Goal: Task Accomplishment & Management: Manage account settings

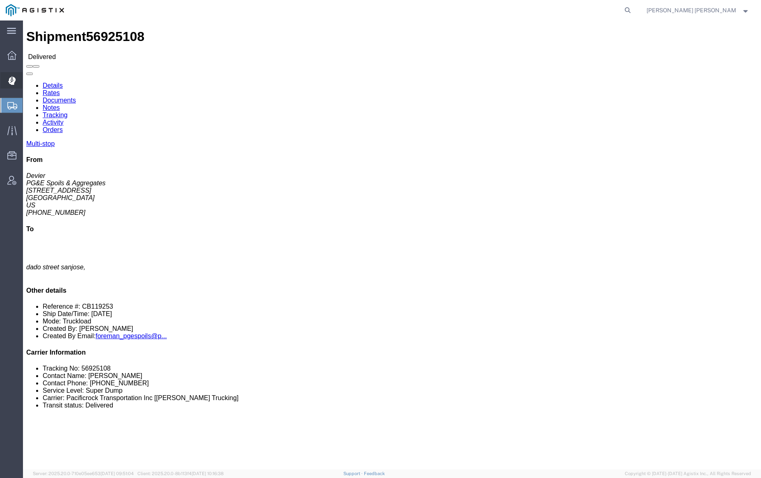
click at [10, 78] on icon at bounding box center [11, 81] width 7 height 8
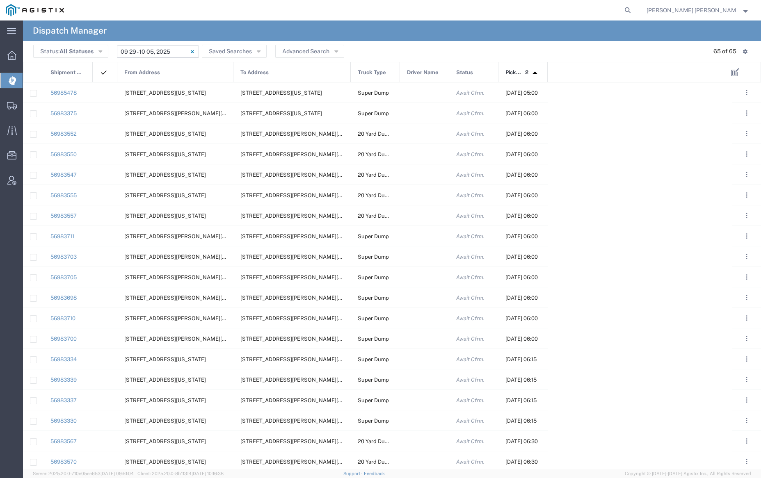
click at [139, 47] on input "[DATE] - [DATE]" at bounding box center [158, 52] width 82 height 12
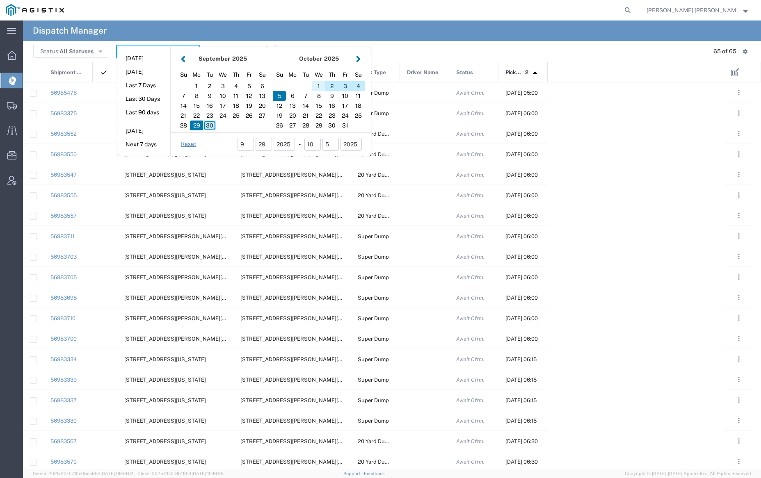
click at [320, 85] on div "1" at bounding box center [318, 86] width 13 height 10
type input "[DATE]"
type input "[DATE] - [DATE]"
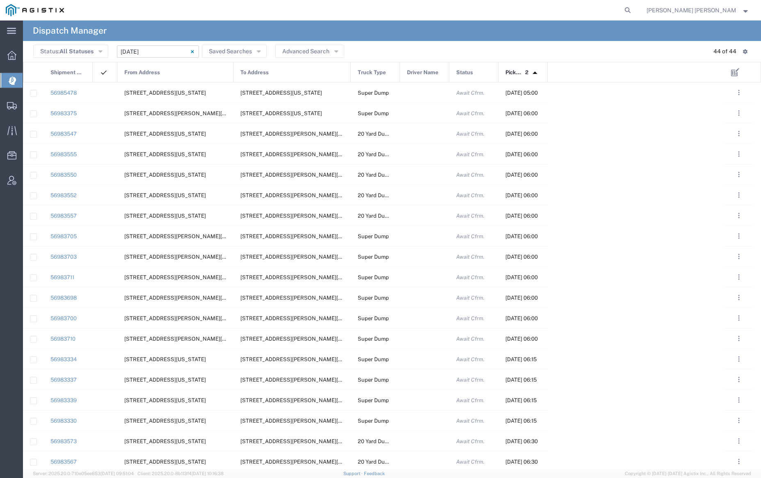
click at [171, 76] on div "From Address" at bounding box center [176, 72] width 116 height 21
click at [417, 94] on div at bounding box center [424, 92] width 49 height 20
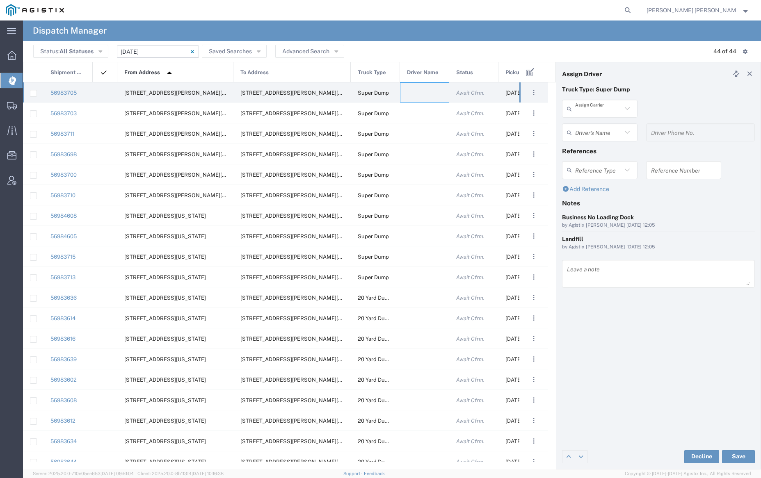
click at [598, 107] on input "text" at bounding box center [598, 109] width 47 height 14
click at [601, 131] on span "Jovan Trucking" at bounding box center [599, 126] width 73 height 13
type input "Jovan Trucking"
click at [601, 125] on div "Driver's Name" at bounding box center [599, 132] width 75 height 18
click at [601, 150] on span "[PERSON_NAME]" at bounding box center [599, 150] width 73 height 13
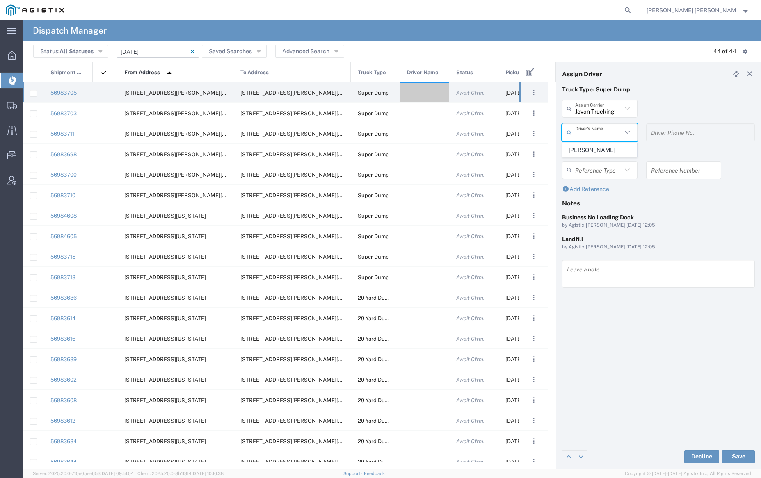
type input "[PERSON_NAME]"
type input "[PHONE_NUMBER]"
click at [734, 452] on button "Save" at bounding box center [738, 456] width 33 height 13
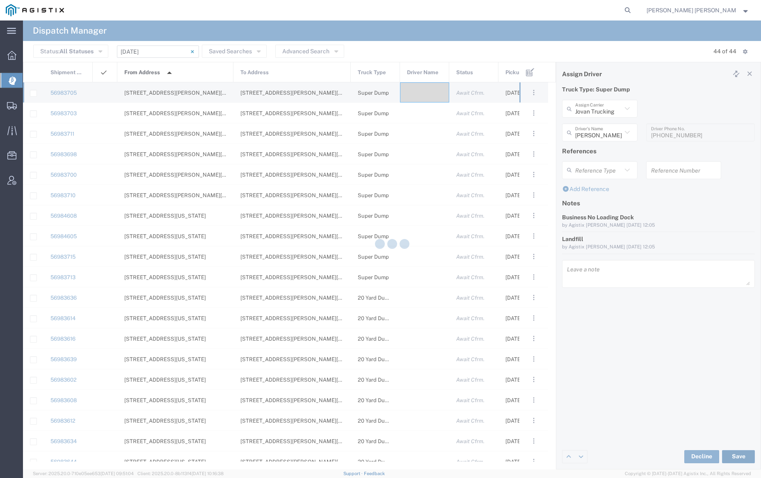
type input "[PERSON_NAME]"
type input "Jovan Trucking"
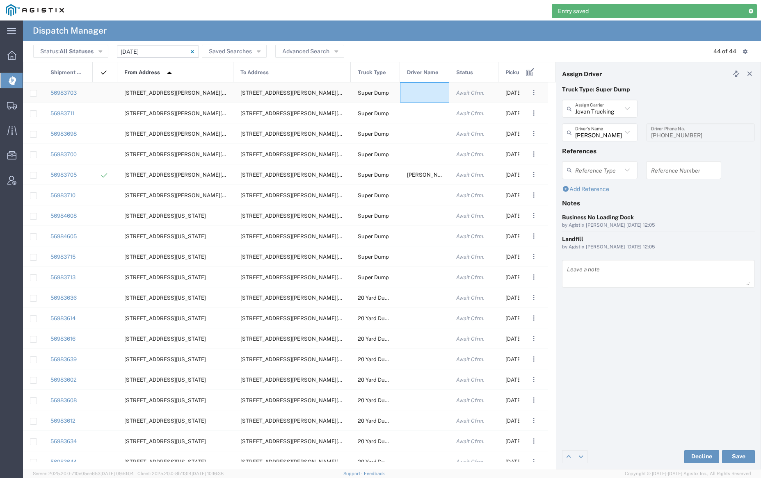
click at [421, 88] on div at bounding box center [424, 92] width 49 height 20
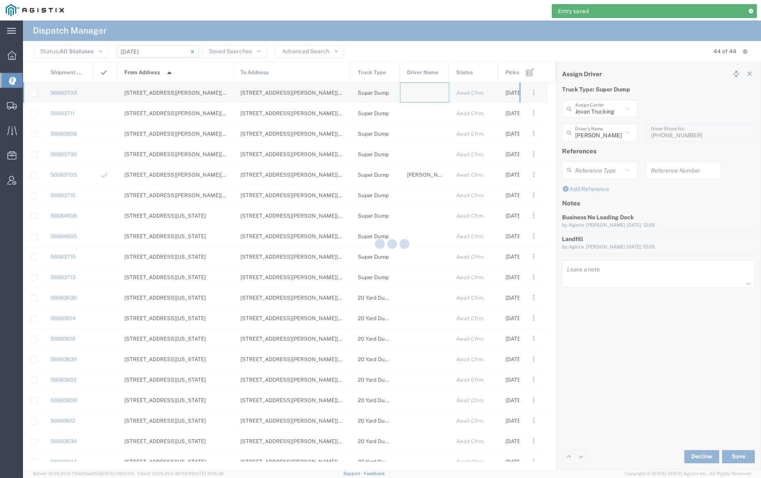
type input "[PERSON_NAME] Trucking"
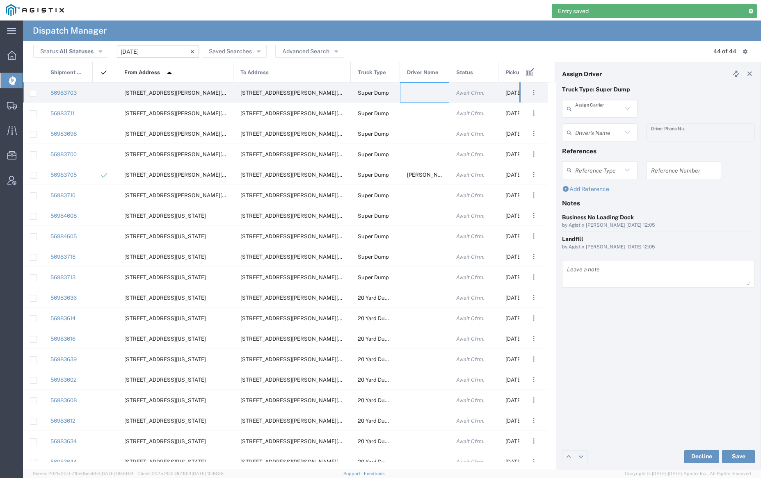
click at [597, 111] on input "text" at bounding box center [598, 109] width 47 height 14
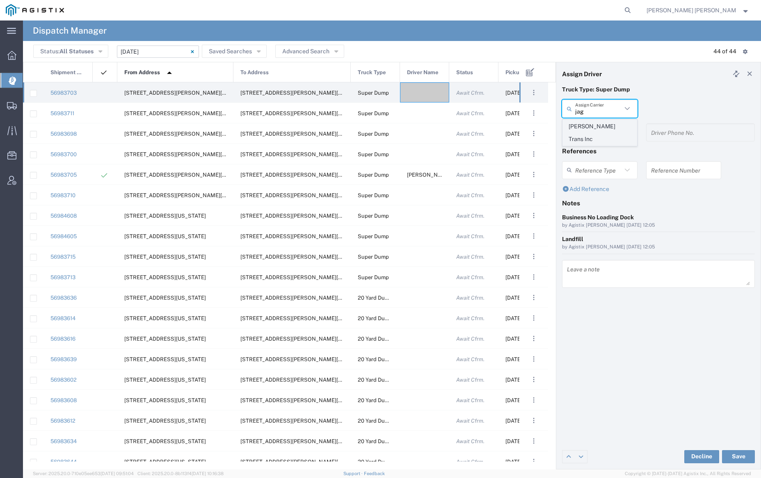
click at [601, 126] on span "[PERSON_NAME] Trans Inc" at bounding box center [599, 132] width 73 height 25
type input "[PERSON_NAME] Trans Inc"
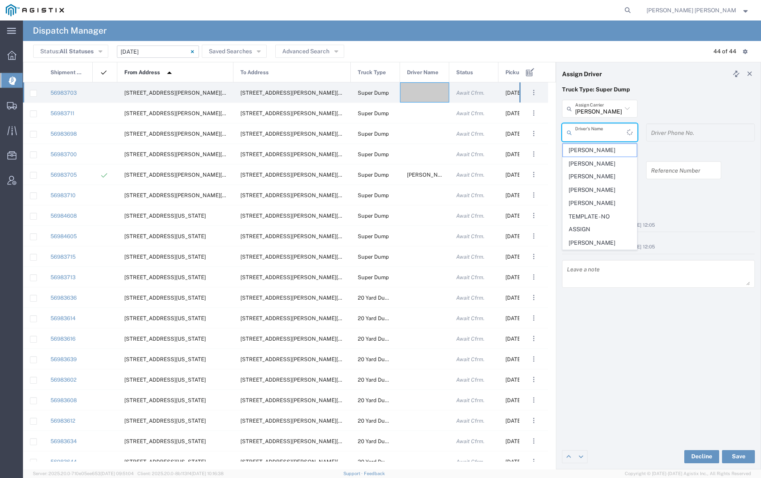
click at [601, 130] on input "text" at bounding box center [601, 133] width 52 height 14
click at [606, 147] on span "[PERSON_NAME]" at bounding box center [599, 150] width 73 height 13
type input "[PERSON_NAME]"
type input "9253544313"
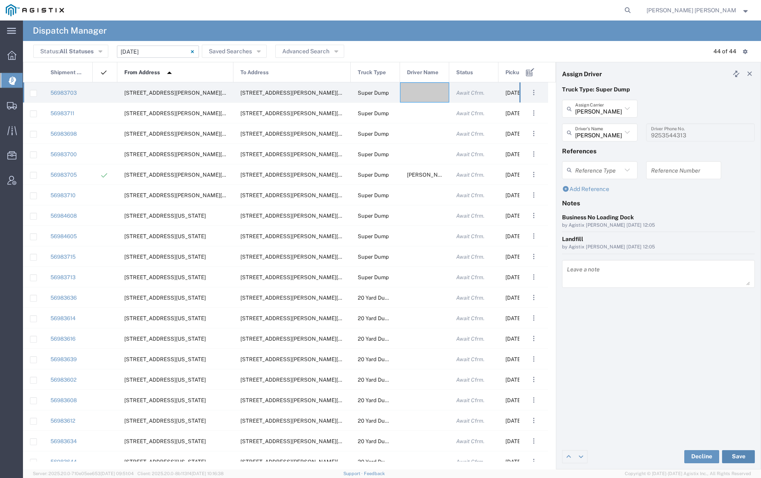
click at [739, 455] on button "Save" at bounding box center [738, 456] width 33 height 13
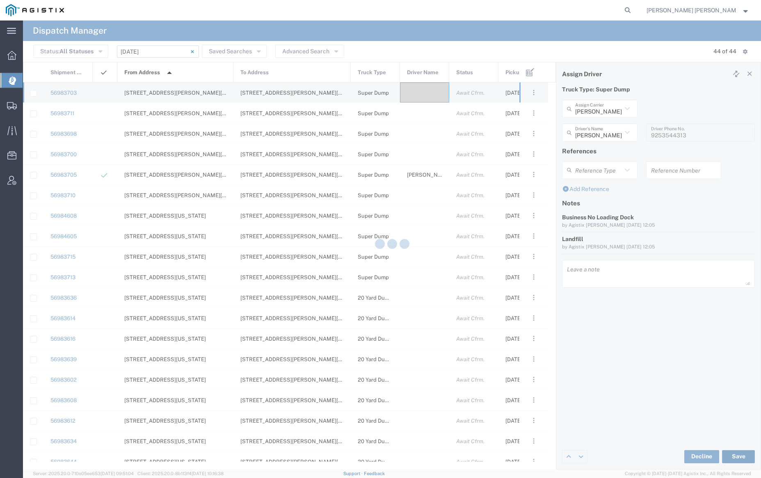
type input "[PERSON_NAME]"
type input "[PERSON_NAME] Trans Inc"
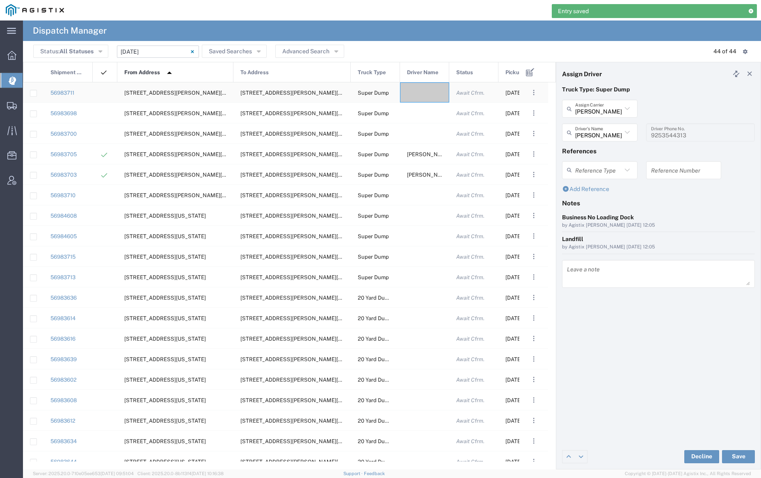
click at [421, 95] on div at bounding box center [424, 92] width 49 height 20
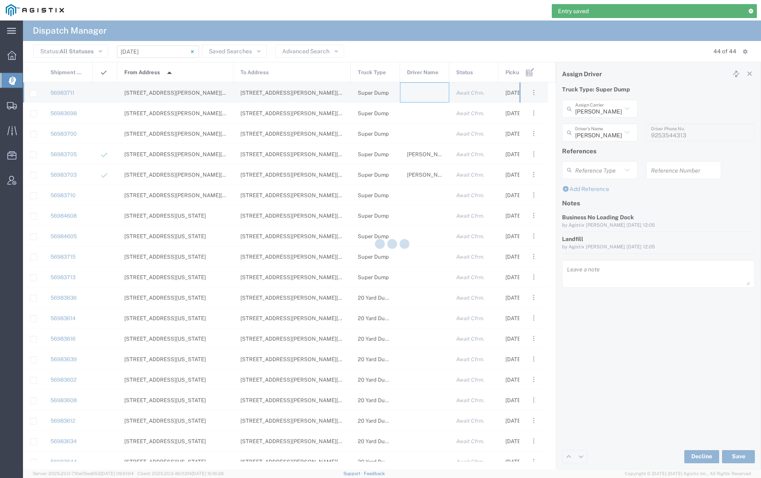
type input "[PERSON_NAME] Trucking"
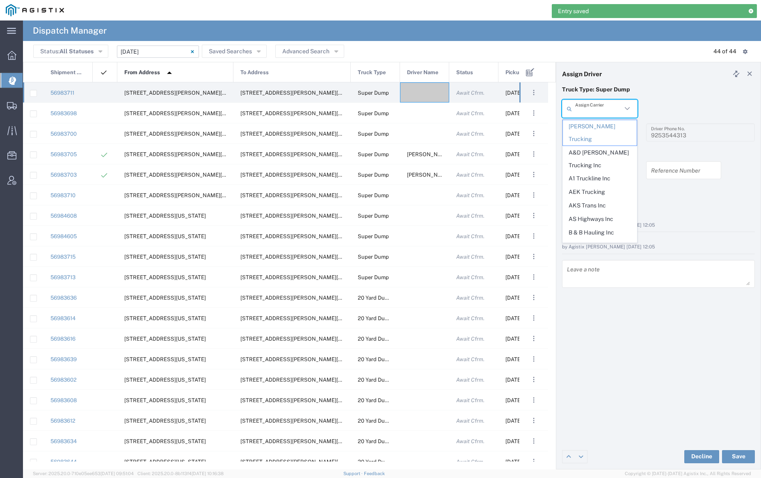
click at [599, 106] on input "text" at bounding box center [598, 109] width 47 height 14
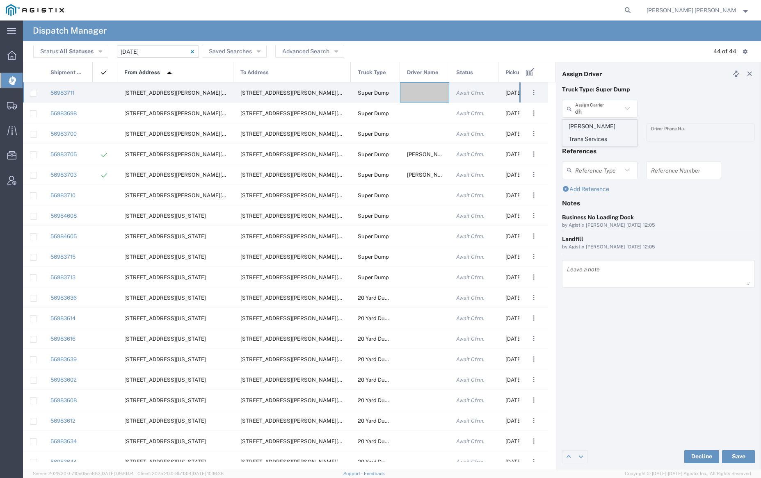
click at [597, 130] on span "[PERSON_NAME] Trans Services" at bounding box center [599, 132] width 73 height 25
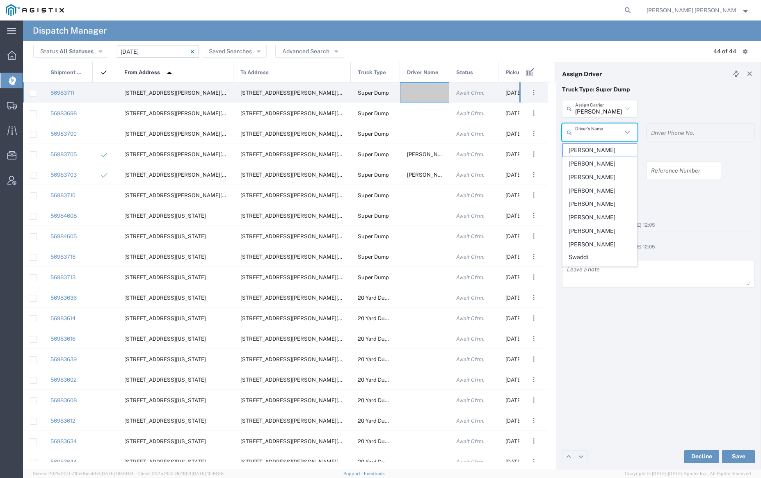
click at [597, 132] on input "text" at bounding box center [598, 133] width 47 height 14
click at [596, 111] on input "[PERSON_NAME] Trans Services" at bounding box center [598, 109] width 47 height 14
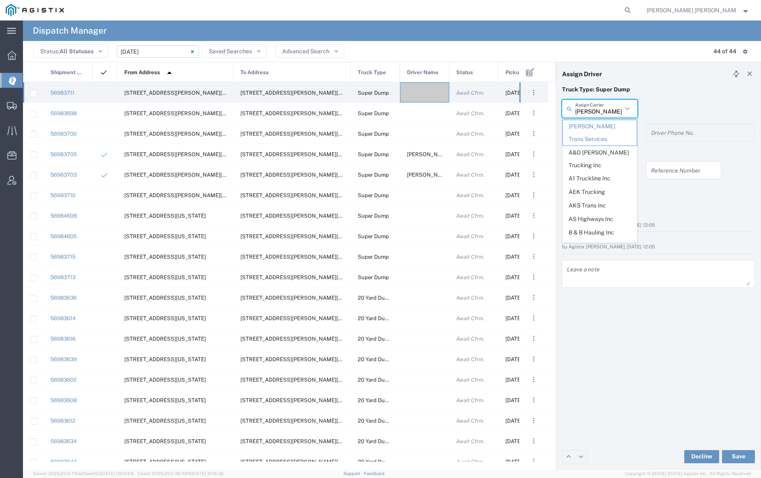
click at [596, 111] on input "[PERSON_NAME] Trans Services" at bounding box center [598, 109] width 47 height 14
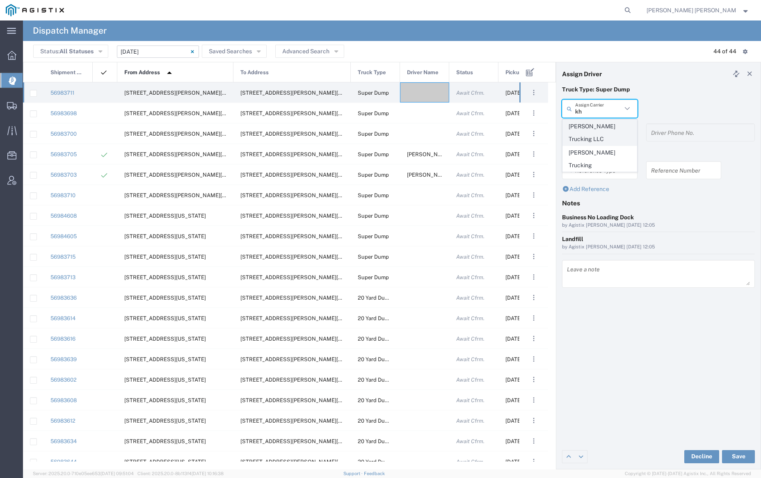
click at [601, 125] on span "[PERSON_NAME] Trucking LLC" at bounding box center [599, 132] width 73 height 25
type input "[PERSON_NAME] Trucking LLC"
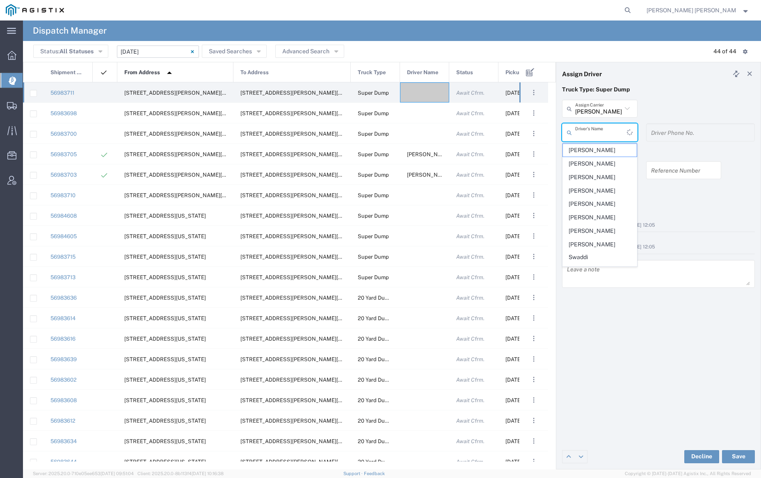
click at [601, 126] on input "text" at bounding box center [601, 133] width 52 height 14
click at [603, 145] on span "[PERSON_NAME]" at bounding box center [599, 150] width 73 height 13
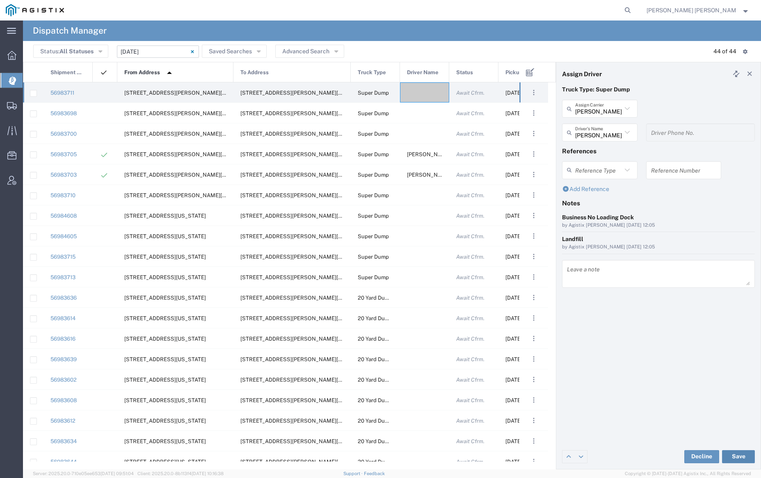
click at [737, 456] on button "Save" at bounding box center [738, 456] width 33 height 13
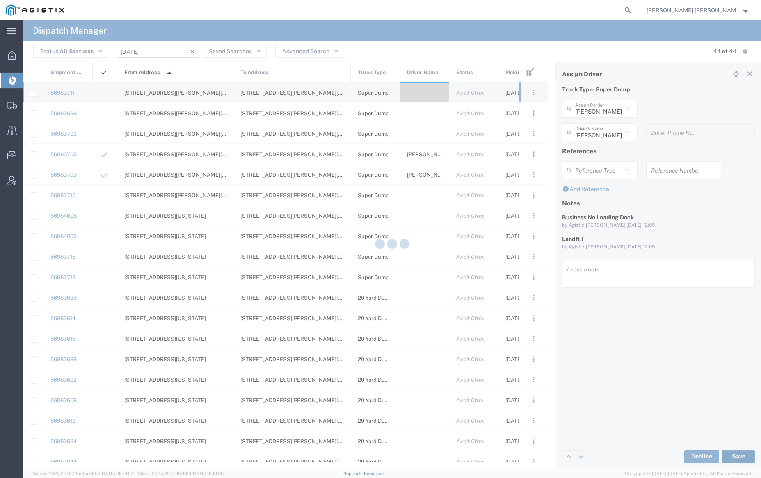
type input "[PERSON_NAME]"
type input "[PERSON_NAME] Trucking LLC"
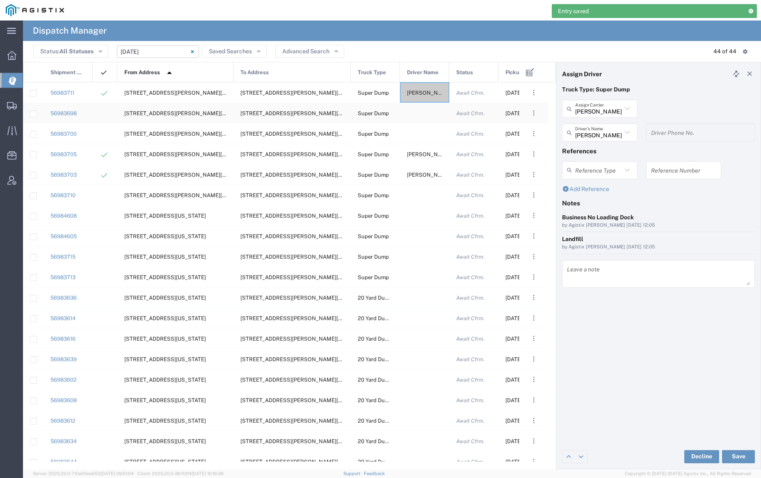
click at [425, 112] on div at bounding box center [424, 113] width 49 height 20
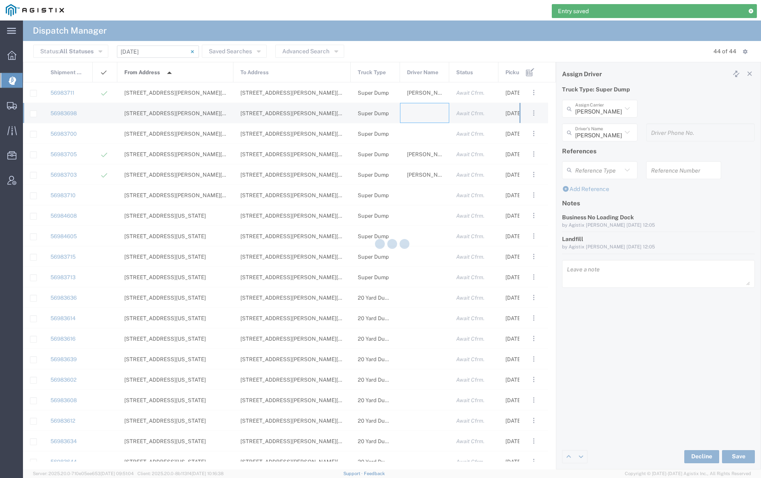
type input "[PERSON_NAME] Trucking"
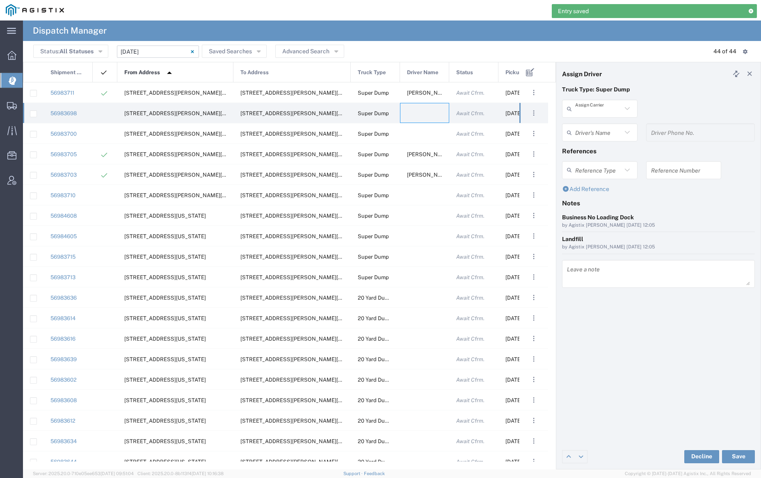
click at [599, 111] on input "text" at bounding box center [598, 109] width 47 height 14
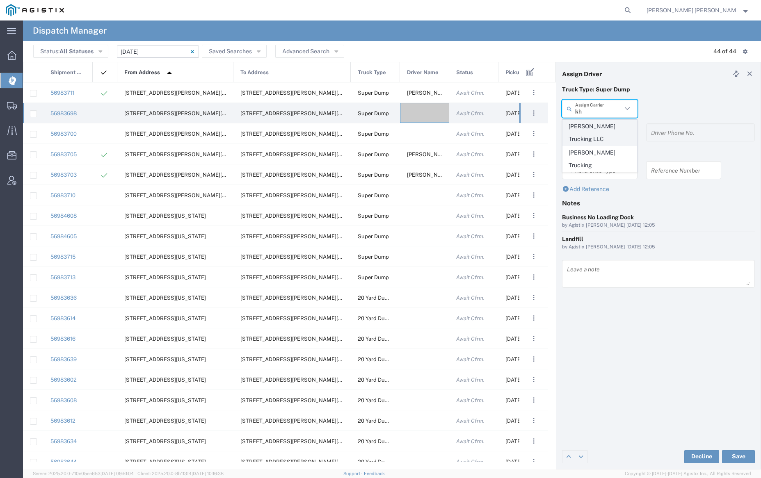
click at [602, 128] on span "[PERSON_NAME] Trucking LLC" at bounding box center [599, 132] width 73 height 25
type input "[PERSON_NAME] Trucking LLC"
click at [601, 128] on input "text" at bounding box center [598, 133] width 47 height 14
click at [606, 162] on span "[PERSON_NAME]" at bounding box center [599, 164] width 73 height 13
type input "[PERSON_NAME]"
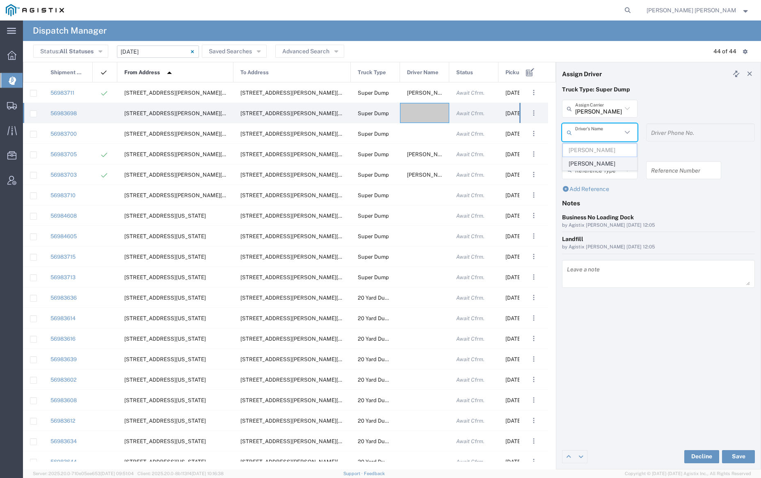
type input "[PHONE_NUMBER]"
click at [738, 454] on button "Save" at bounding box center [738, 456] width 33 height 13
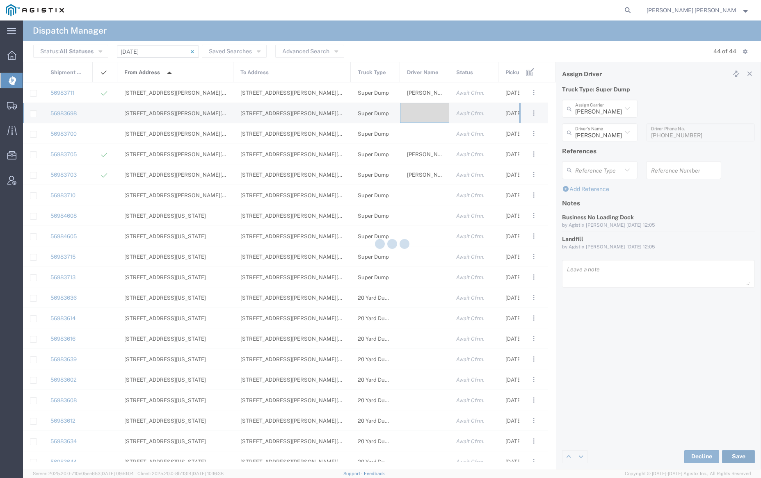
type input "[PERSON_NAME]"
type input "[PERSON_NAME] Trucking LLC"
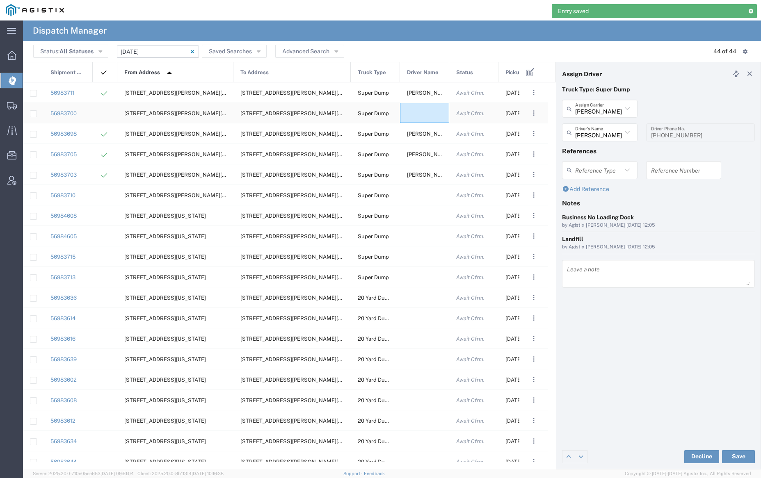
click at [425, 108] on div at bounding box center [424, 113] width 49 height 20
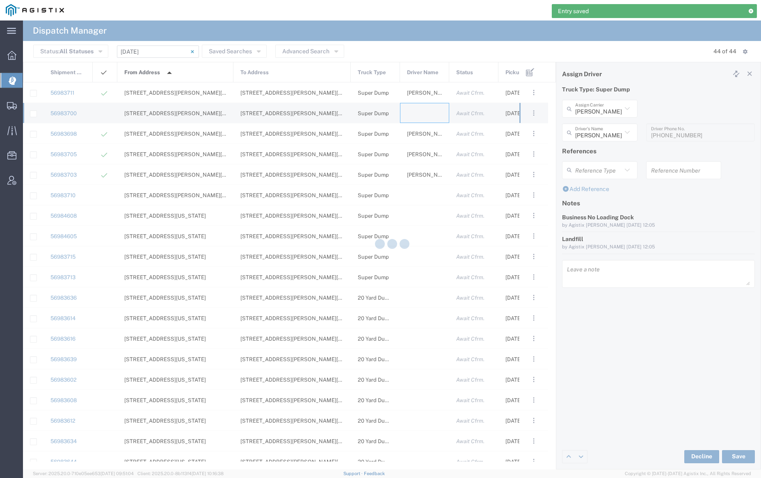
type input "[PERSON_NAME] Trucking"
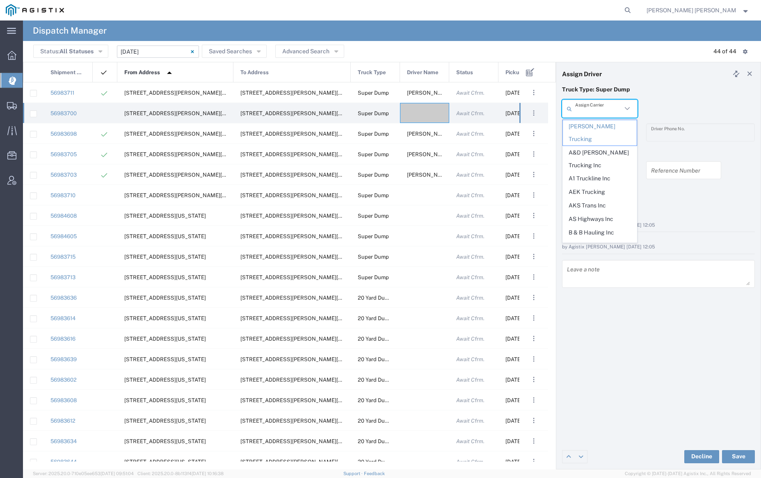
click at [584, 106] on input "text" at bounding box center [598, 109] width 47 height 14
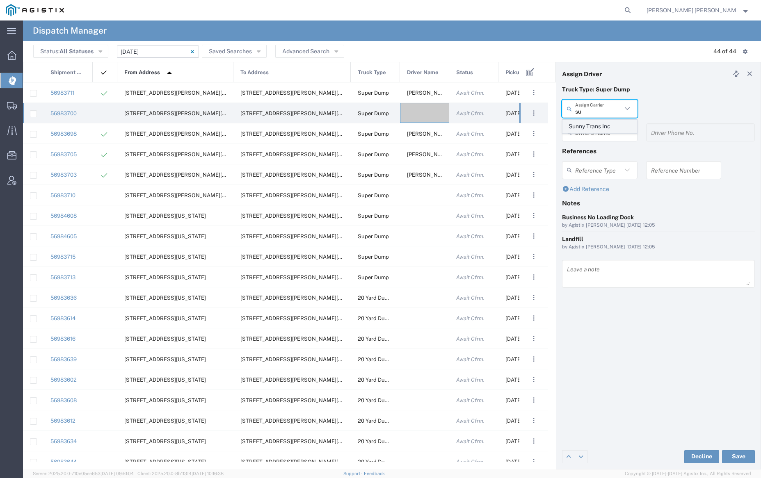
click at [590, 126] on span "Sunny Trans Inc" at bounding box center [599, 126] width 73 height 13
type input "Sunny Trans Inc"
click at [592, 128] on input "text" at bounding box center [601, 133] width 52 height 14
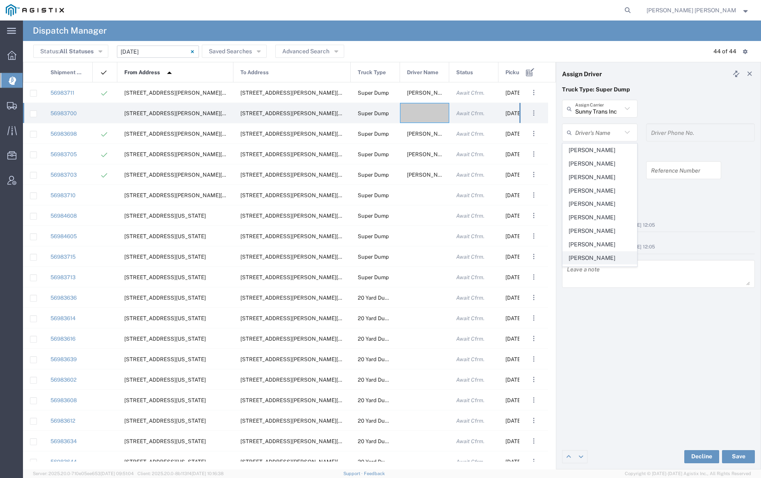
click at [592, 258] on span "[PERSON_NAME]" at bounding box center [599, 258] width 73 height 13
type input "[PERSON_NAME]"
type input "[PHONE_NUMBER]"
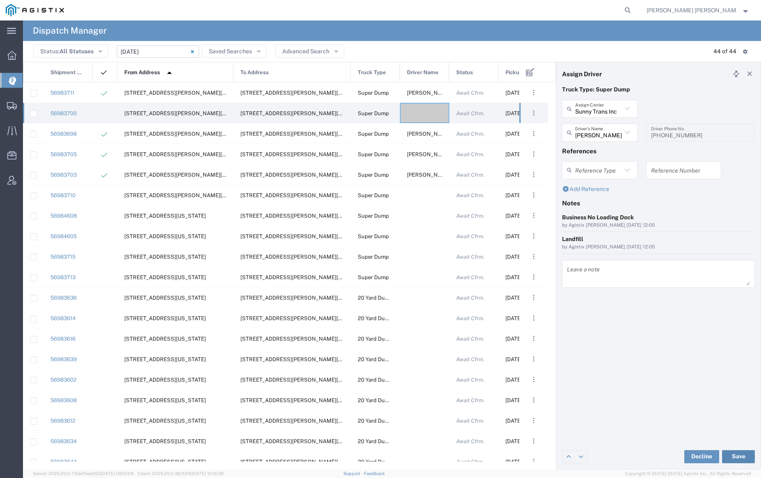
click at [738, 453] on button "Save" at bounding box center [738, 456] width 33 height 13
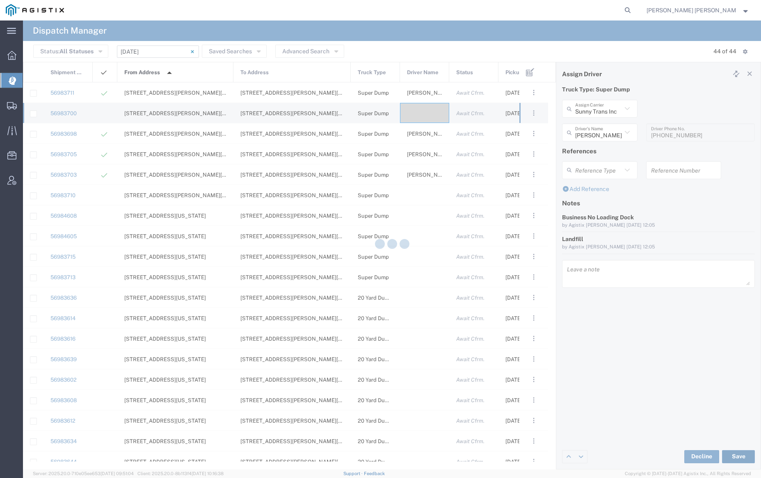
type input "[PERSON_NAME]"
type input "Sunny Trans Inc"
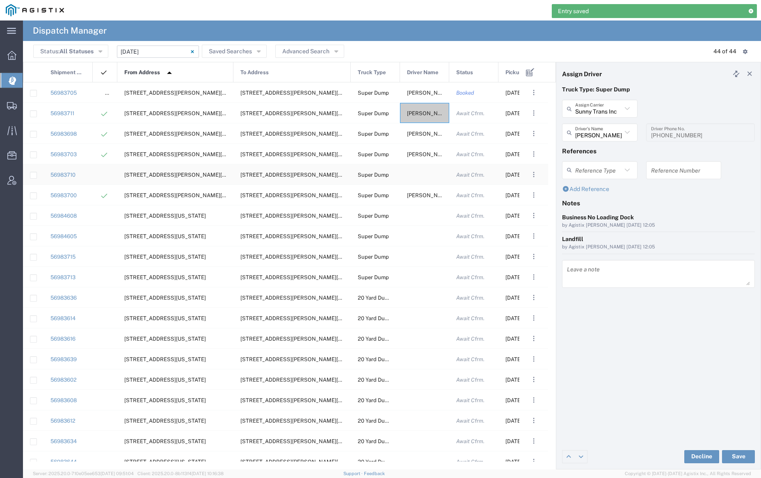
click at [423, 171] on div at bounding box center [424, 175] width 49 height 20
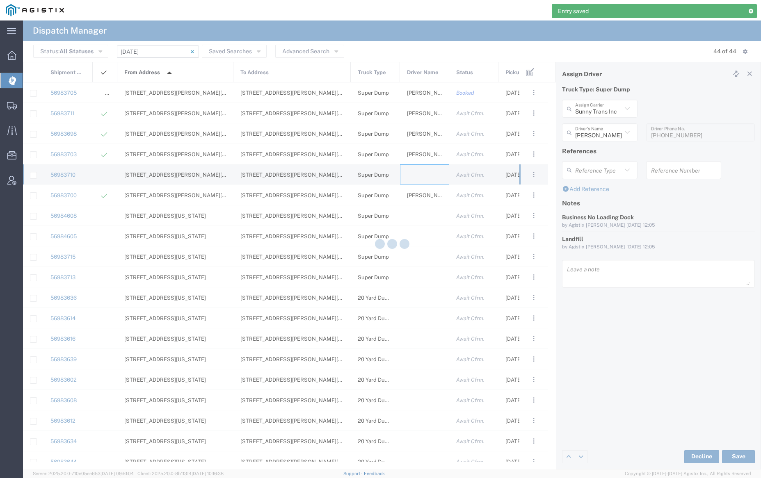
type input "[PERSON_NAME] Trucking"
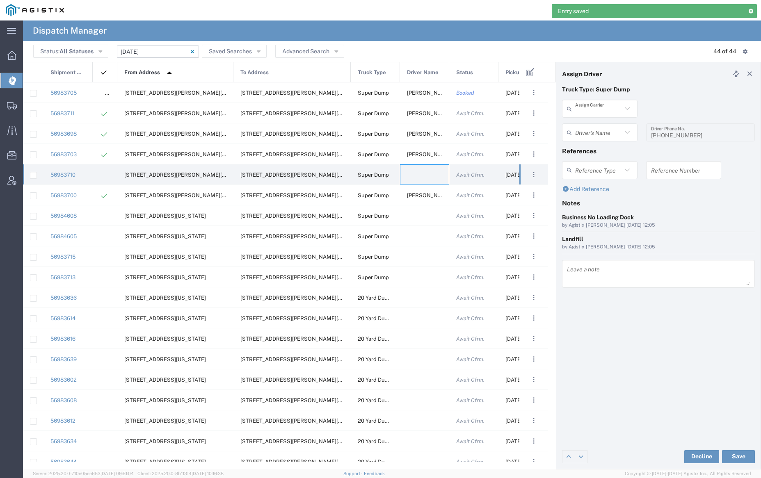
click at [586, 106] on input "text" at bounding box center [598, 109] width 47 height 14
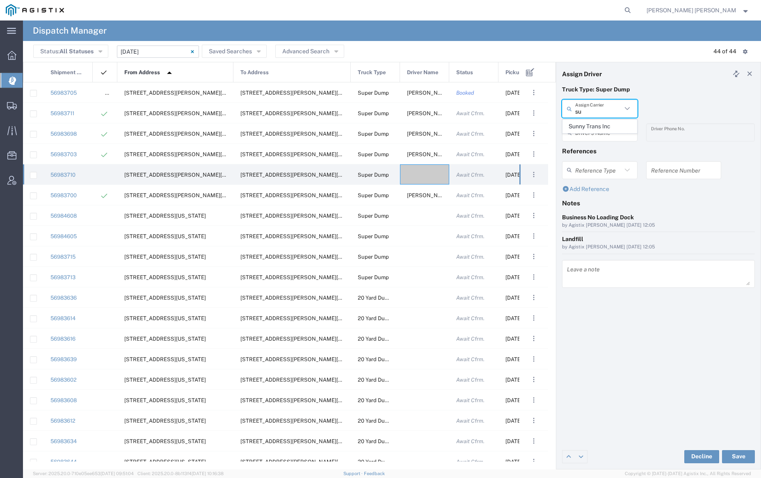
click at [590, 129] on span "Sunny Trans Inc" at bounding box center [599, 126] width 73 height 13
type input "Sunny Trans Inc"
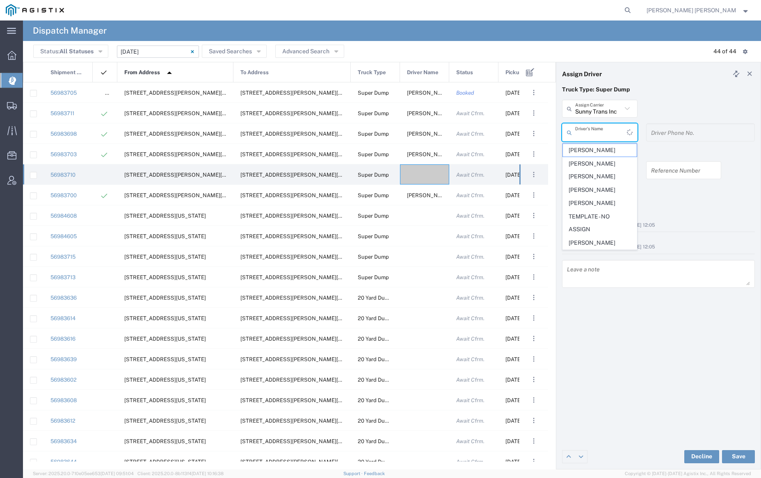
click at [592, 128] on input "text" at bounding box center [601, 133] width 52 height 14
click at [589, 201] on span "[PERSON_NAME]" at bounding box center [599, 204] width 73 height 13
type input "[PERSON_NAME]"
type input "[PHONE_NUMBER]"
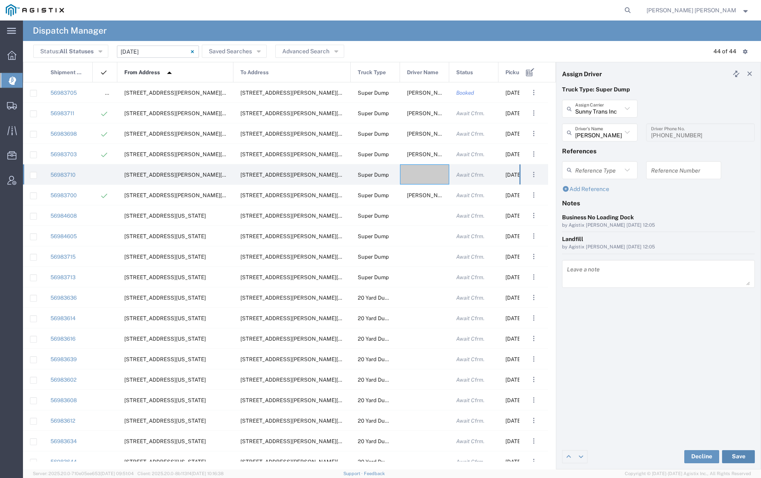
click at [741, 455] on button "Save" at bounding box center [738, 456] width 33 height 13
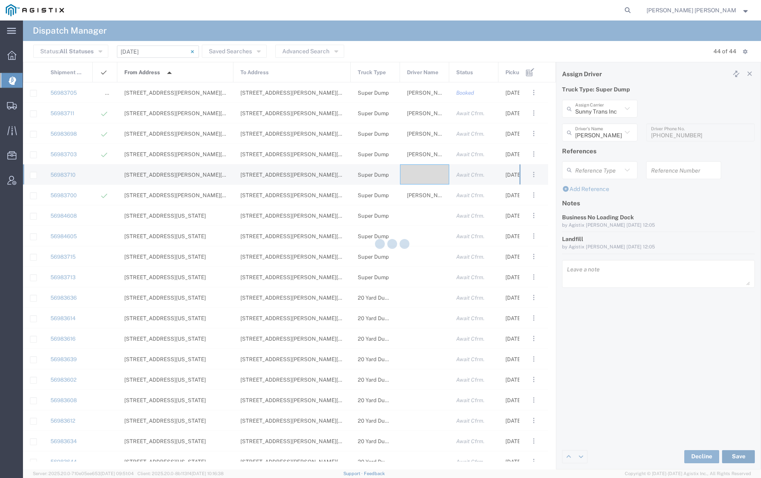
type input "[PERSON_NAME]"
type input "Sunny Trans Inc"
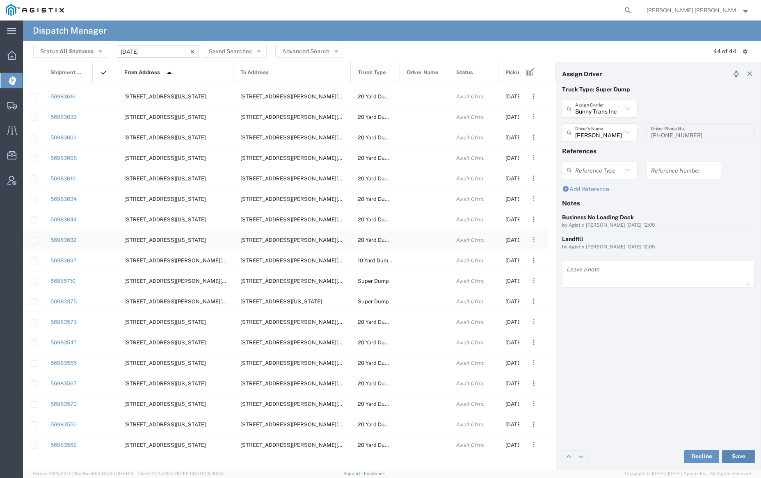
scroll to position [249, 0]
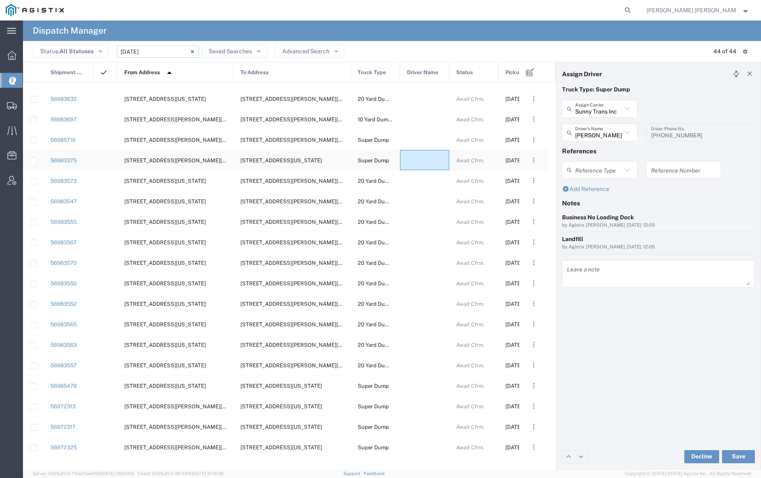
click at [420, 160] on div at bounding box center [424, 160] width 49 height 20
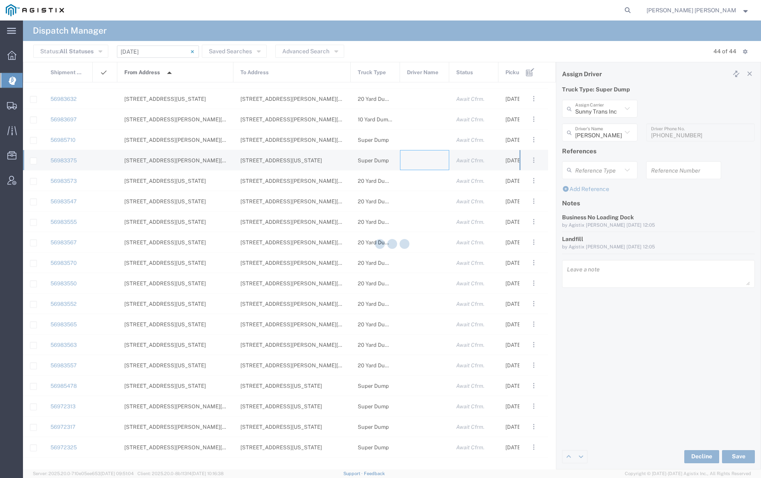
type input "[PERSON_NAME] Trucking"
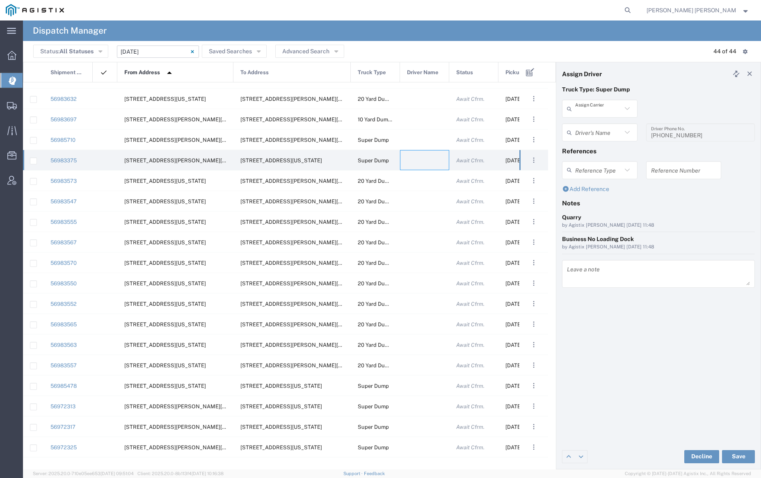
click at [597, 106] on input "text" at bounding box center [598, 109] width 47 height 14
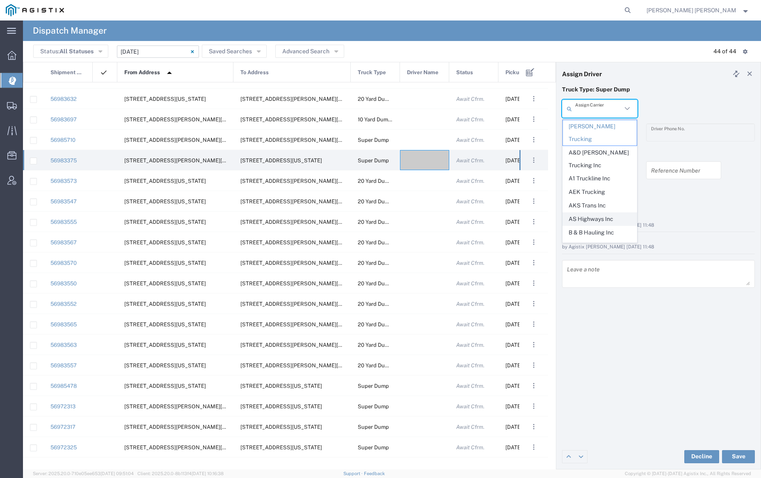
click at [606, 213] on span "AS Highways Inc" at bounding box center [599, 219] width 73 height 13
type input "AS Highways Inc"
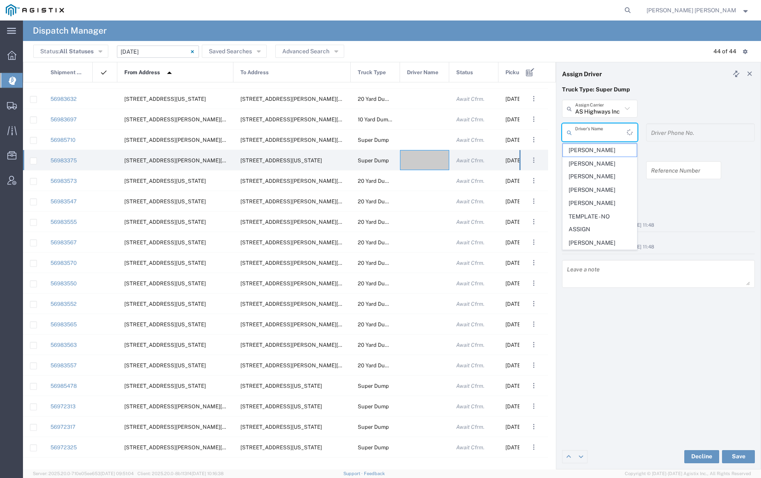
click at [599, 130] on input "text" at bounding box center [601, 133] width 52 height 14
click at [601, 146] on span "[PERSON_NAME]" at bounding box center [599, 150] width 73 height 13
type input "[PERSON_NAME]"
type input "[PHONE_NUMBER]"
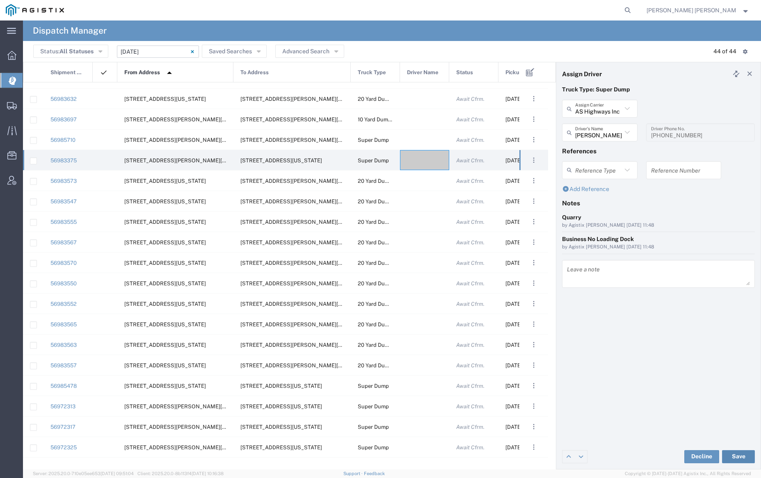
click at [738, 457] on button "Save" at bounding box center [738, 456] width 33 height 13
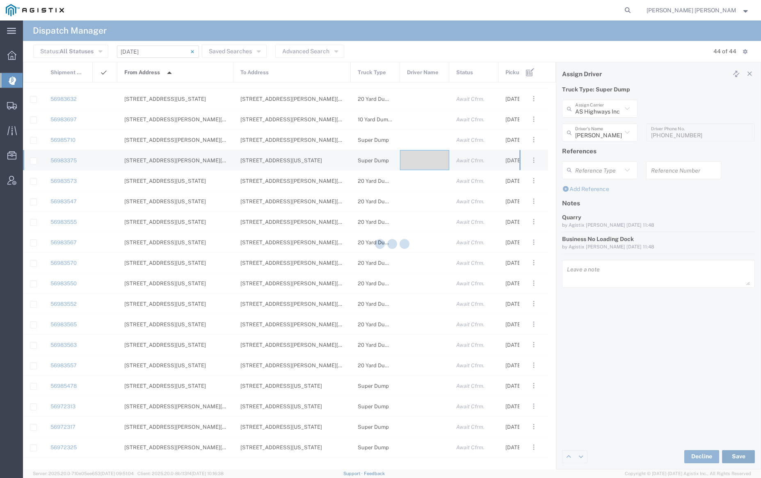
type input "[PERSON_NAME]"
type input "AS Highways Inc"
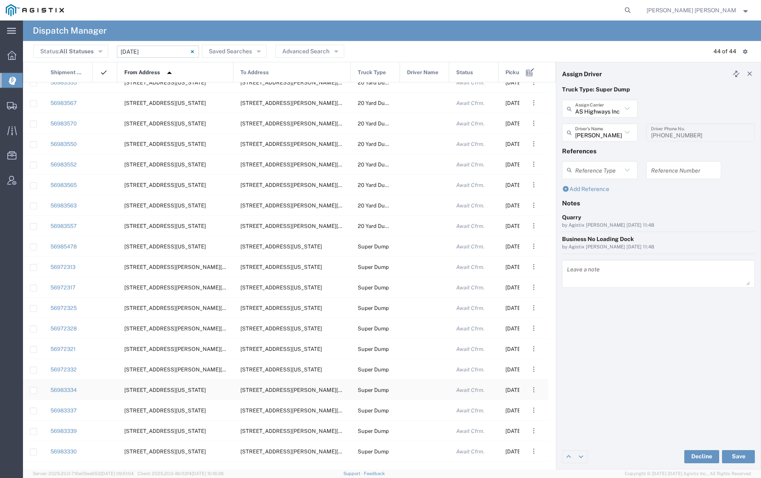
click at [415, 389] on div at bounding box center [424, 390] width 49 height 20
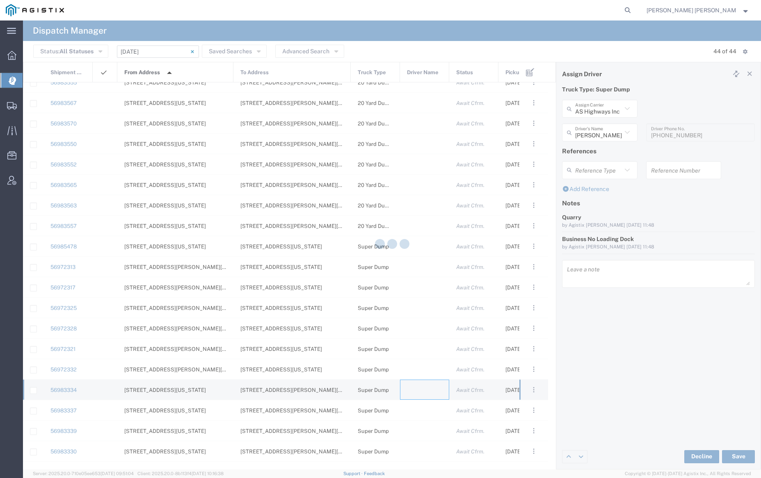
type input "[PERSON_NAME] Trucking"
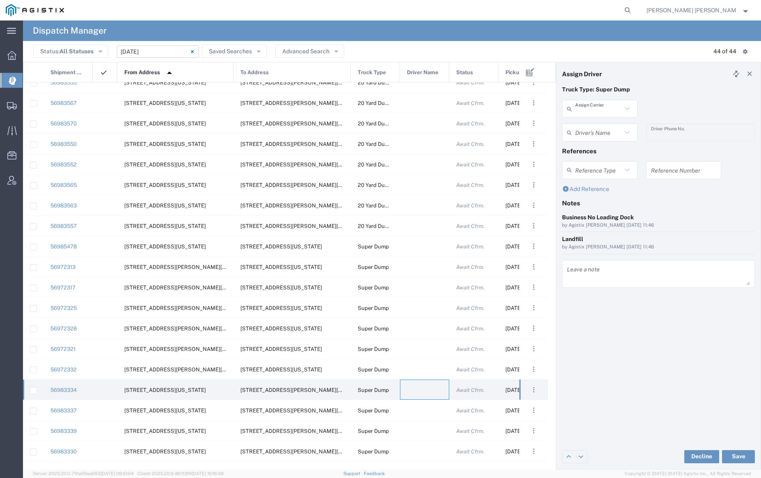
click at [608, 105] on input "text" at bounding box center [598, 109] width 47 height 14
click at [609, 144] on span "[PERSON_NAME] & Sons" at bounding box center [599, 146] width 73 height 25
type input "[PERSON_NAME] & Sons"
click at [607, 130] on input "text" at bounding box center [598, 133] width 47 height 14
click at [609, 149] on span "[PERSON_NAME]" at bounding box center [599, 150] width 73 height 13
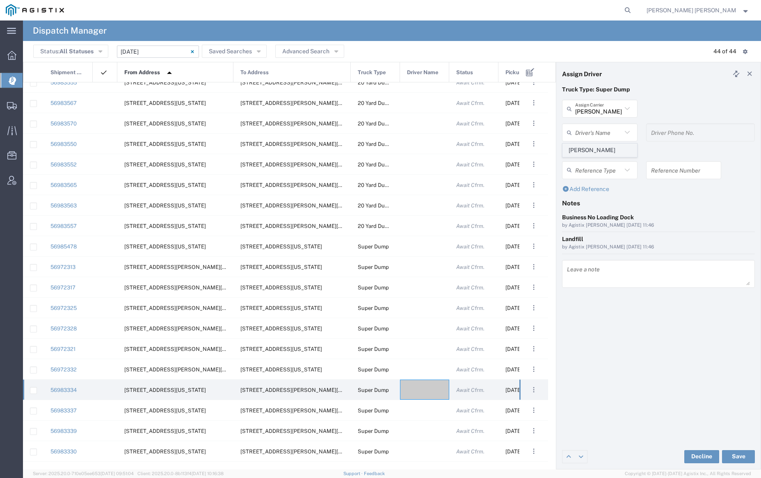
type input "[PERSON_NAME]"
type input "[PHONE_NUMBER]"
click at [740, 455] on button "Save" at bounding box center [738, 456] width 33 height 13
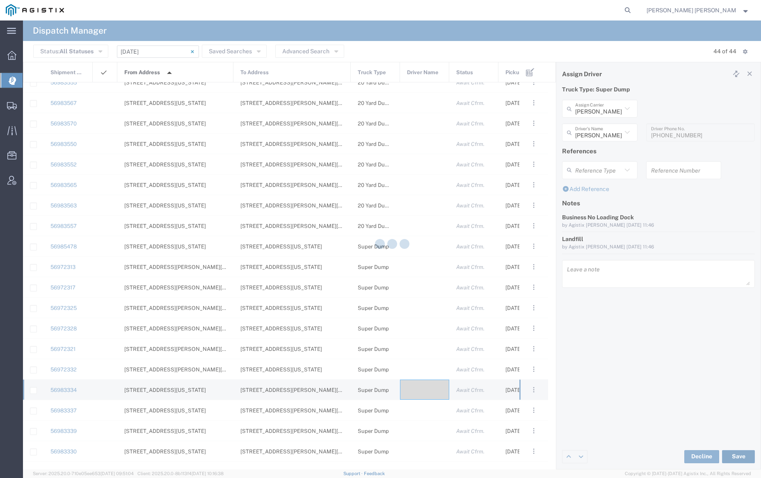
type input "[PERSON_NAME]"
type input "[PERSON_NAME] & Sons"
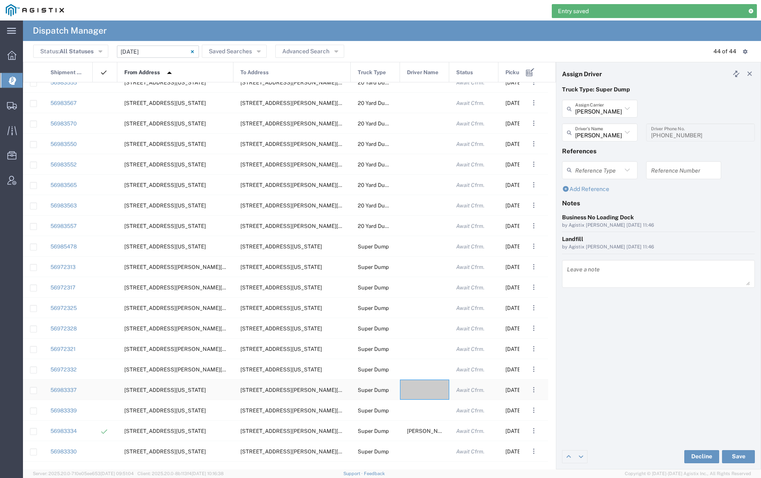
click at [415, 394] on div at bounding box center [424, 390] width 49 height 20
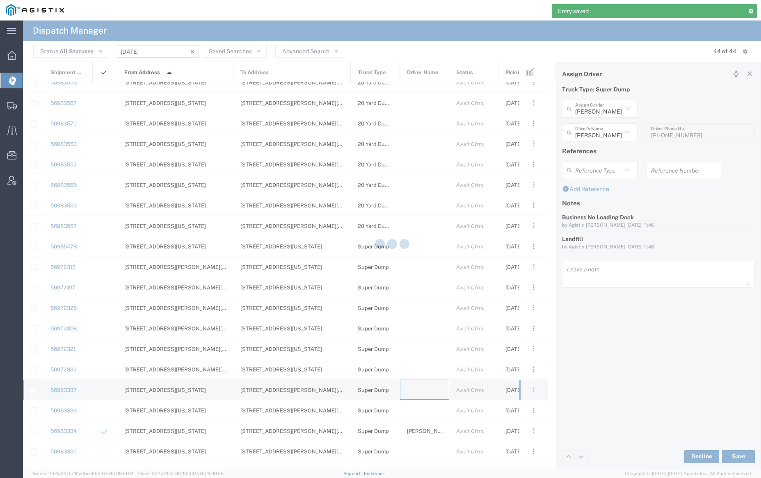
type input "[PERSON_NAME] Trucking"
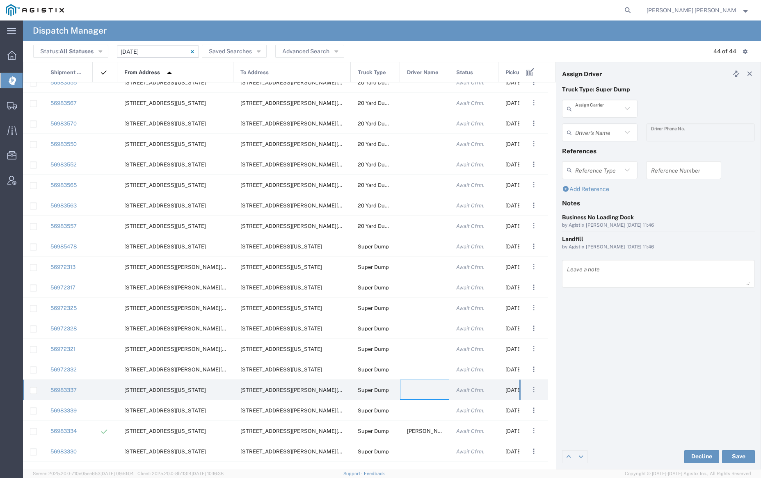
click at [589, 111] on input "text" at bounding box center [598, 109] width 47 height 14
click at [592, 128] on span "Sunny Trans Inc" at bounding box center [599, 126] width 73 height 13
type input "Sunny Trans Inc"
click at [593, 130] on input "text" at bounding box center [598, 133] width 47 height 14
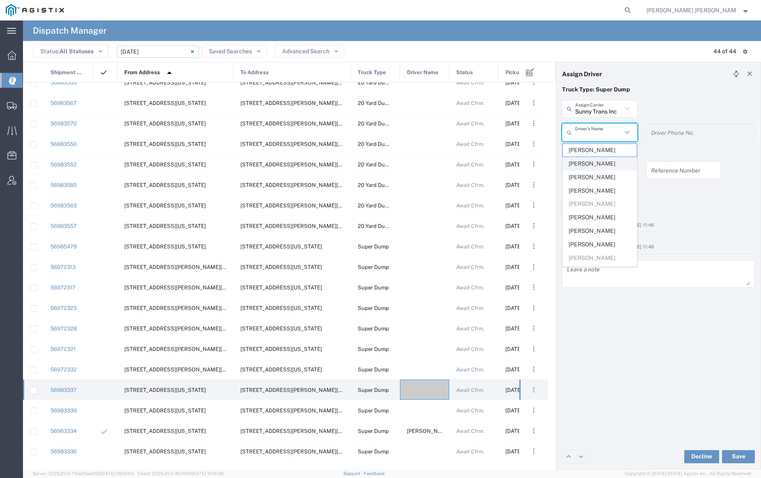
click at [595, 163] on span "[PERSON_NAME]" at bounding box center [599, 164] width 73 height 13
type input "[PERSON_NAME]"
type input "[PHONE_NUMBER]"
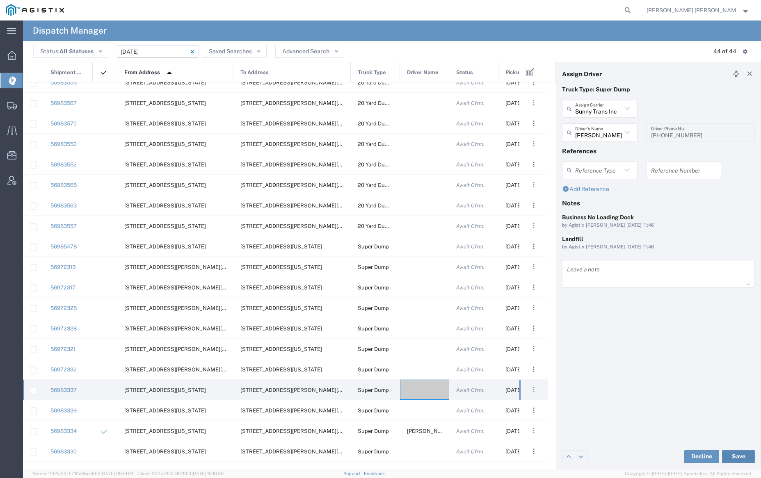
click at [746, 457] on button "Save" at bounding box center [738, 456] width 33 height 13
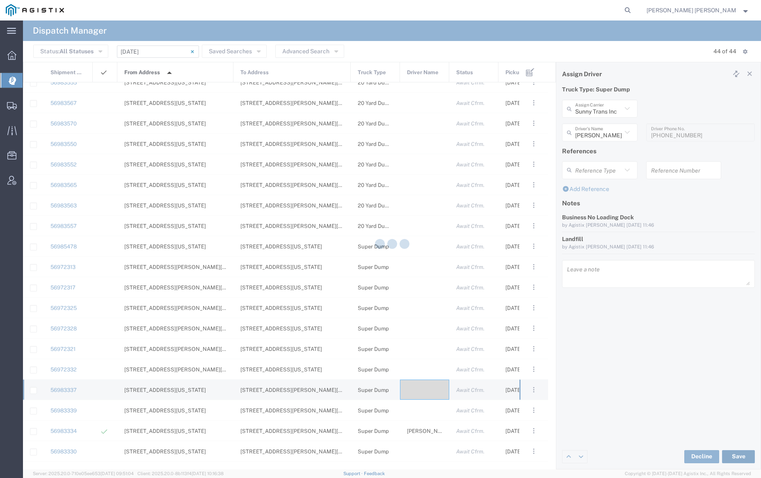
type input "[PERSON_NAME]"
type input "Sunny Trans Inc"
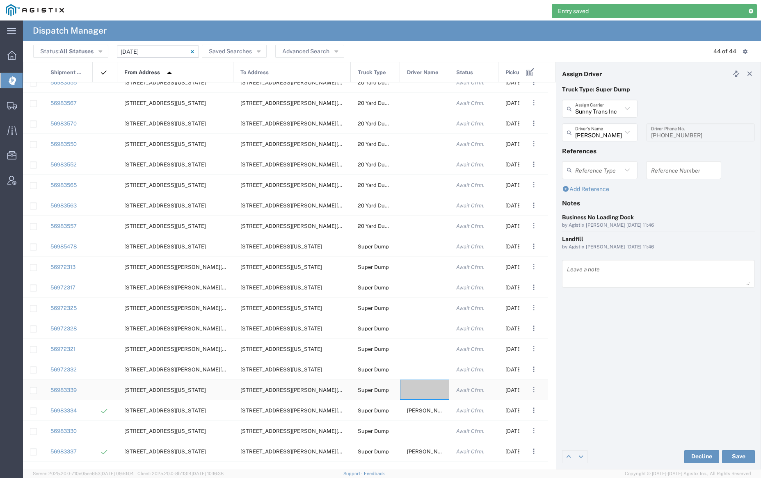
click at [425, 391] on div at bounding box center [424, 390] width 49 height 20
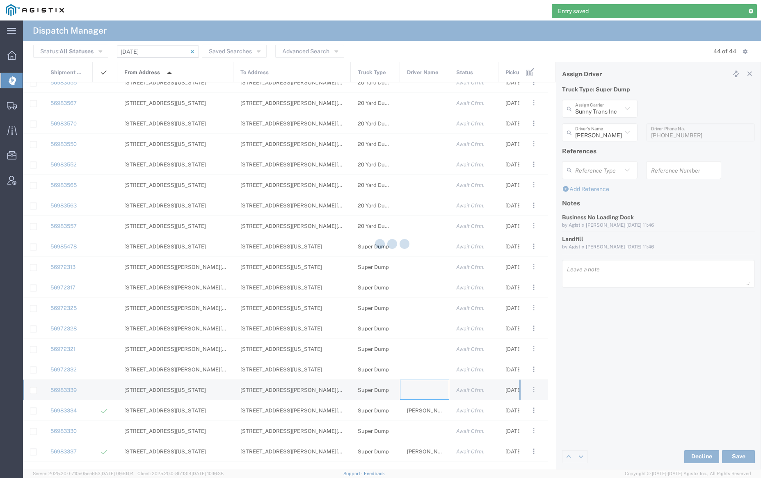
type input "[PERSON_NAME] Trucking"
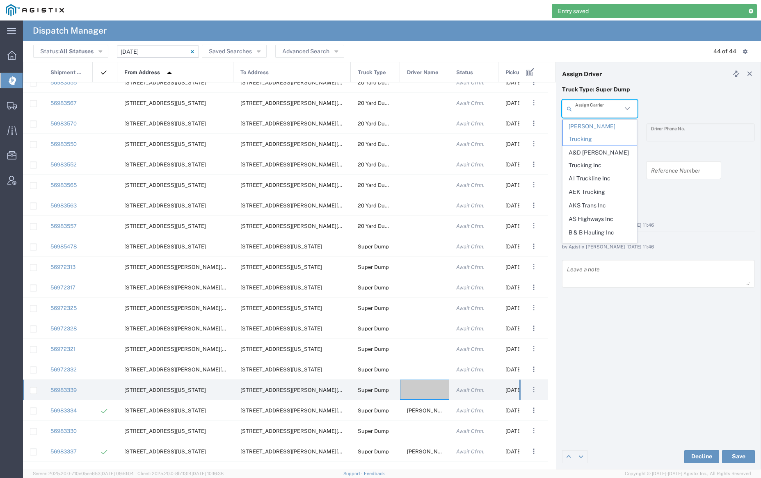
click at [589, 105] on input "text" at bounding box center [598, 109] width 47 height 14
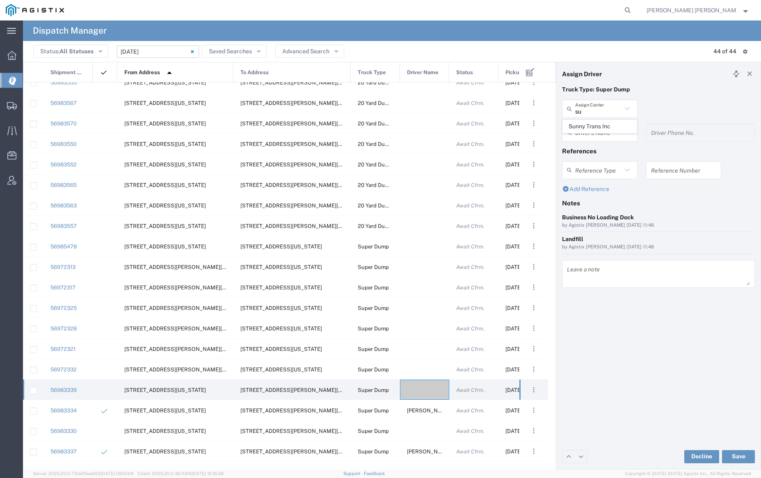
click at [592, 124] on span "Sunny Trans Inc" at bounding box center [599, 126] width 73 height 13
type input "Sunny Trans Inc"
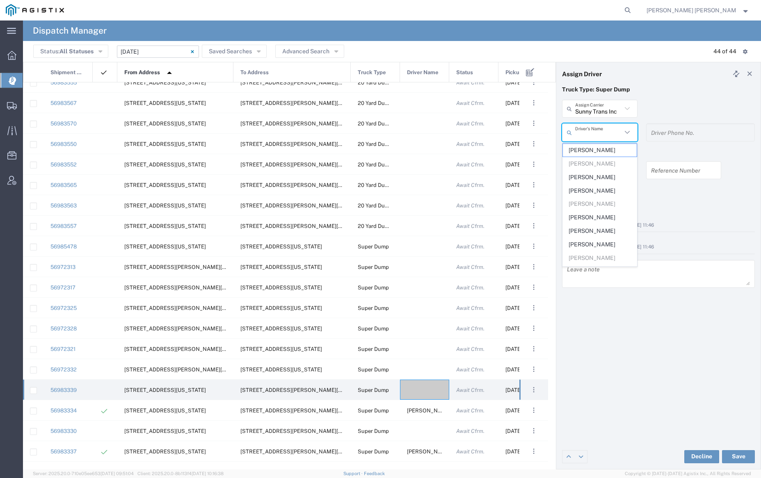
click at [594, 129] on input "text" at bounding box center [598, 133] width 47 height 14
click at [601, 172] on span "[PERSON_NAME]" at bounding box center [599, 177] width 73 height 13
type input "[PERSON_NAME]"
type input "[PHONE_NUMBER]"
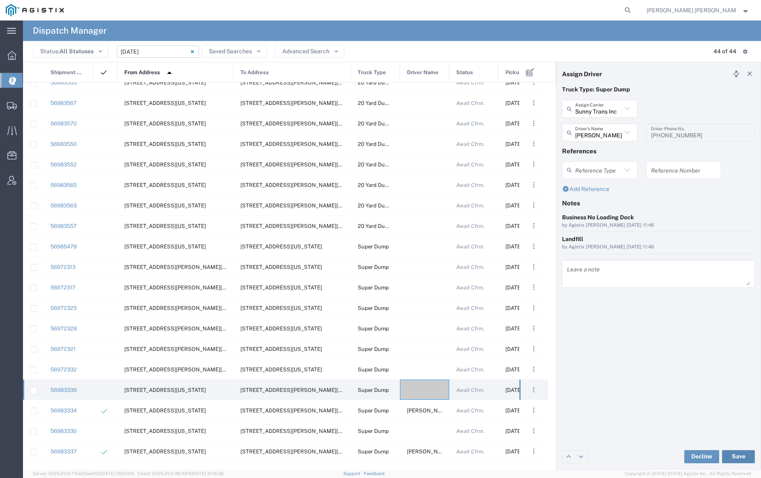
click at [739, 455] on button "Save" at bounding box center [738, 456] width 33 height 13
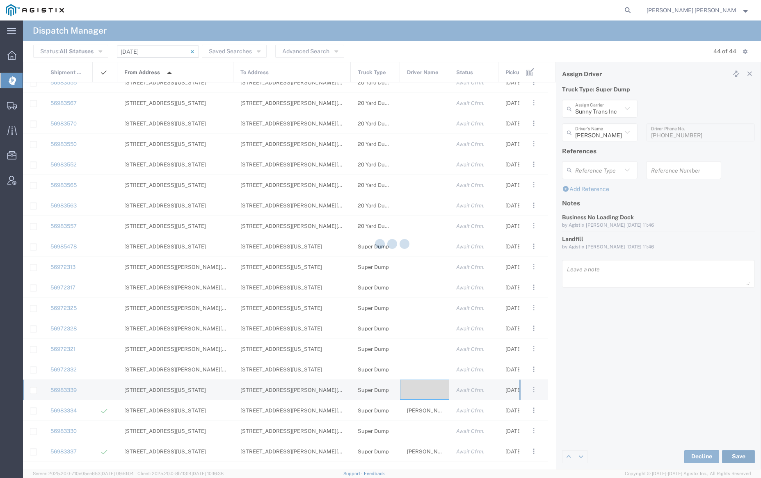
type input "[PERSON_NAME]"
type input "Sunny Trans Inc"
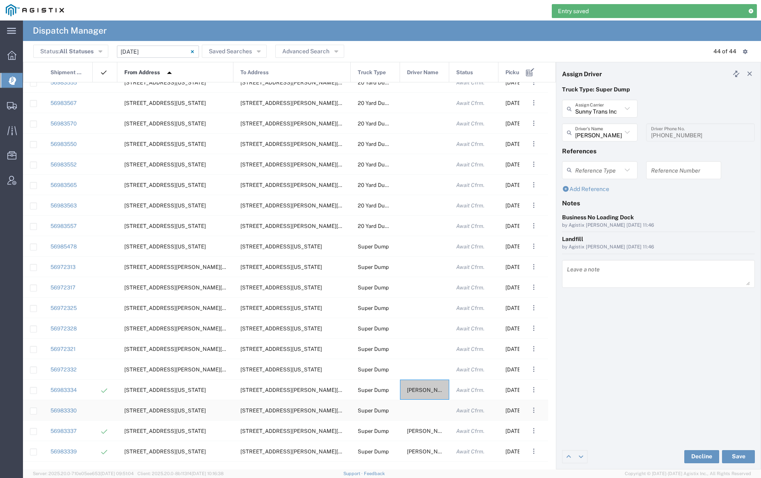
click at [419, 415] on div at bounding box center [424, 410] width 49 height 20
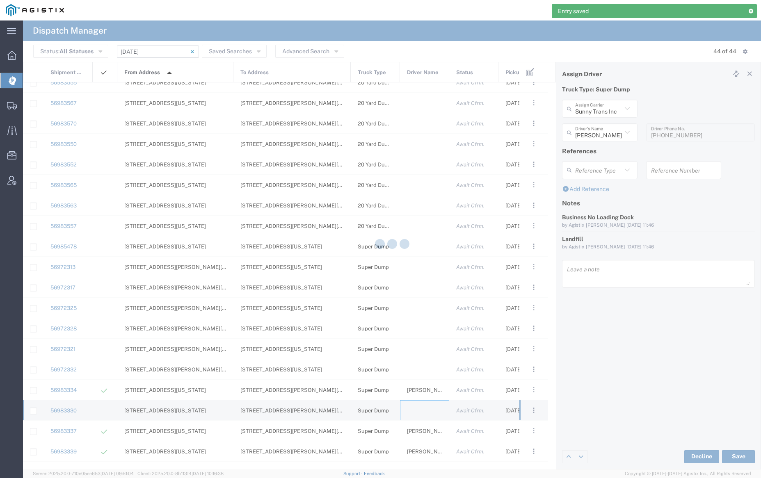
type input "[PERSON_NAME] Trucking"
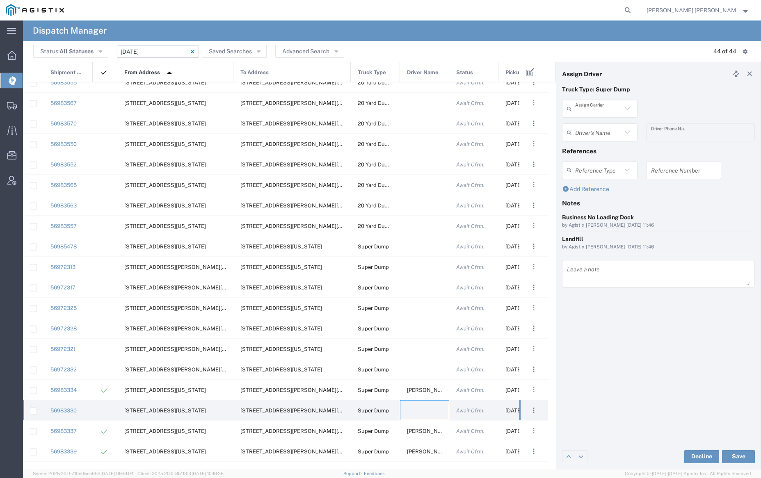
click at [602, 111] on input "text" at bounding box center [598, 109] width 47 height 14
click at [604, 125] on span "[PERSON_NAME] Trans Services" at bounding box center [599, 132] width 73 height 25
type input "[PERSON_NAME] Trans Services"
click at [603, 130] on input "text" at bounding box center [601, 133] width 52 height 14
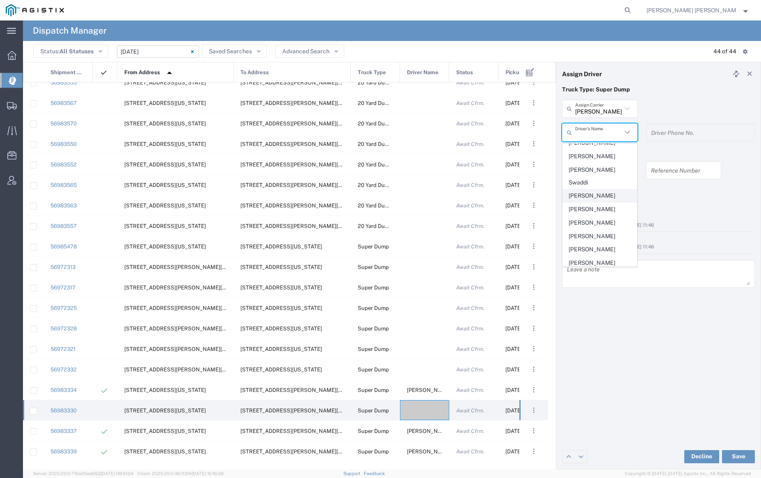
scroll to position [78, 0]
click at [603, 227] on span "[PERSON_NAME]" at bounding box center [599, 233] width 73 height 13
type input "[PERSON_NAME]"
type input "[PHONE_NUMBER]"
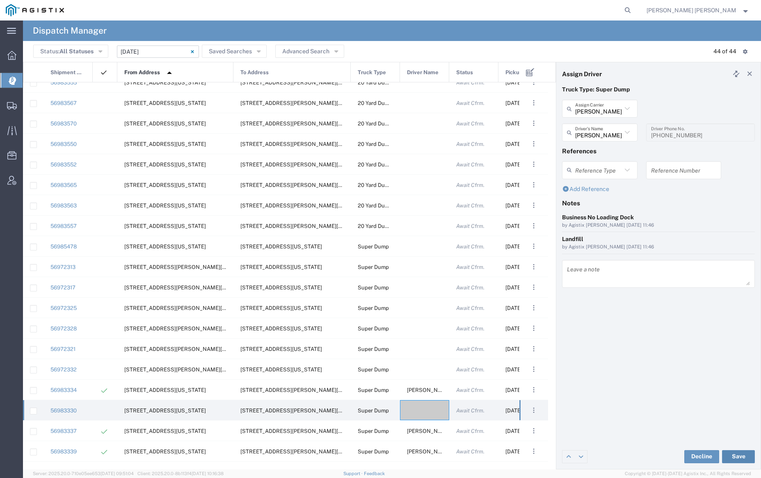
click at [743, 456] on button "Save" at bounding box center [738, 456] width 33 height 13
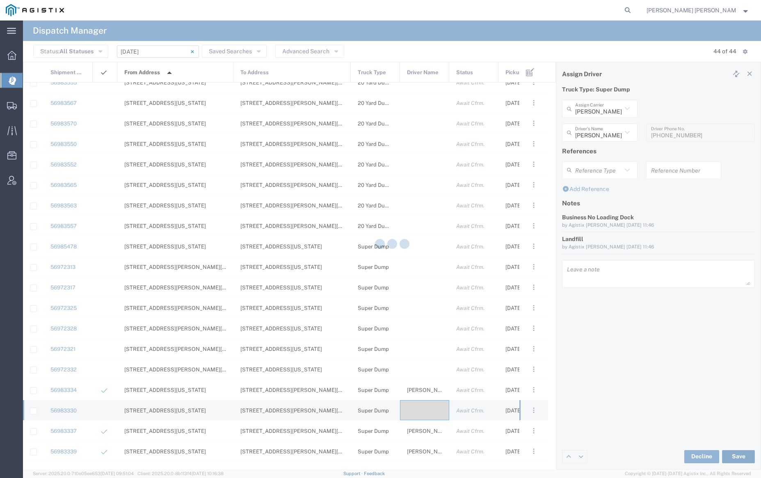
type input "[PERSON_NAME]"
type input "[PERSON_NAME] Trans Services"
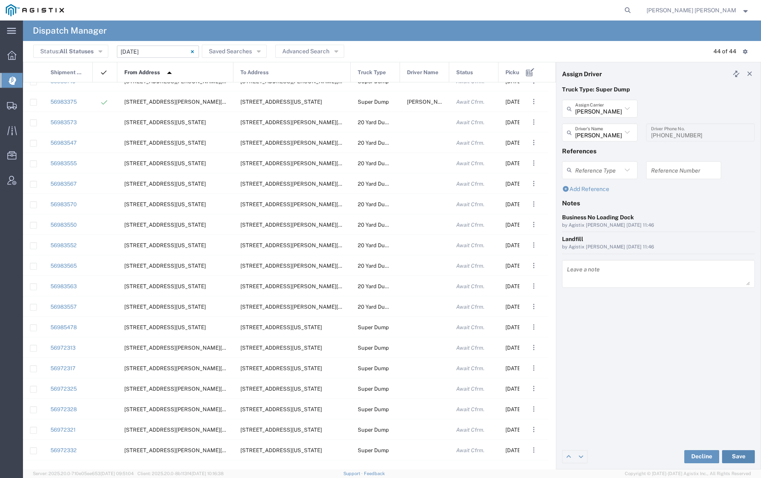
scroll to position [441, 0]
click at [420, 329] on div at bounding box center [424, 328] width 49 height 20
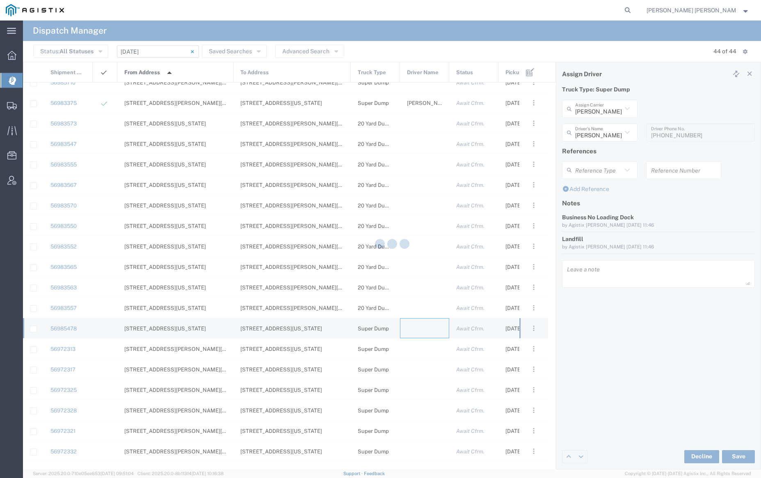
type input "[PERSON_NAME] Trucking"
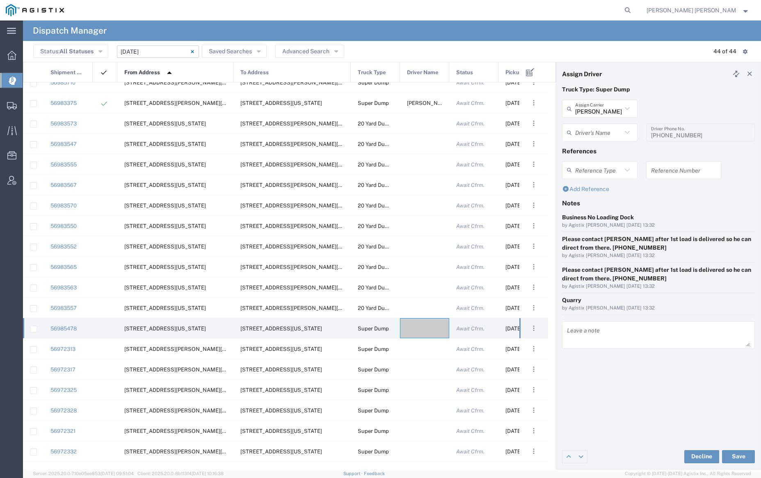
click at [604, 99] on div "Truck Type: Super Dump" at bounding box center [658, 92] width 201 height 14
click at [604, 103] on input "text" at bounding box center [598, 109] width 47 height 14
click at [606, 123] on span "[PERSON_NAME] Trans Services" at bounding box center [599, 132] width 73 height 25
type input "[PERSON_NAME] Trans Services"
click at [604, 128] on input "text" at bounding box center [601, 133] width 52 height 14
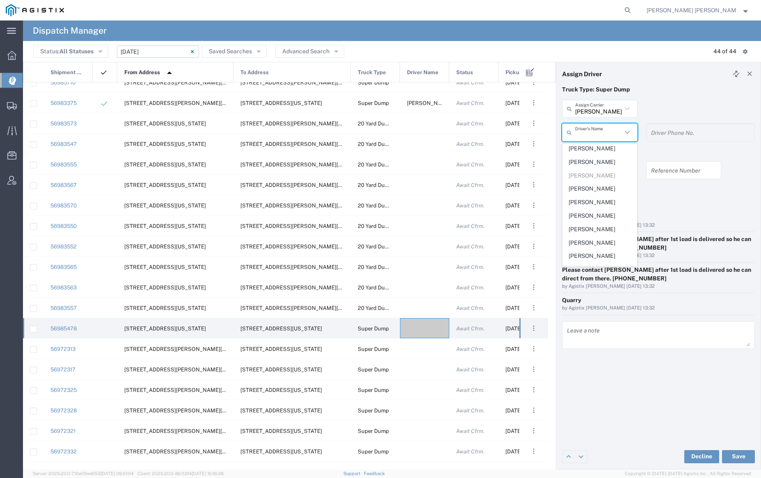
scroll to position [136, 0]
click at [601, 195] on span "[PERSON_NAME]" at bounding box center [599, 201] width 73 height 13
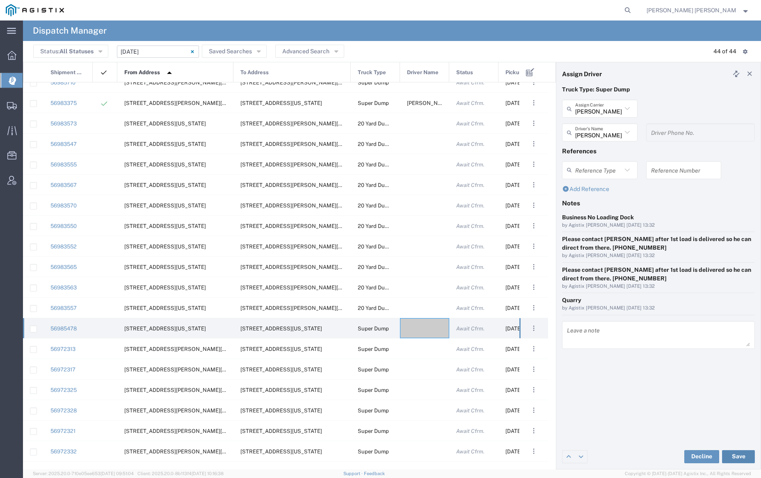
click at [739, 457] on button "Save" at bounding box center [738, 456] width 33 height 13
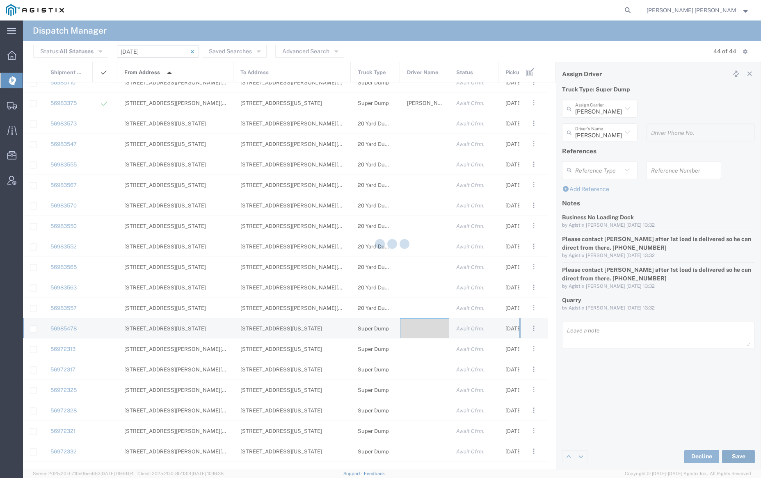
type input "[PERSON_NAME]"
type input "[PERSON_NAME] Trans Services"
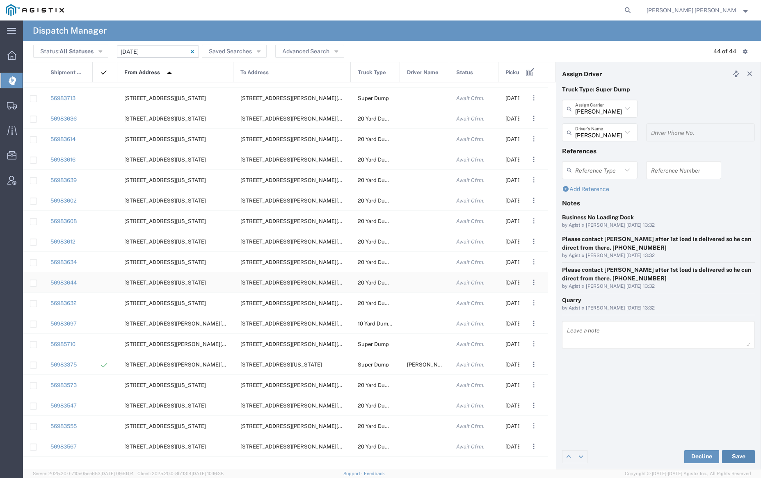
scroll to position [136, 0]
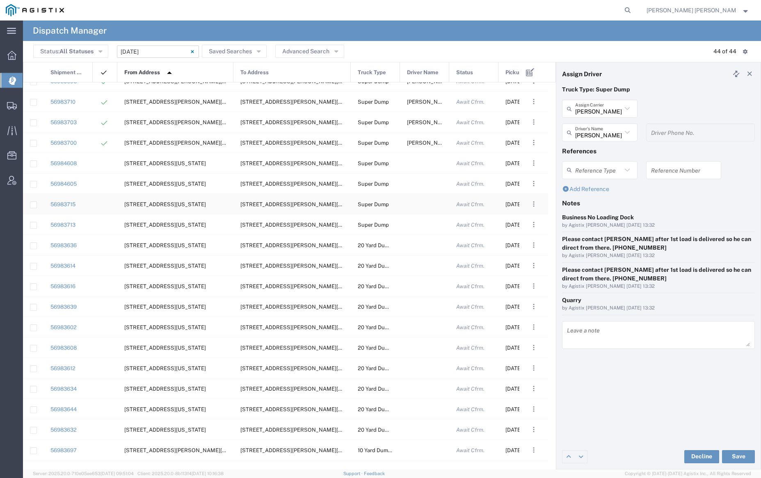
click at [416, 204] on div at bounding box center [424, 204] width 49 height 20
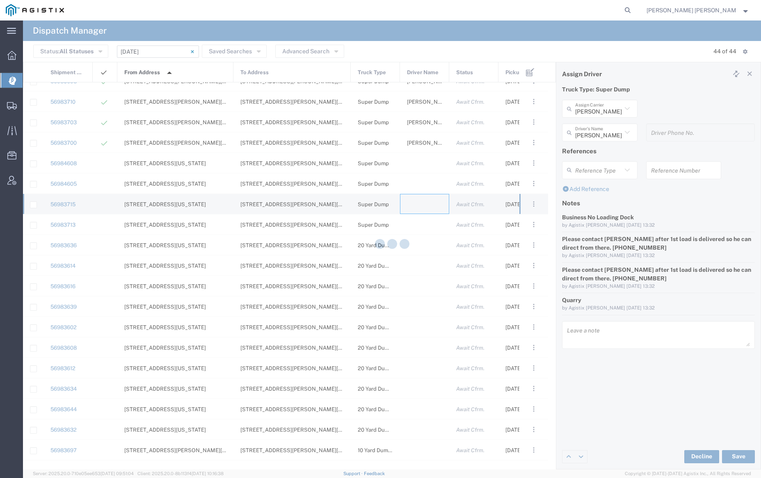
type input "[PERSON_NAME] Trucking"
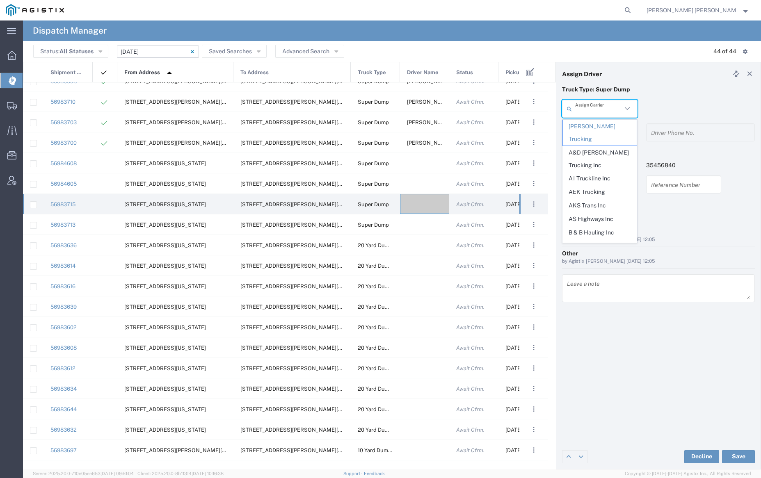
click at [591, 105] on input "text" at bounding box center [598, 109] width 47 height 14
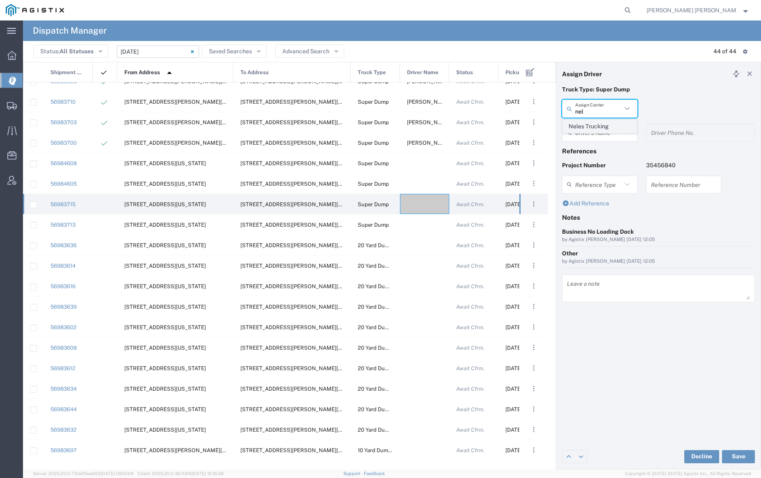
click at [601, 129] on span "Neles Trucking" at bounding box center [599, 126] width 73 height 13
type input "Neles Trucking"
click at [601, 129] on input "text" at bounding box center [601, 133] width 52 height 14
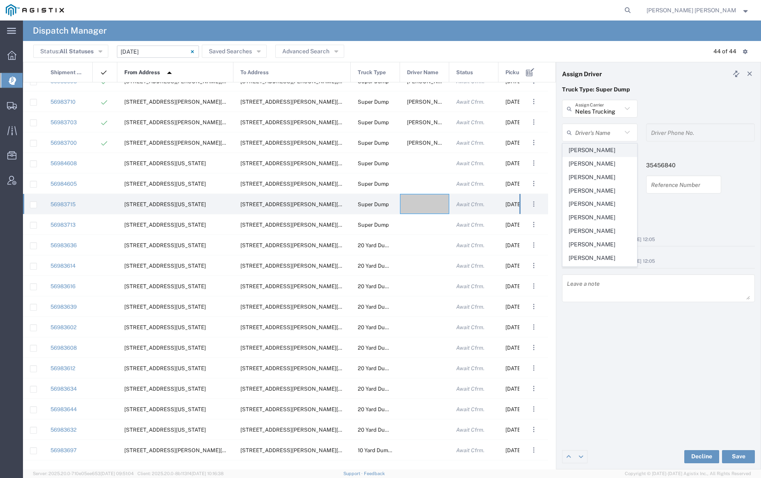
click at [604, 151] on span "[PERSON_NAME]" at bounding box center [599, 150] width 73 height 13
type input "[PERSON_NAME]"
type input "7075962293"
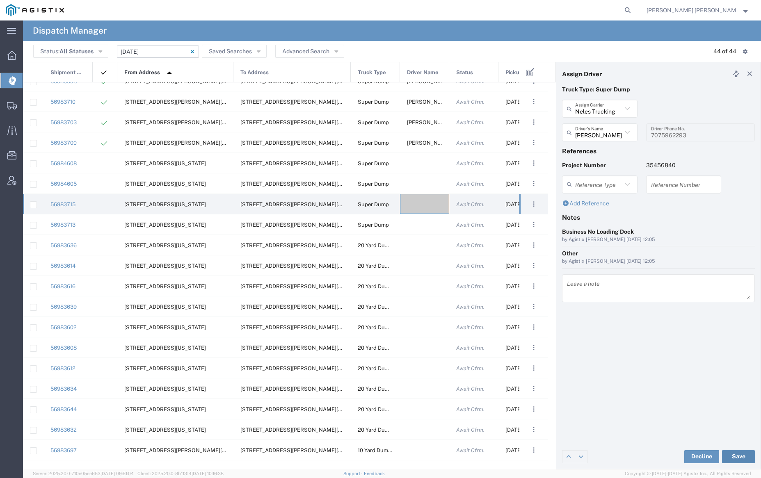
click at [742, 455] on button "Save" at bounding box center [738, 456] width 33 height 13
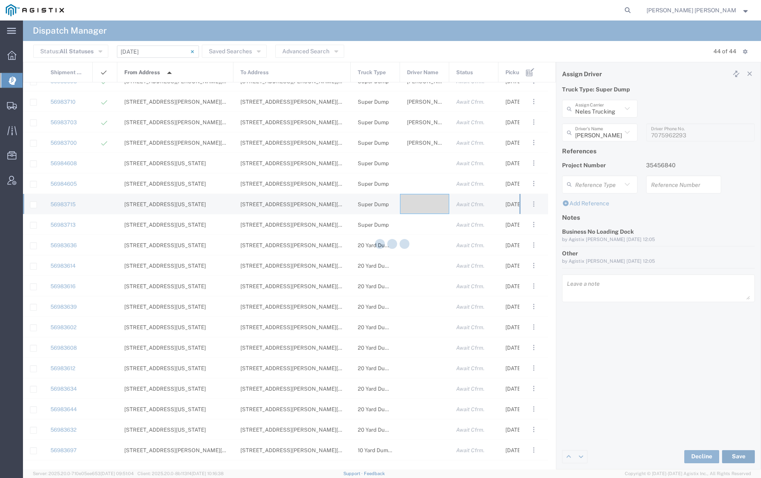
type input "[PERSON_NAME]"
type input "Neles Trucking"
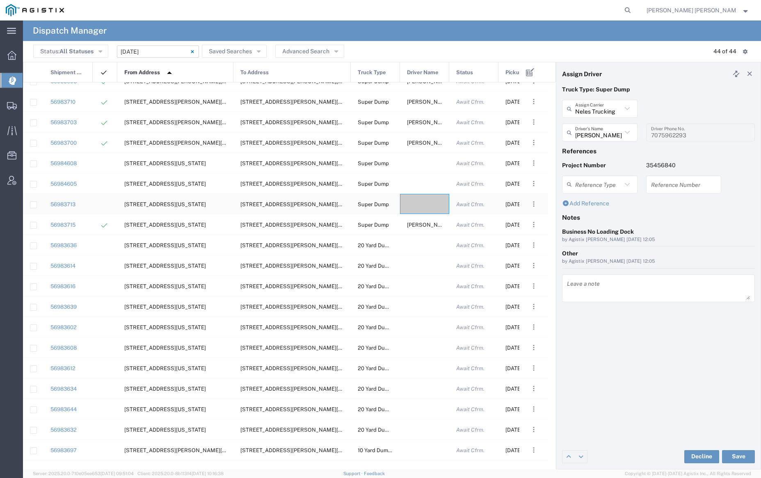
click at [425, 204] on div at bounding box center [424, 204] width 49 height 20
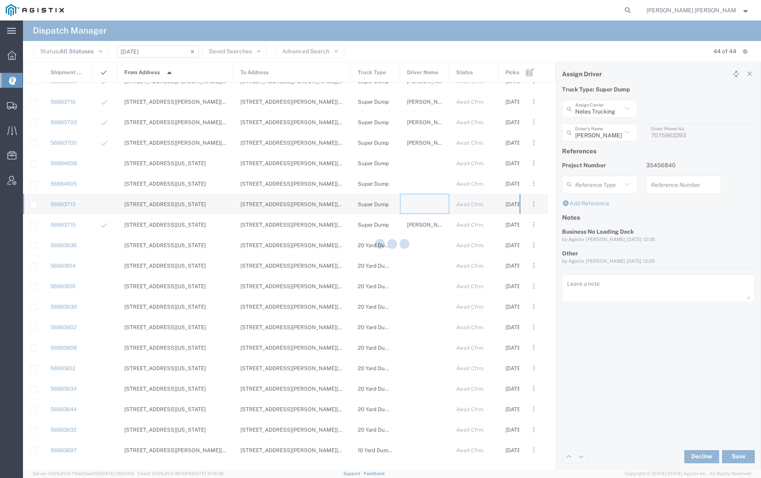
type input "[PERSON_NAME] Trucking"
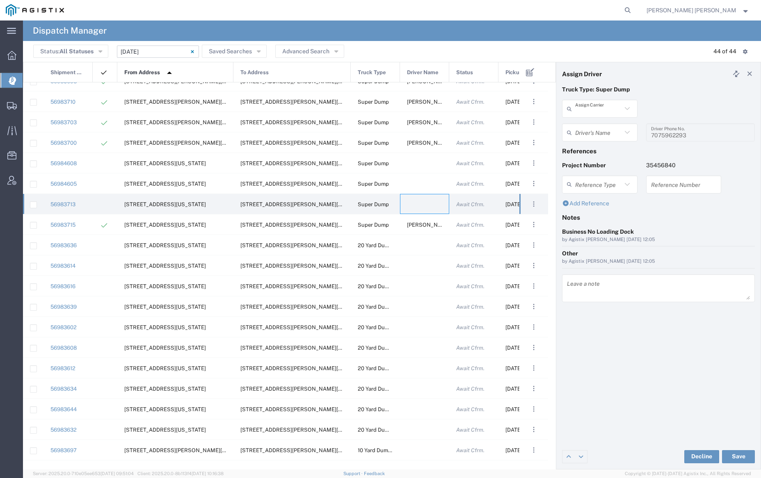
click at [592, 108] on input "text" at bounding box center [598, 109] width 47 height 14
click at [592, 124] on span "Neles Trucking" at bounding box center [599, 126] width 73 height 13
type input "Neles Trucking"
click at [594, 133] on input "text" at bounding box center [601, 133] width 52 height 14
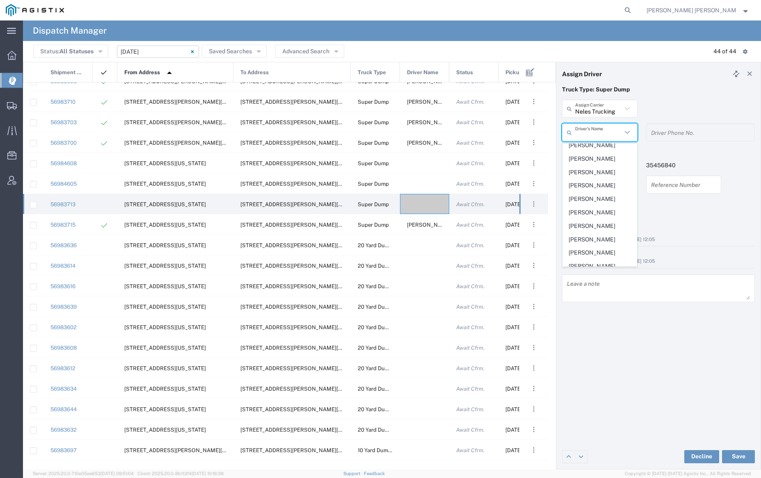
scroll to position [285, 0]
click at [602, 222] on span "[PERSON_NAME]" at bounding box center [599, 215] width 73 height 13
type input "[PERSON_NAME]"
type input "[PHONE_NUMBER]"
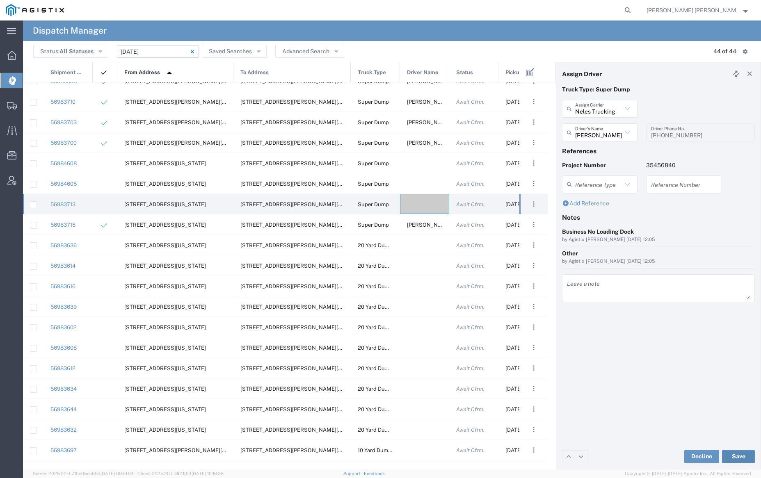
click at [743, 455] on button "Save" at bounding box center [738, 456] width 33 height 13
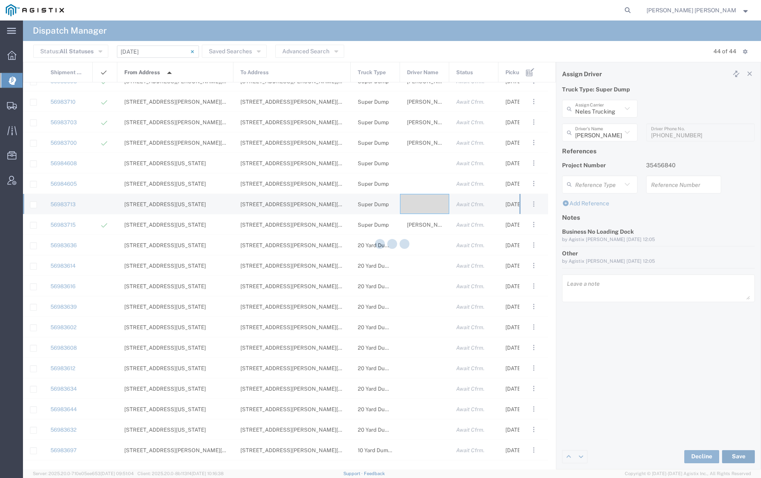
type input "[PERSON_NAME]"
type input "Neles Trucking"
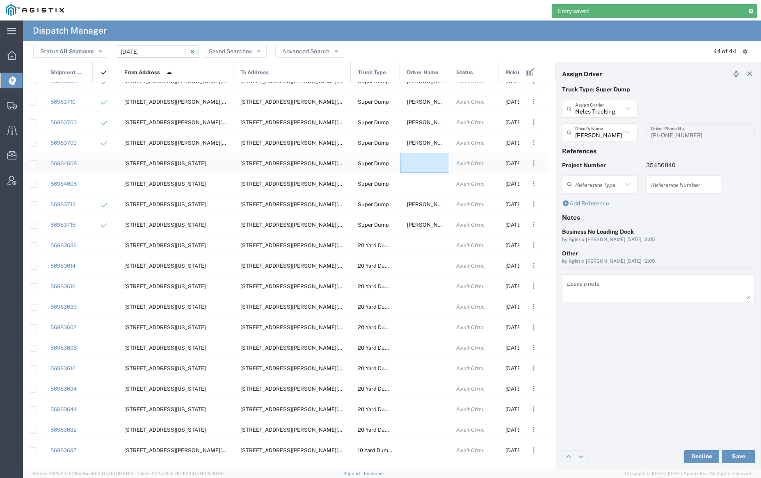
click at [424, 163] on div at bounding box center [424, 163] width 49 height 20
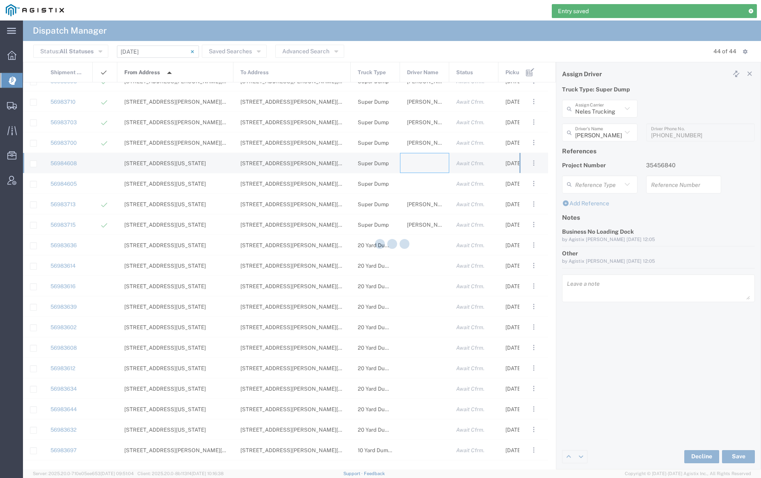
type input "[PERSON_NAME] Trucking"
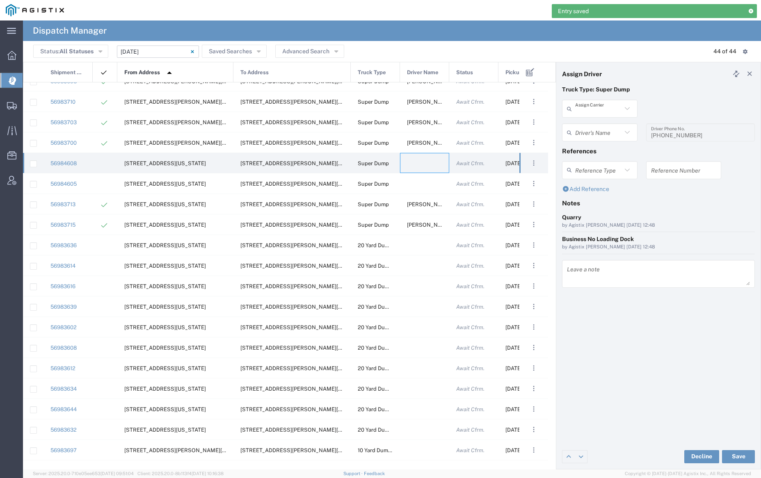
click at [594, 111] on input "text" at bounding box center [598, 109] width 47 height 14
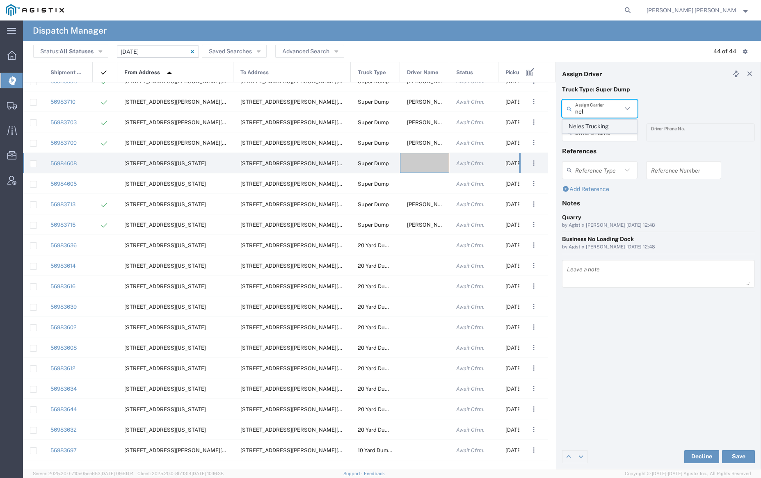
click at [599, 126] on span "Neles Trucking" at bounding box center [599, 126] width 73 height 13
type input "Neles Trucking"
click at [600, 135] on input "text" at bounding box center [601, 133] width 52 height 14
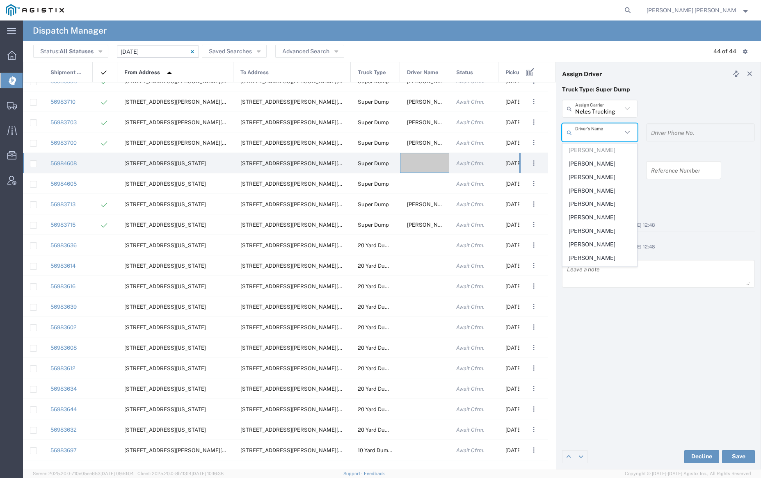
click at [605, 174] on span "[PERSON_NAME]" at bounding box center [599, 177] width 73 height 13
type input "[PERSON_NAME]"
type input "[PHONE_NUMBER]"
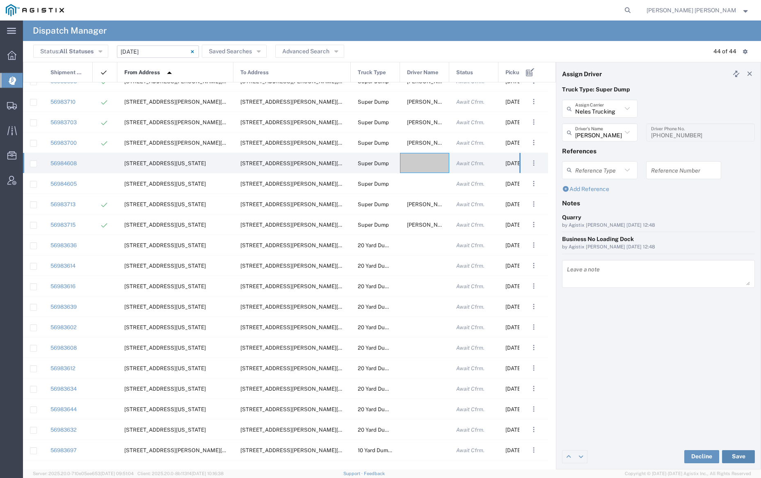
click at [740, 454] on button "Save" at bounding box center [738, 456] width 33 height 13
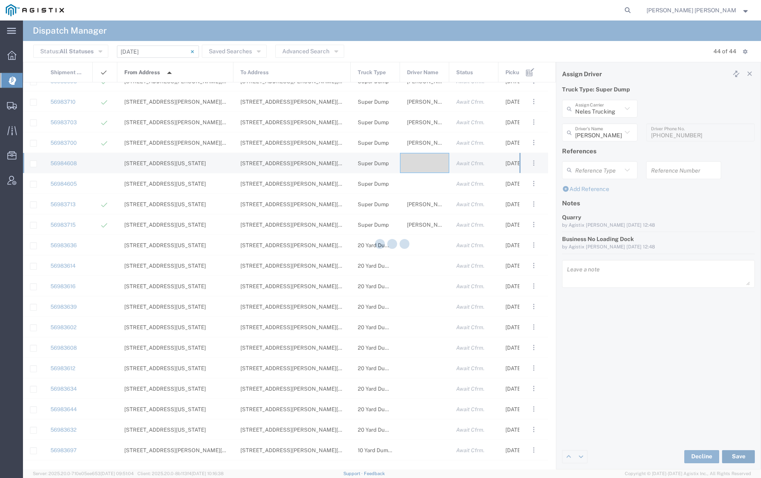
type input "[PERSON_NAME]"
type input "Neles Trucking"
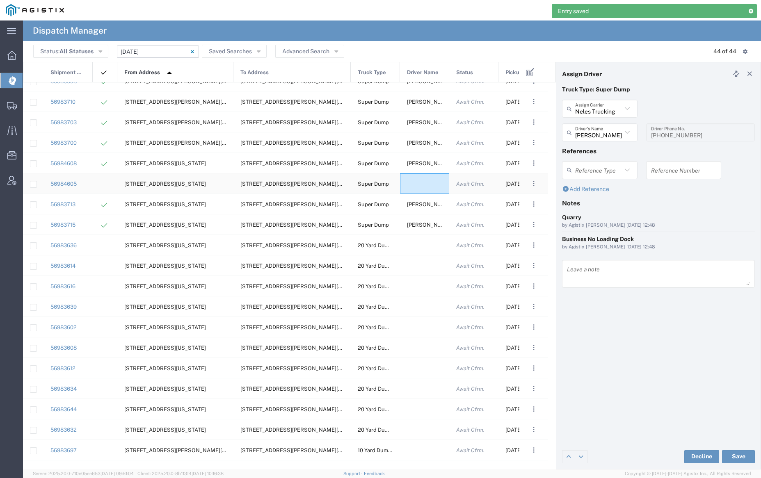
click at [425, 183] on div at bounding box center [424, 184] width 49 height 20
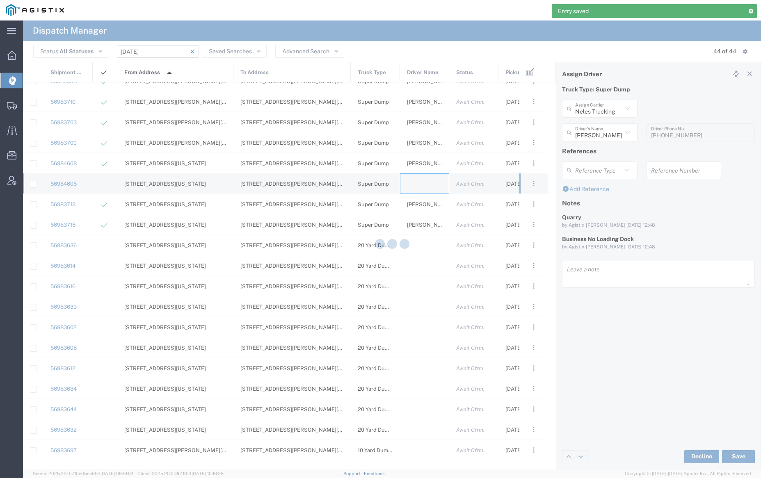
type input "[PERSON_NAME] Trucking"
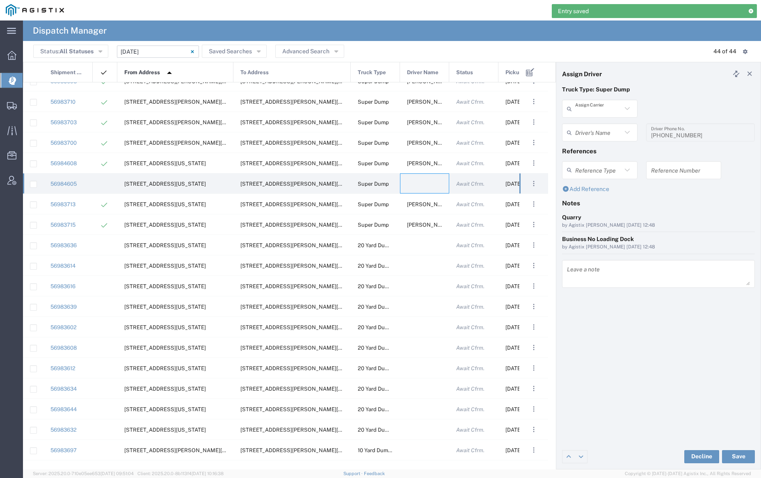
click at [600, 108] on input "text" at bounding box center [598, 109] width 47 height 14
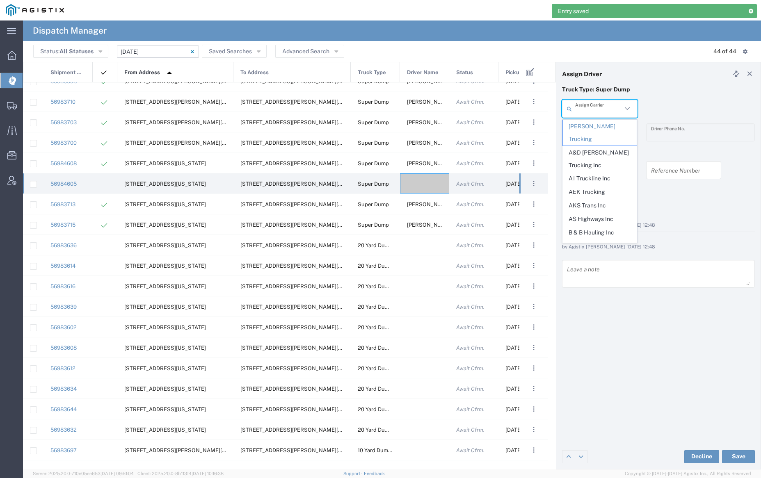
type input "l"
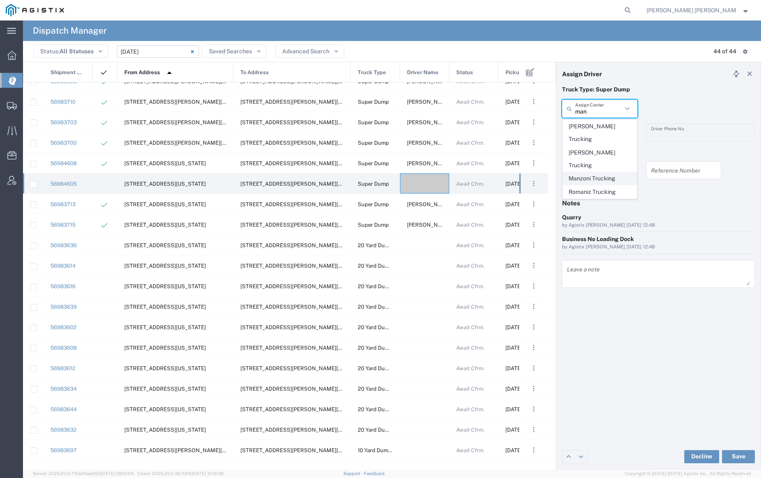
click at [613, 172] on span "Manzoni Trucking" at bounding box center [599, 178] width 73 height 13
type input "Manzoni Trucking"
click at [599, 134] on input "text" at bounding box center [601, 133] width 52 height 14
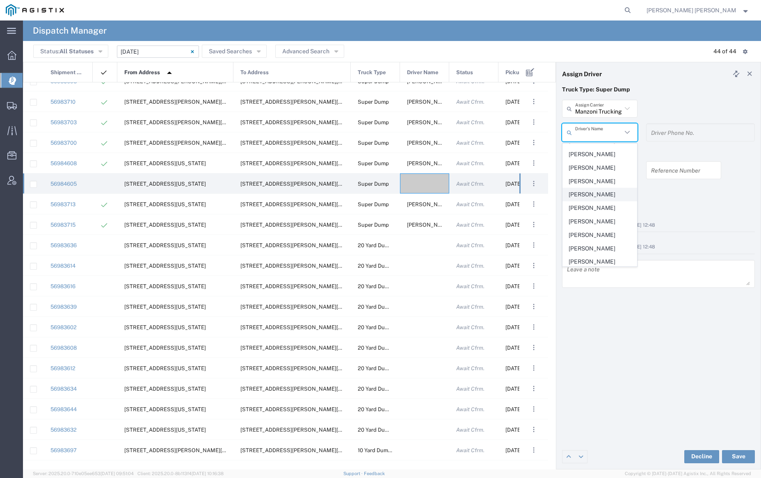
scroll to position [130, 0]
click at [601, 175] on span "[PERSON_NAME]" at bounding box center [599, 168] width 73 height 13
type input "[PERSON_NAME]"
type input "[PHONE_NUMBER]"
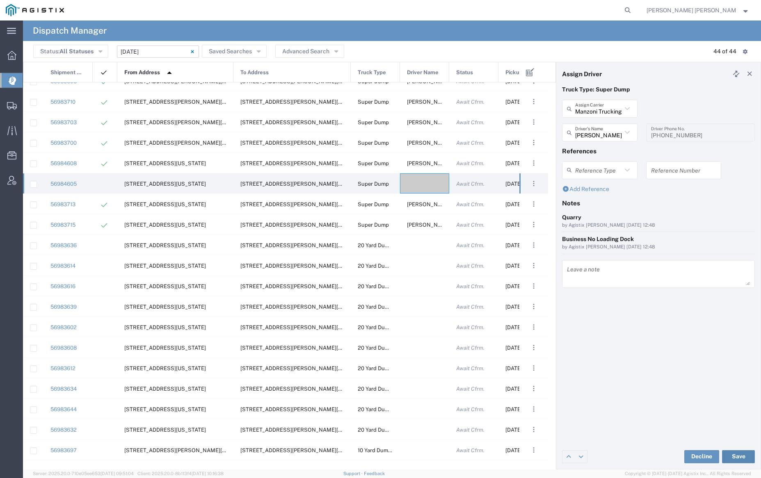
click at [737, 455] on button "Save" at bounding box center [738, 456] width 33 height 13
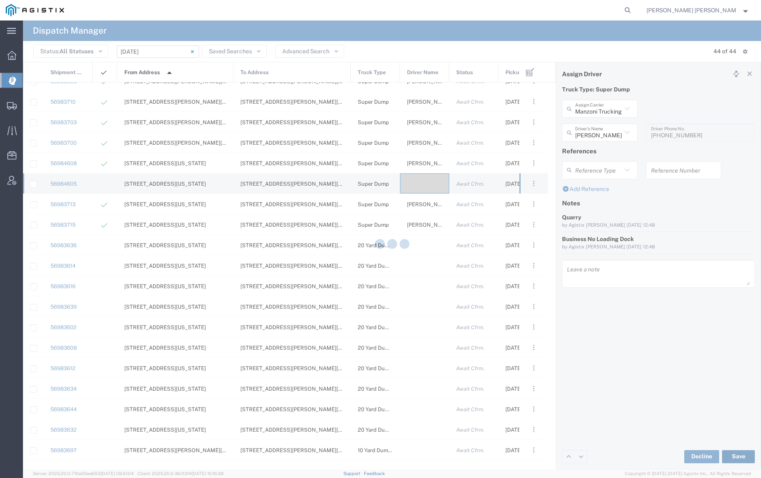
type input "[PERSON_NAME]"
type input "Manzoni Trucking"
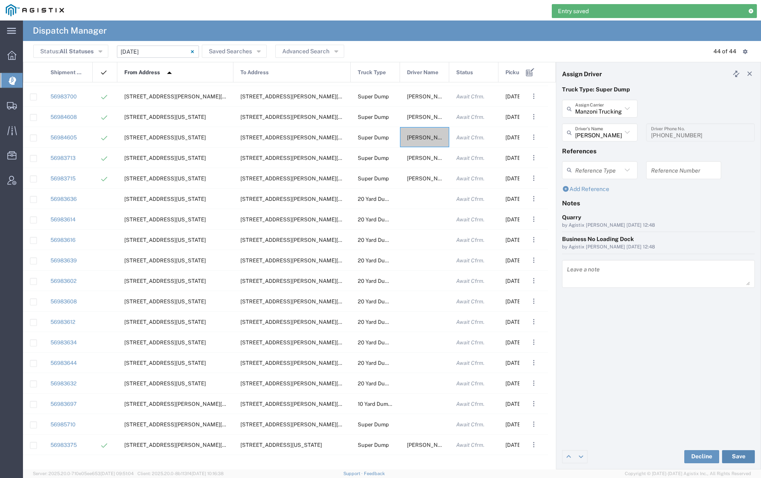
scroll to position [137, 0]
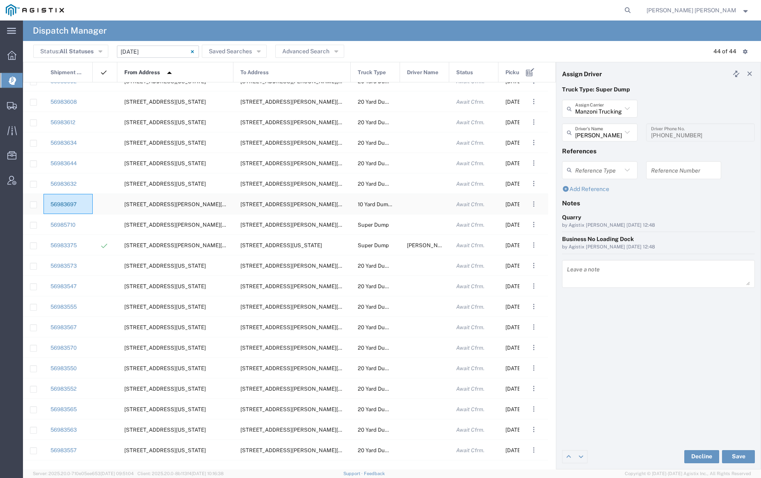
click at [70, 202] on link "56983697" at bounding box center [63, 204] width 26 height 6
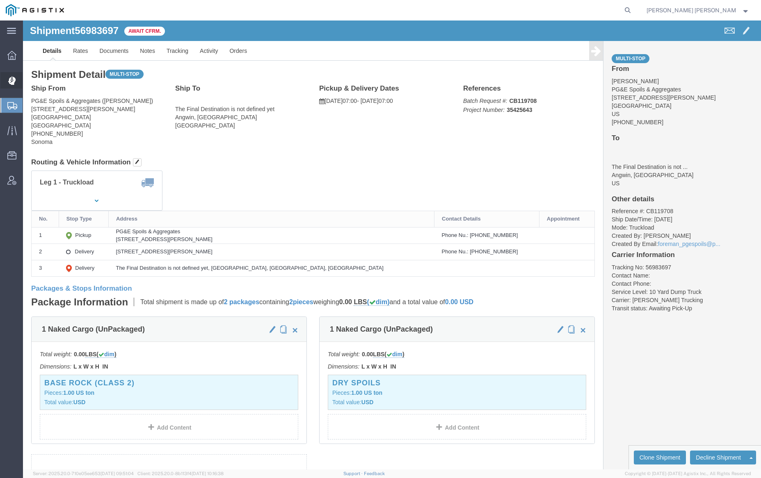
click at [28, 78] on span "Dispatch Manager" at bounding box center [26, 80] width 6 height 16
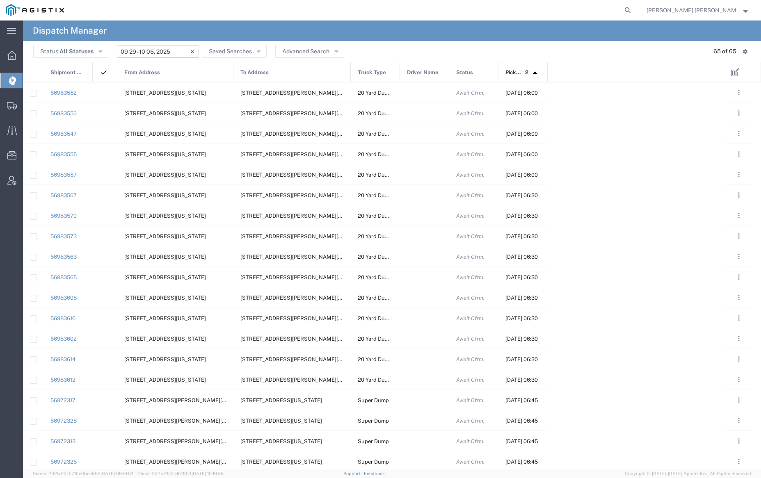
click at [160, 54] on input "[DATE] - [DATE]" at bounding box center [158, 52] width 82 height 12
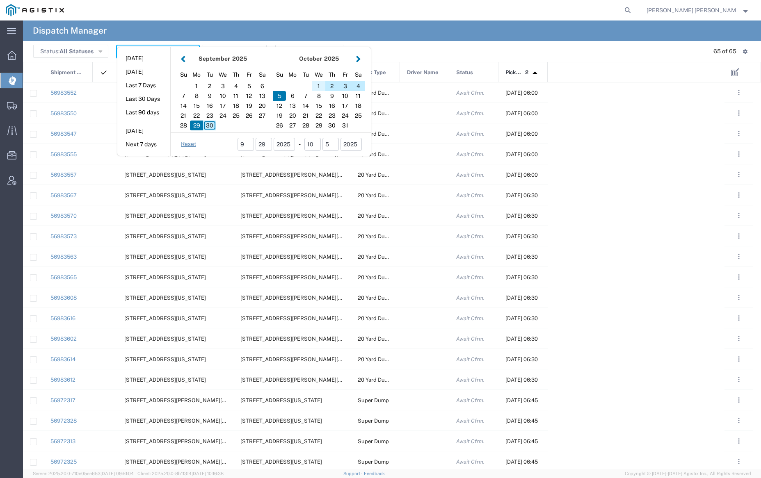
click at [318, 85] on div "1" at bounding box center [318, 86] width 13 height 10
type input "[DATE]"
type input "[DATE] - [DATE]"
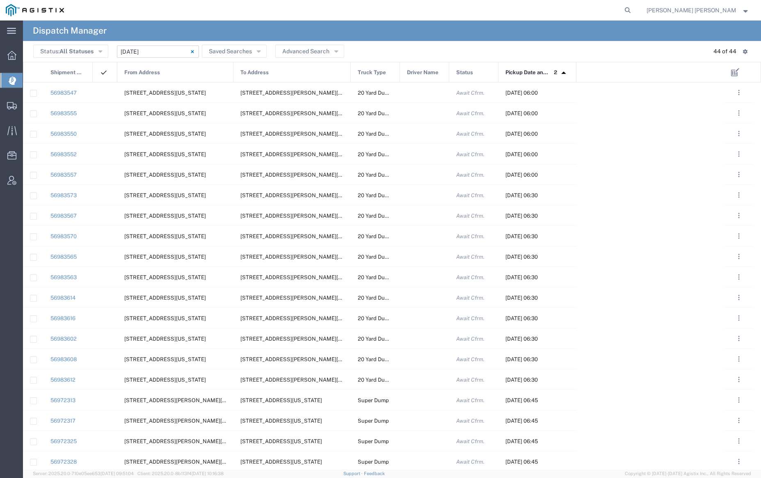
drag, startPoint x: 549, startPoint y: 72, endPoint x: 577, endPoint y: 73, distance: 27.9
click at [577, 73] on div "Shipment No. From Address To Address Truck Type Driver Name Status Pickup Date …" at bounding box center [373, 72] width 701 height 20
click at [523, 74] on span "Pickup Date and Time" at bounding box center [528, 72] width 46 height 21
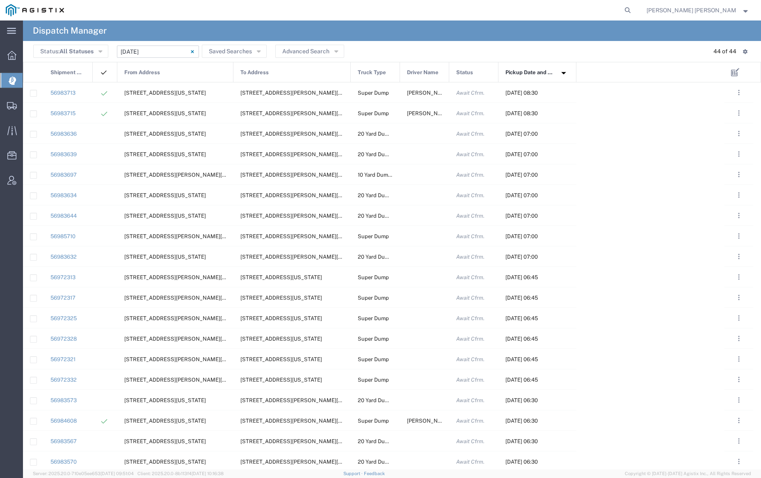
click at [531, 73] on span "Pickup Date and Time" at bounding box center [529, 72] width 49 height 21
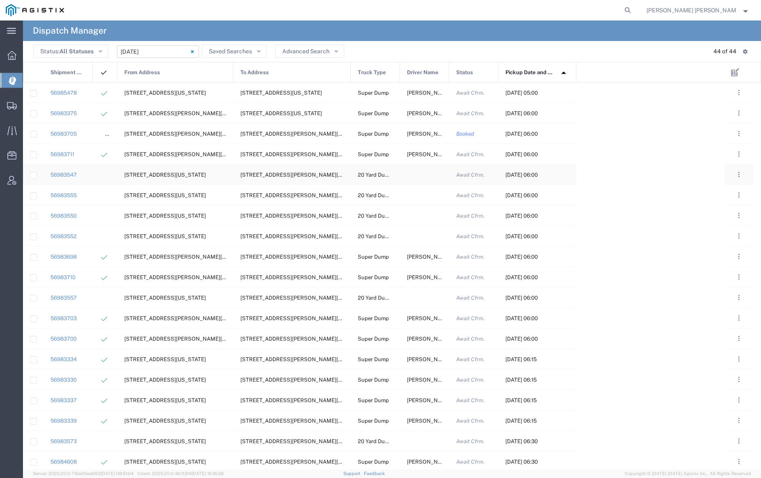
click at [415, 177] on div at bounding box center [424, 175] width 49 height 20
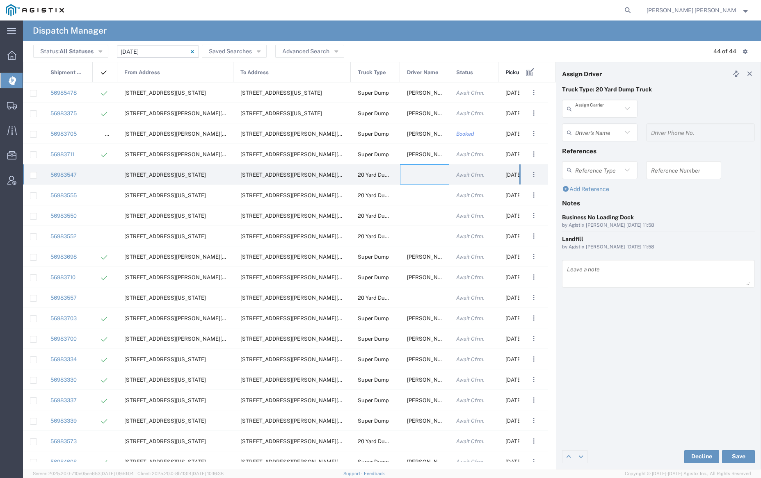
click at [597, 112] on input "text" at bounding box center [598, 109] width 47 height 14
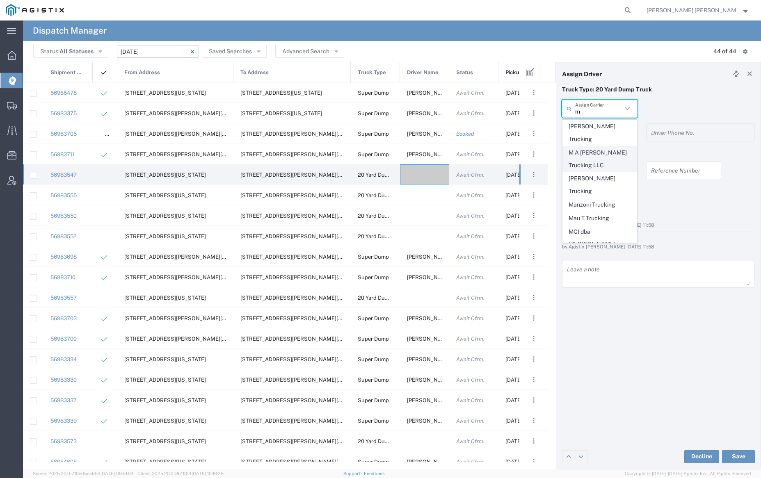
click at [597, 146] on span "M A [PERSON_NAME] Trucking LLC" at bounding box center [599, 158] width 73 height 25
type input "M A [PERSON_NAME] Trucking LLC"
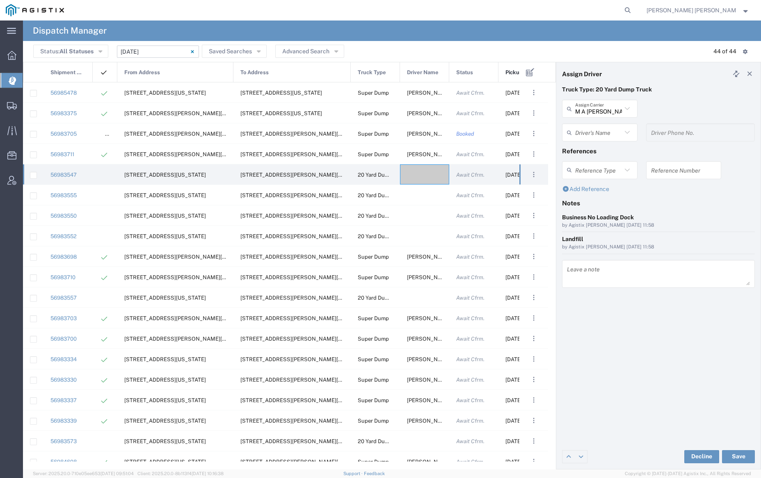
click at [597, 133] on input "text" at bounding box center [598, 133] width 47 height 14
click at [601, 151] on span "[PERSON_NAME]" at bounding box center [599, 150] width 73 height 13
type input "[PERSON_NAME]"
type input "[PHONE_NUMBER]"
click at [742, 460] on button "Save" at bounding box center [738, 456] width 33 height 13
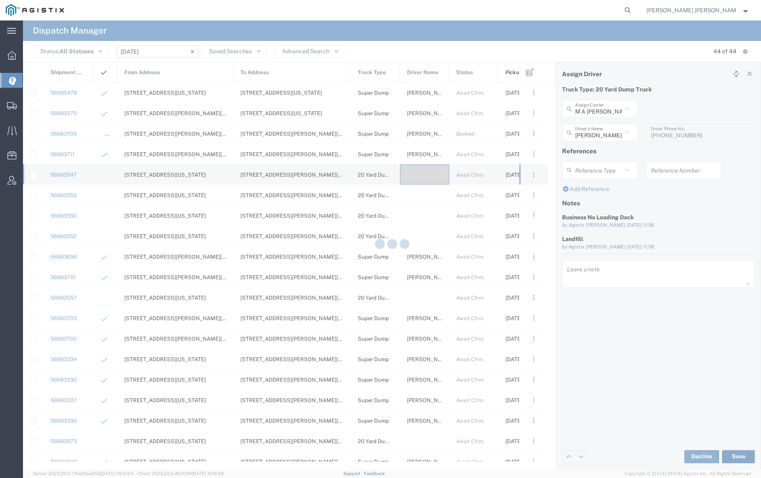
type input "[PERSON_NAME]"
type input "M A [PERSON_NAME] Trucking LLC"
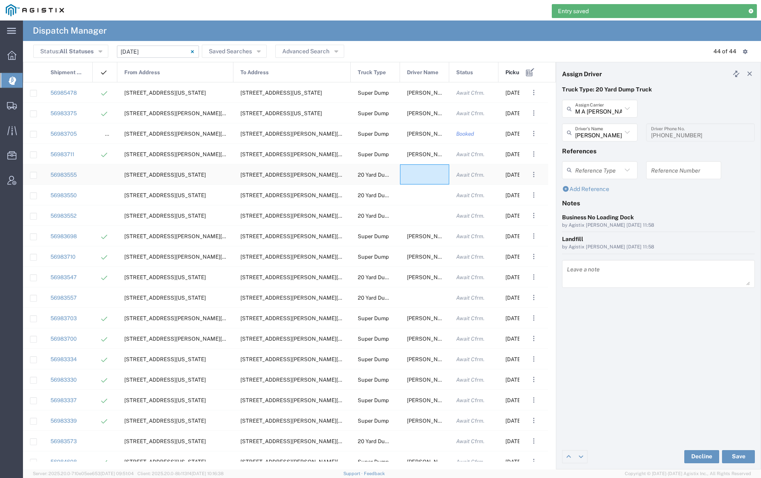
click at [429, 176] on div at bounding box center [424, 175] width 49 height 20
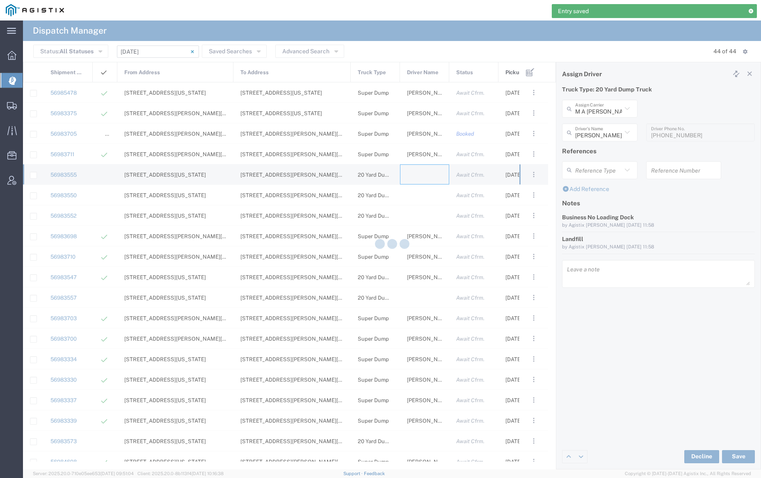
type input "[PERSON_NAME] Trucking"
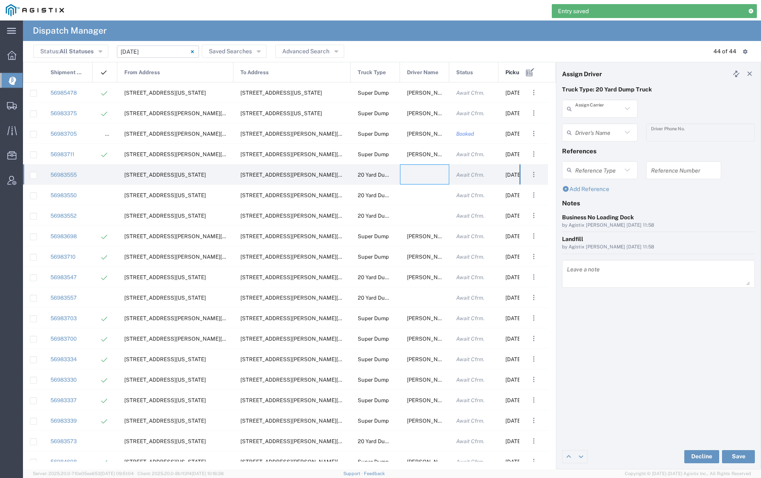
click at [592, 111] on input "text" at bounding box center [598, 109] width 47 height 14
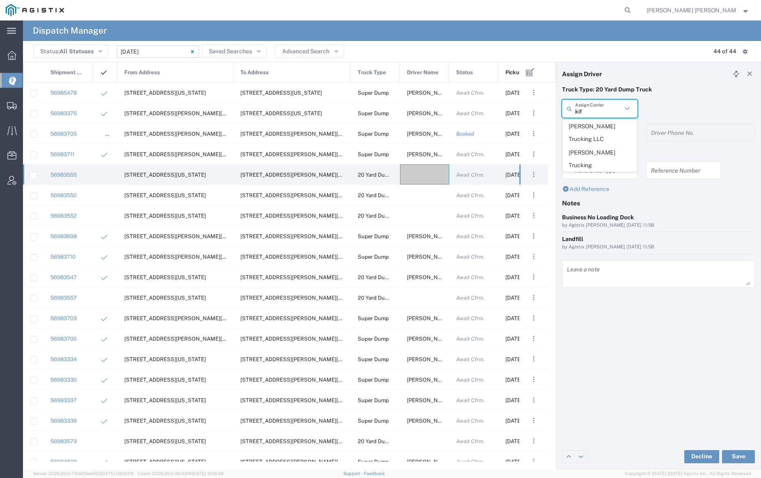
drag, startPoint x: 598, startPoint y: 152, endPoint x: 598, endPoint y: 147, distance: 4.9
click at [598, 152] on span "[PERSON_NAME] Trucking" at bounding box center [599, 158] width 73 height 25
type input "[PERSON_NAME] Trucking"
click at [599, 135] on input "text" at bounding box center [598, 133] width 47 height 14
click at [599, 148] on span "[PERSON_NAME]" at bounding box center [599, 150] width 73 height 13
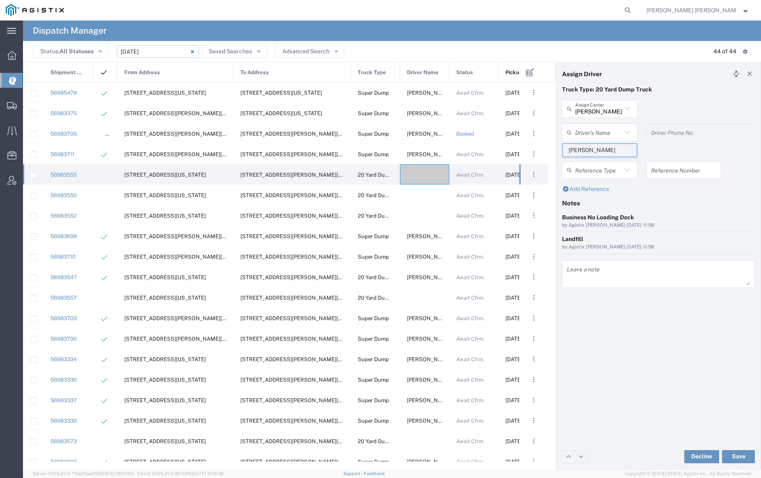
type input "[PERSON_NAME]"
type input "9253838798"
click at [740, 455] on button "Save" at bounding box center [738, 456] width 33 height 13
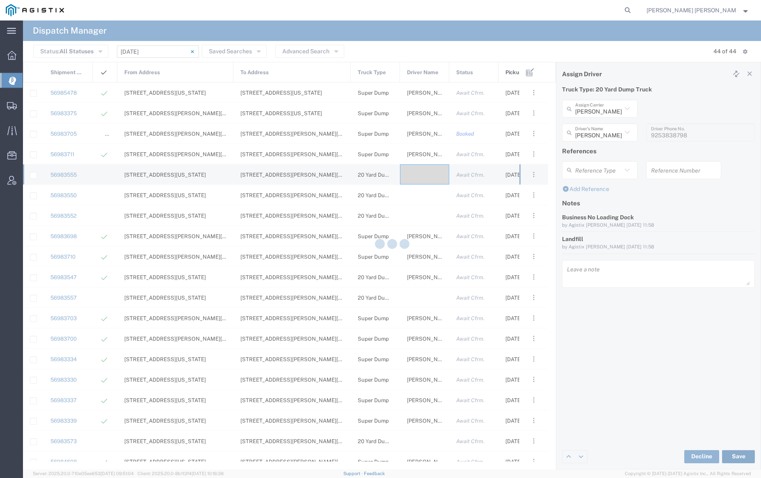
type input "[PERSON_NAME]"
type input "[PERSON_NAME] Trucking"
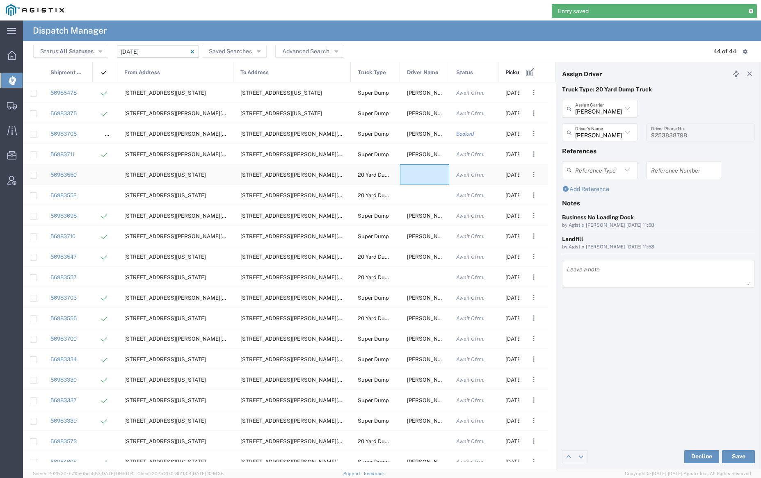
click at [423, 174] on div at bounding box center [424, 175] width 49 height 20
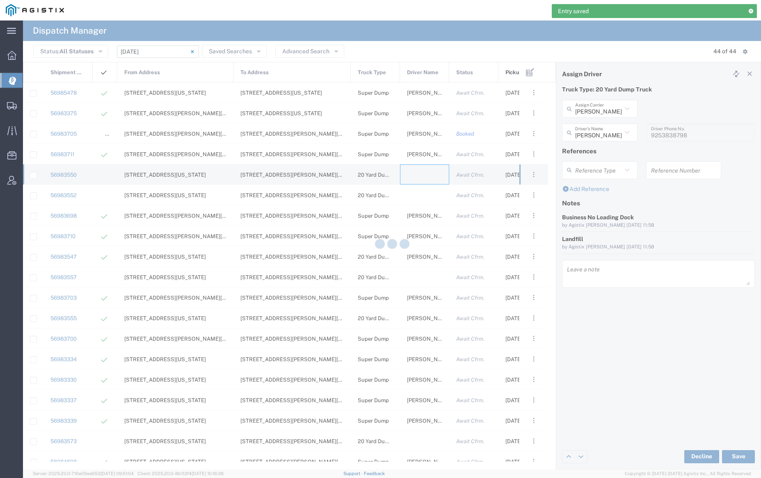
type input "[PERSON_NAME] Trucking"
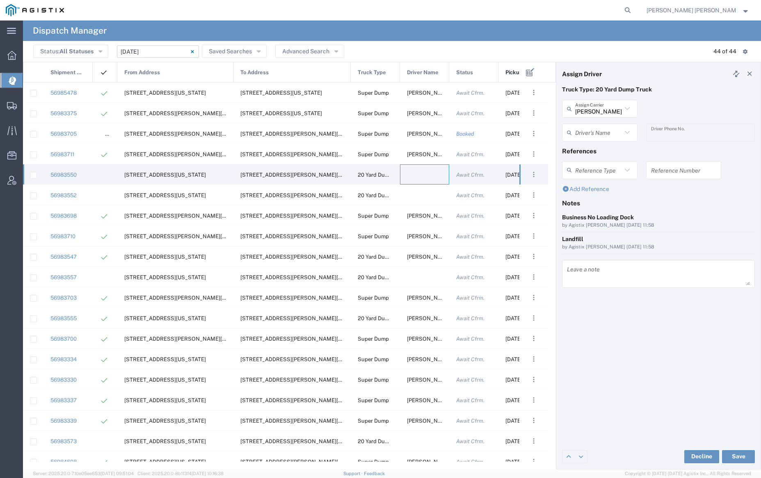
click at [597, 100] on div "[PERSON_NAME] Trucking Assign Carrier" at bounding box center [599, 109] width 75 height 18
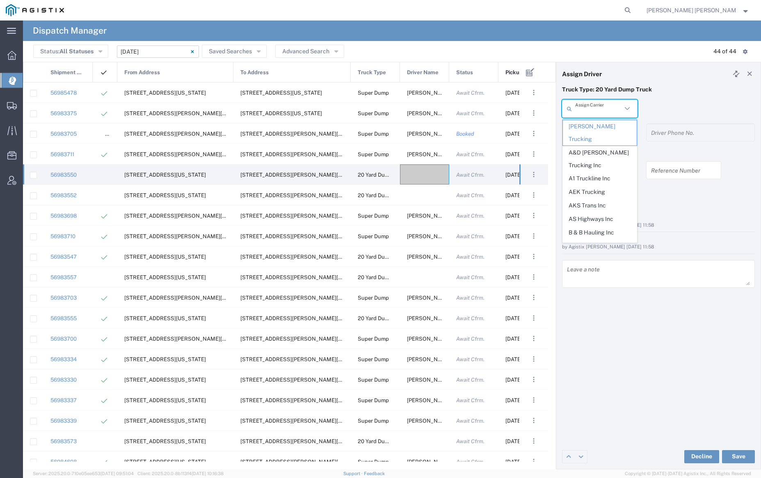
click at [599, 111] on input "text" at bounding box center [598, 109] width 47 height 14
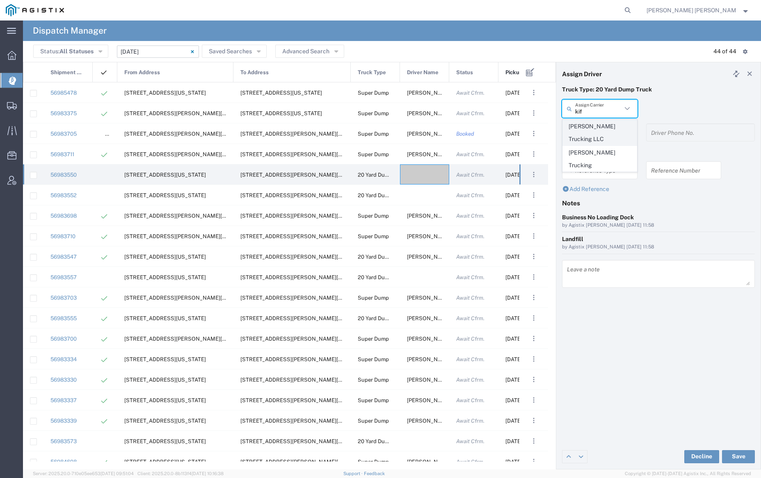
click at [596, 133] on span "[PERSON_NAME] Trucking LLC" at bounding box center [599, 132] width 73 height 25
type input "[PERSON_NAME] Trucking LLC"
click at [596, 133] on input "text" at bounding box center [601, 133] width 52 height 14
click at [600, 149] on span "[PERSON_NAME]" at bounding box center [599, 150] width 73 height 13
type input "[PERSON_NAME]"
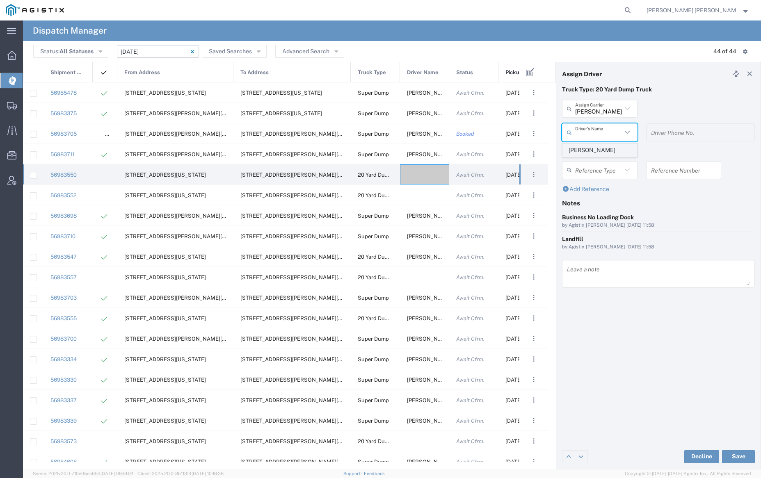
type input "9253838564"
click at [734, 456] on button "Save" at bounding box center [738, 456] width 33 height 13
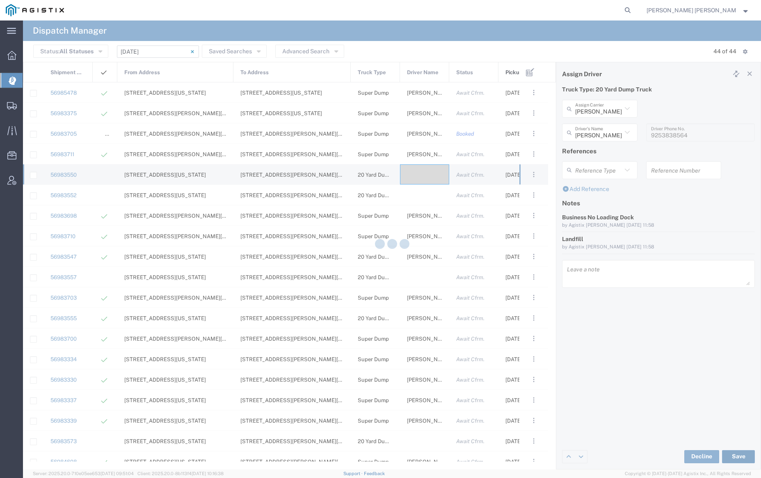
type input "[PERSON_NAME]"
type input "[PERSON_NAME] Trucking LLC"
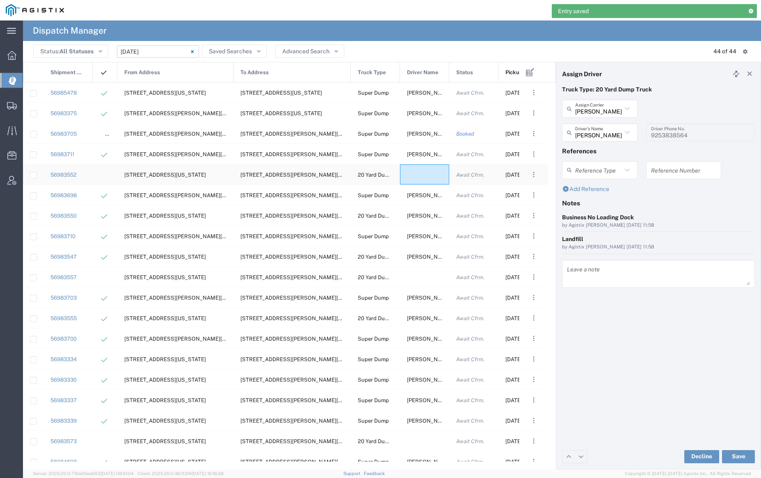
click at [415, 174] on div at bounding box center [424, 175] width 49 height 20
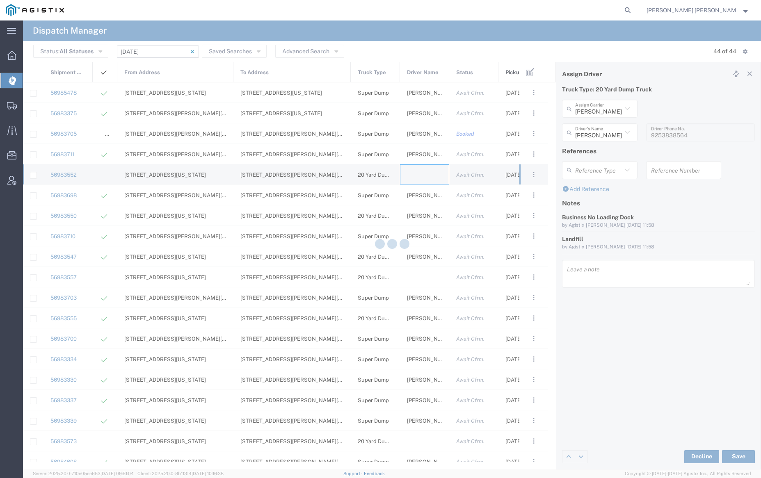
type input "[PERSON_NAME] Trucking"
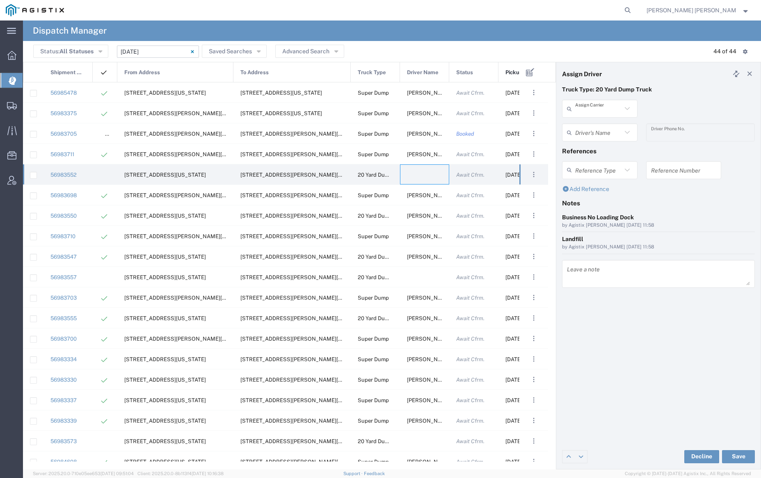
click at [591, 110] on input "text" at bounding box center [598, 109] width 47 height 14
click at [593, 122] on span "GSH Transport" at bounding box center [599, 126] width 73 height 13
type input "GSH Transport"
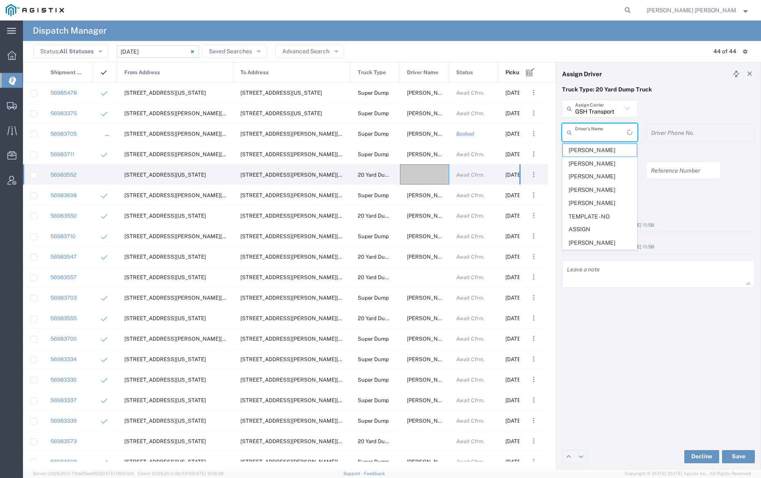
click at [593, 130] on input "text" at bounding box center [601, 133] width 52 height 14
click at [596, 148] on span "[PERSON_NAME]" at bounding box center [599, 150] width 73 height 13
type input "[PERSON_NAME]"
type input "4086873968"
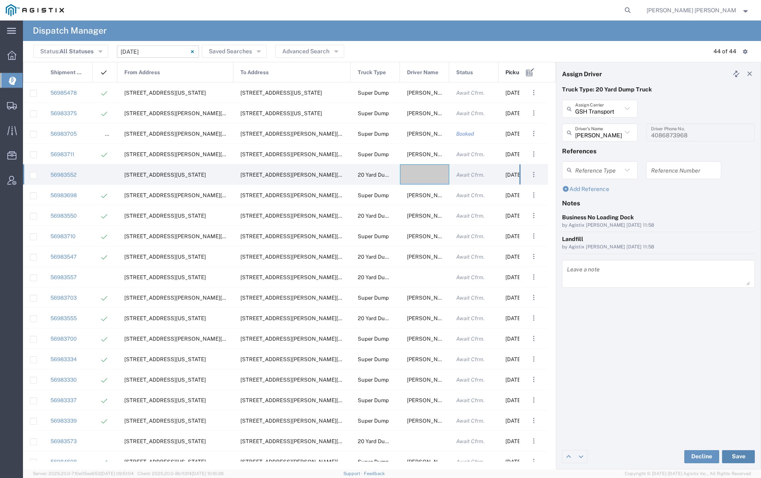
click at [738, 454] on button "Save" at bounding box center [738, 456] width 33 height 13
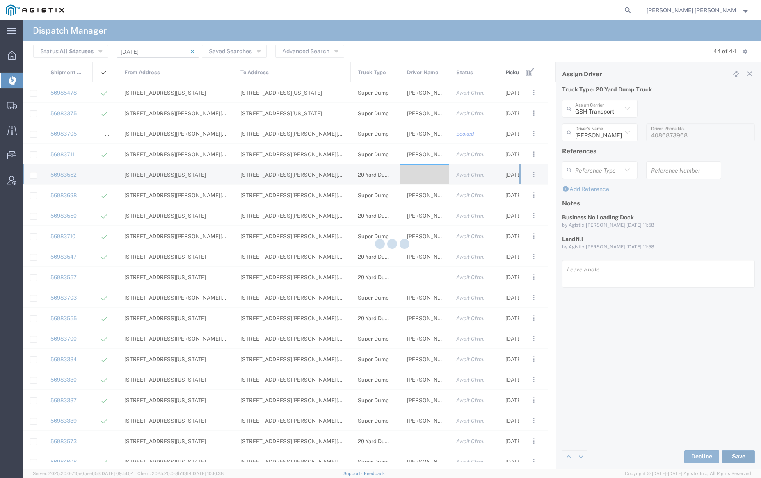
type input "[PERSON_NAME]"
type input "GSH Transport"
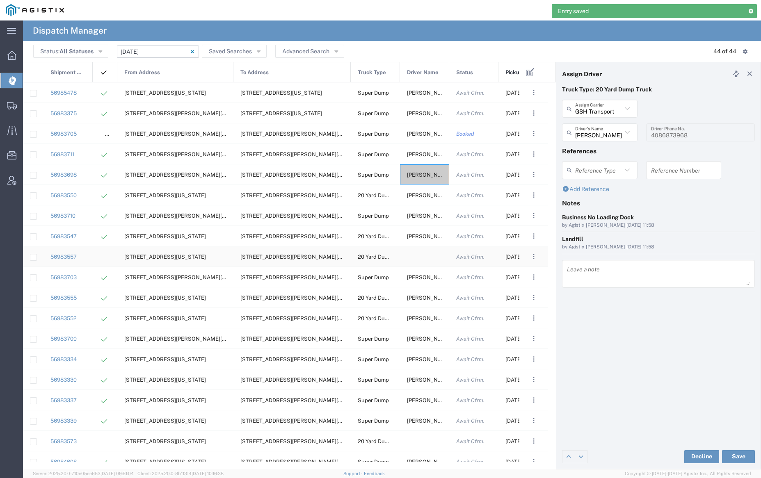
click at [423, 249] on div at bounding box center [424, 257] width 49 height 20
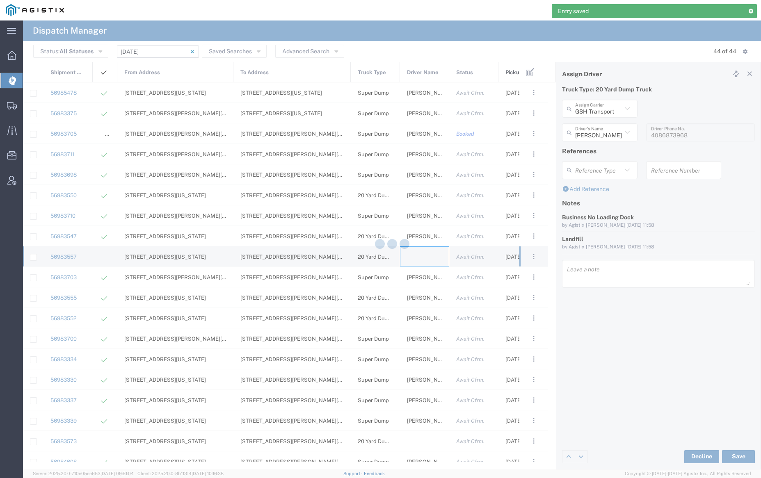
type input "[PERSON_NAME] Trucking"
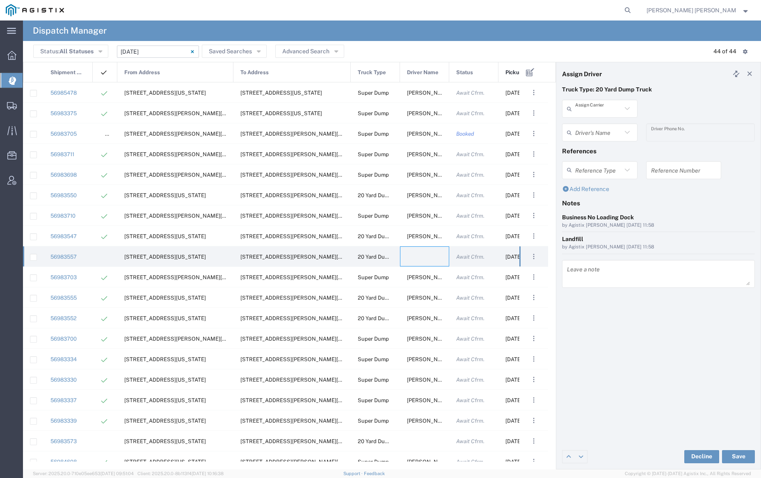
click at [605, 109] on input "text" at bounding box center [598, 109] width 47 height 14
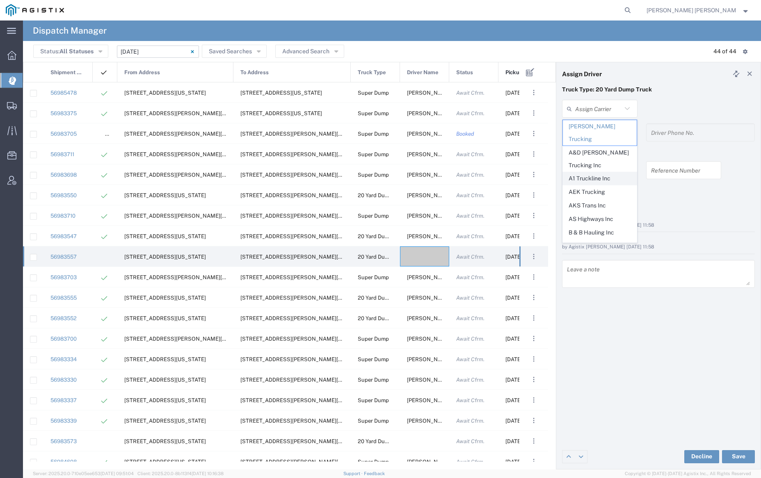
click at [608, 172] on span "A1 Truckline Inc" at bounding box center [599, 178] width 73 height 13
type input "A1 Truckline Inc"
click at [594, 133] on input "text" at bounding box center [601, 133] width 52 height 14
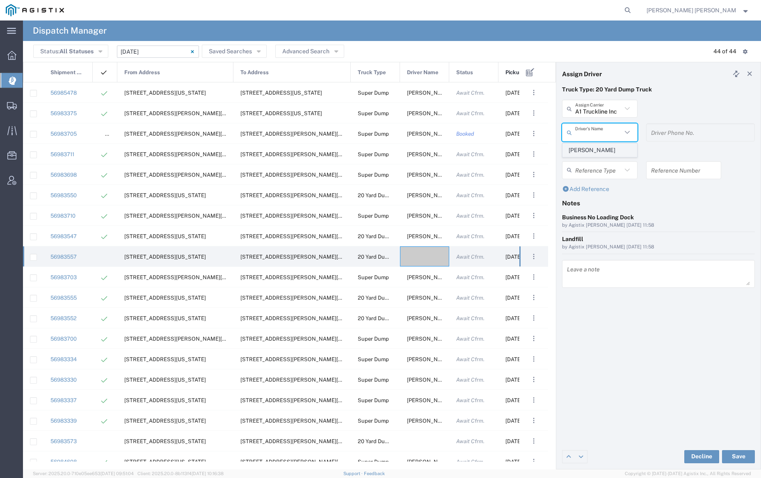
click at [595, 149] on span "[PERSON_NAME]" at bounding box center [599, 150] width 73 height 13
type input "[PERSON_NAME]"
type input "7076997422"
click at [740, 457] on button "Save" at bounding box center [738, 456] width 33 height 13
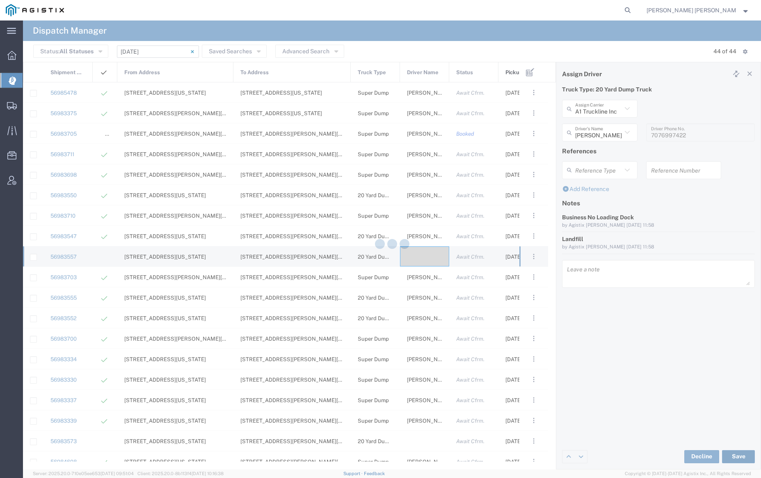
type input "[PERSON_NAME]"
type input "A1 Truckline Inc"
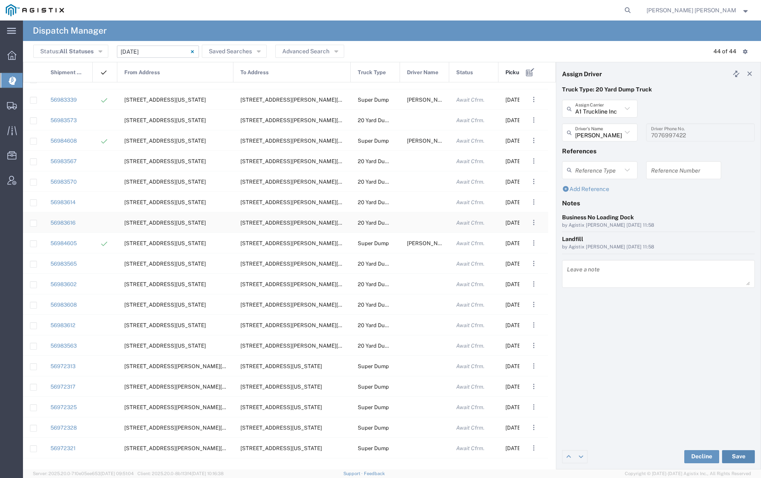
scroll to position [320, 0]
click at [419, 120] on div at bounding box center [424, 121] width 49 height 20
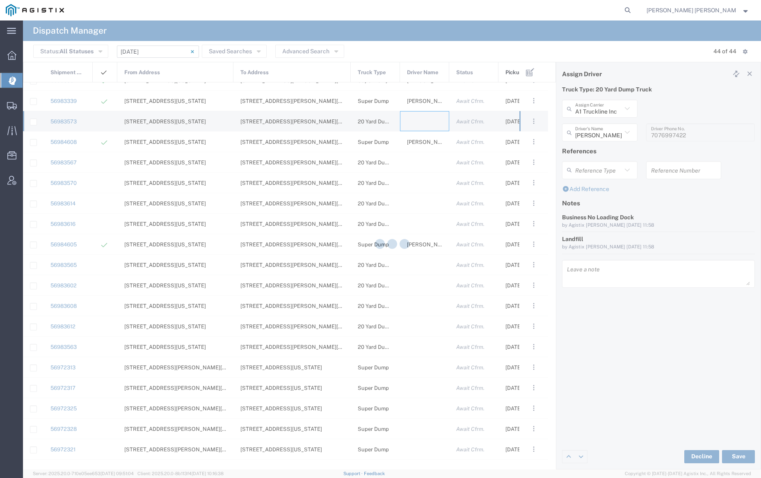
type input "[PERSON_NAME] Trucking"
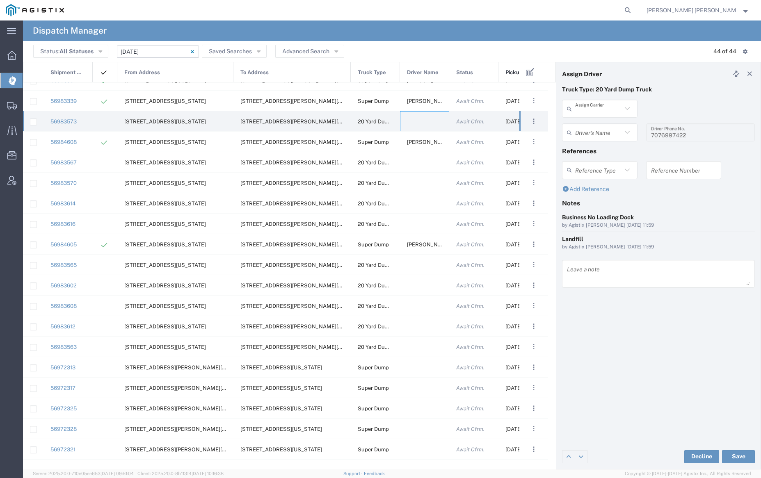
click at [594, 109] on input "text" at bounding box center [598, 109] width 47 height 14
click at [594, 126] on span "[PERSON_NAME] Trucking" at bounding box center [599, 132] width 73 height 25
type input "[PERSON_NAME] Trucking"
click at [594, 129] on input "text" at bounding box center [601, 133] width 52 height 14
click at [601, 147] on span "[PERSON_NAME]" at bounding box center [599, 150] width 73 height 13
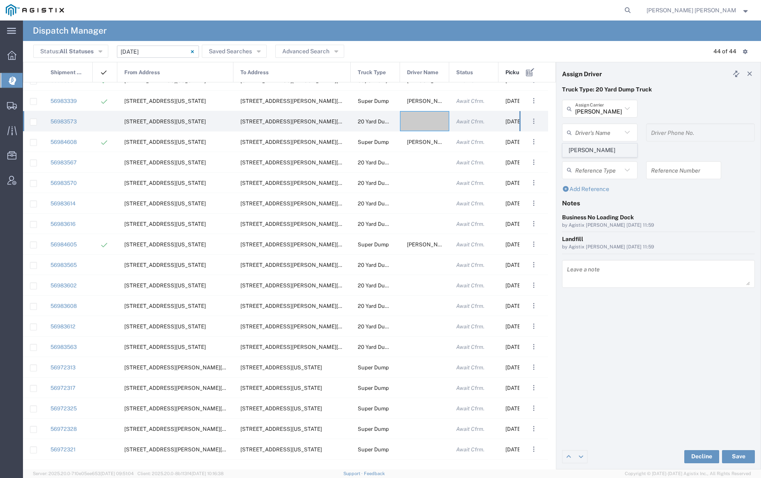
type input "[PERSON_NAME]"
type input "5107505775"
click at [739, 452] on button "Save" at bounding box center [738, 456] width 33 height 13
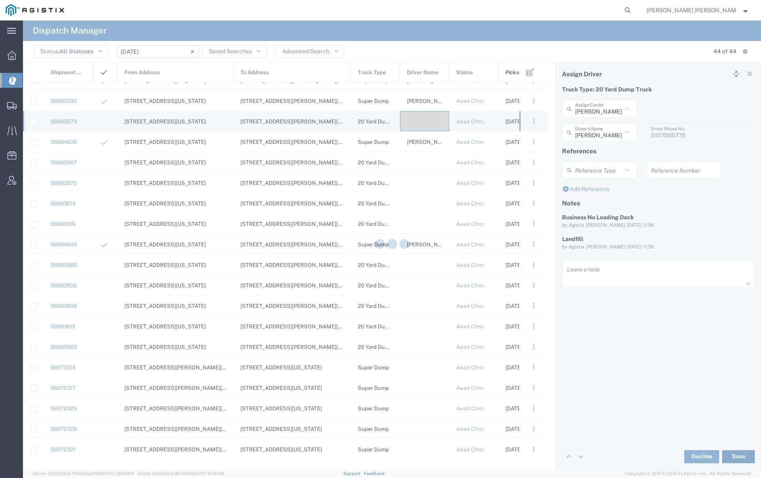
type input "[PERSON_NAME]"
type input "[PERSON_NAME] Trucking"
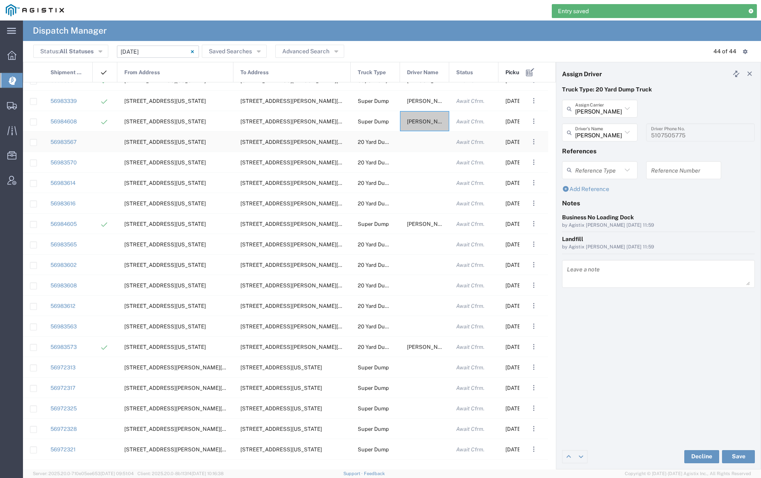
click at [421, 142] on div at bounding box center [424, 142] width 49 height 20
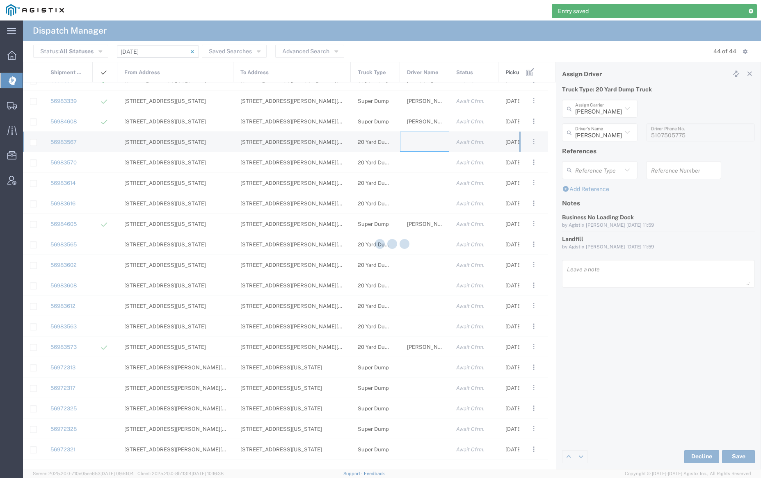
type input "[PERSON_NAME] Trucking"
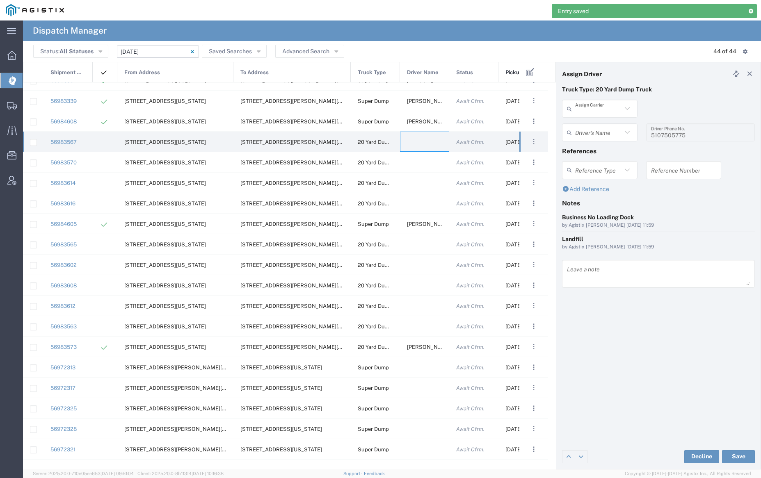
click at [603, 112] on input "text" at bounding box center [598, 109] width 47 height 14
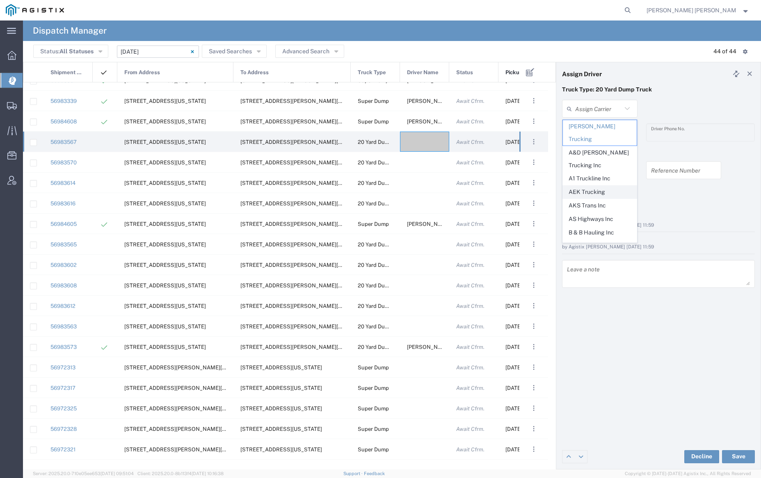
click at [605, 186] on span "AEK Trucking" at bounding box center [599, 192] width 73 height 13
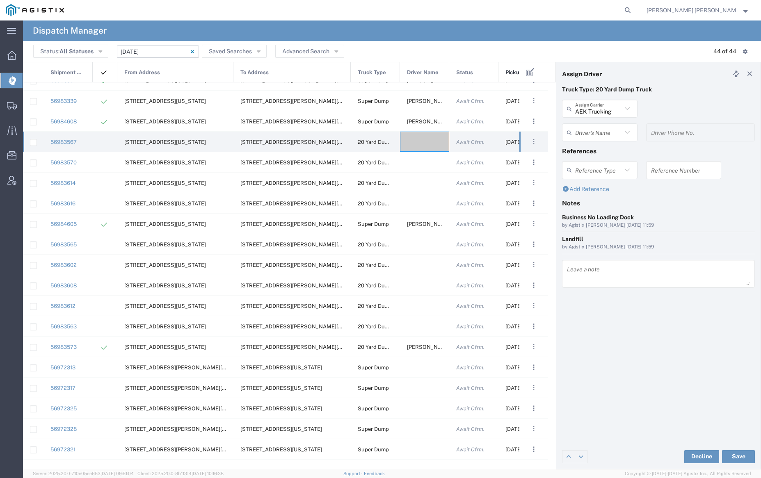
click at [598, 134] on input "text" at bounding box center [598, 133] width 47 height 14
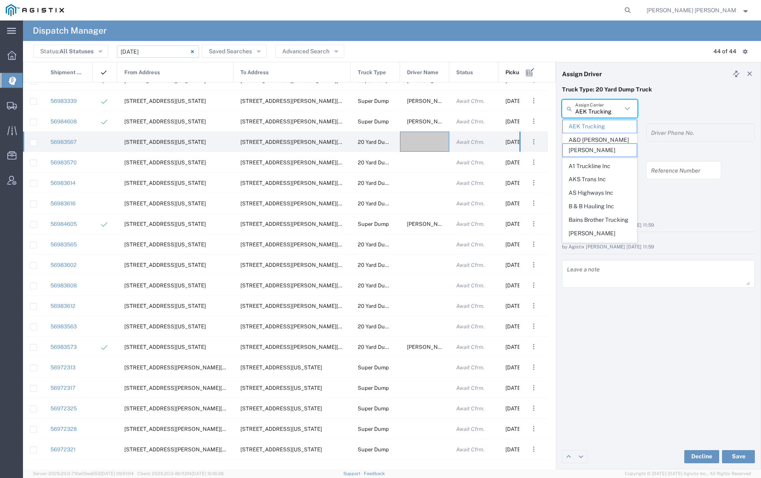
click at [592, 110] on input "AEK Trucking" at bounding box center [598, 109] width 47 height 14
click at [600, 178] on span "AKS Trans Inc" at bounding box center [599, 179] width 73 height 13
type input "AKS Trans Inc"
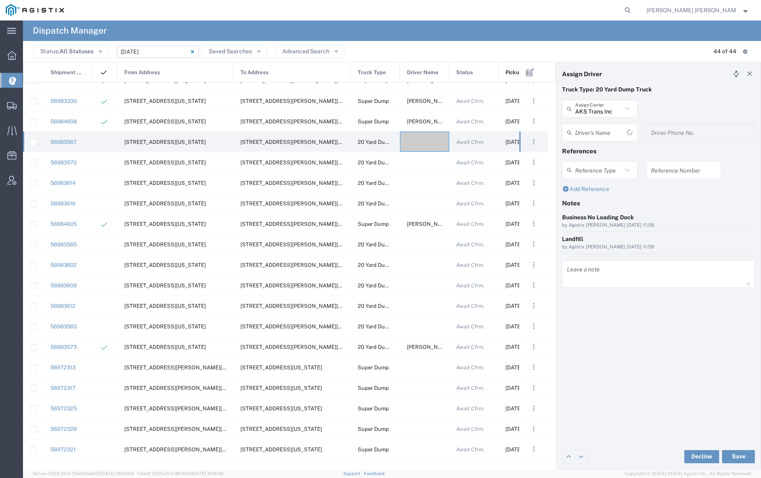
click at [603, 133] on input "text" at bounding box center [601, 133] width 52 height 14
click at [603, 148] on span "Ak Rohit" at bounding box center [599, 150] width 73 height 13
type input "Ak Rohit"
type input "7077313133"
click at [738, 455] on button "Save" at bounding box center [738, 456] width 33 height 13
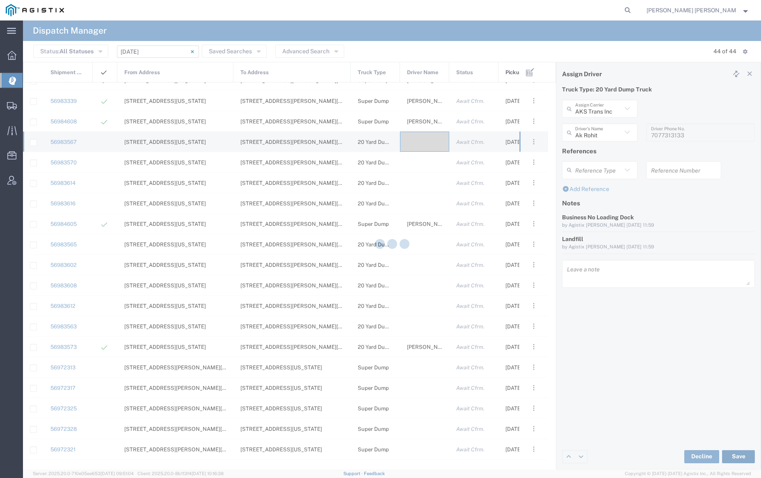
type input "Ak Rohit"
type input "AKS Trans Inc"
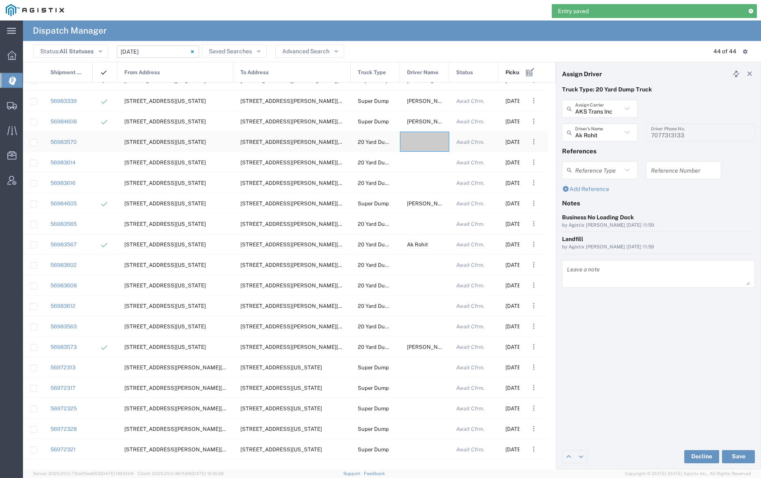
click at [425, 145] on div at bounding box center [424, 142] width 49 height 20
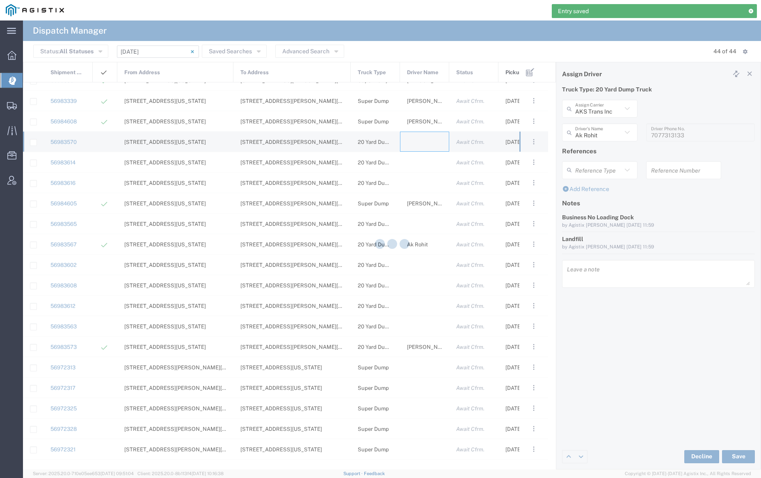
type input "[PERSON_NAME] Trucking"
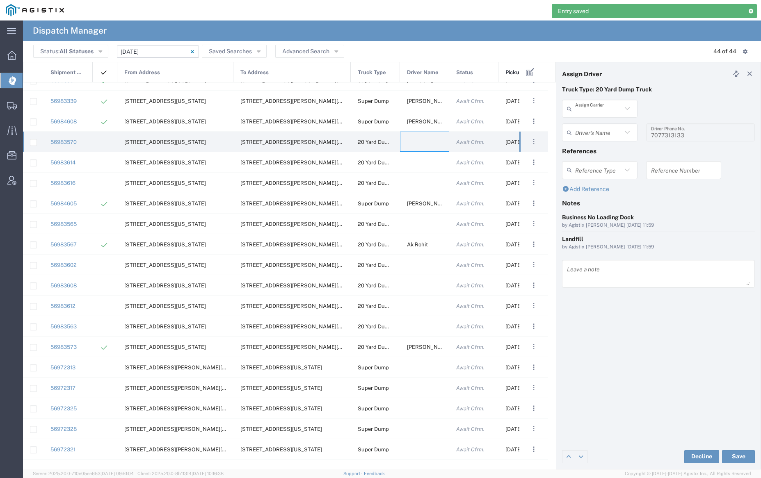
click at [596, 108] on input "text" at bounding box center [598, 109] width 47 height 14
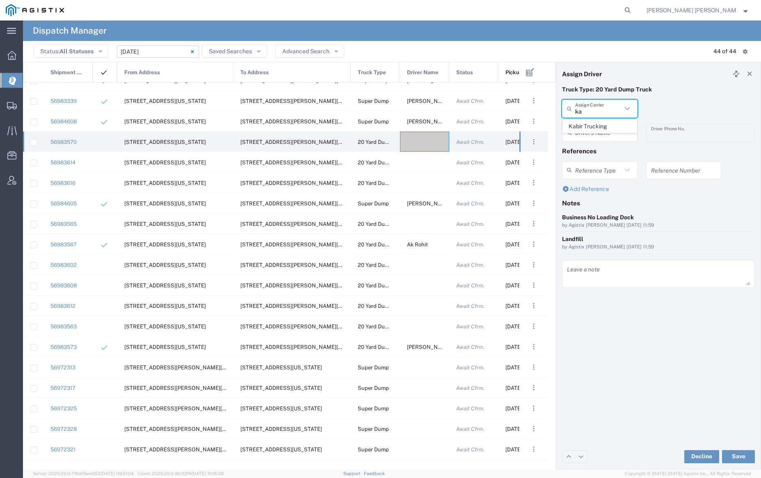
type input "k"
click at [599, 160] on span "Saini-IT Transport Inc" at bounding box center [599, 166] width 73 height 13
type input "Saini-IT Transport Inc"
click at [598, 128] on input "text" at bounding box center [601, 133] width 52 height 14
click at [599, 149] on span "[PERSON_NAME]" at bounding box center [599, 150] width 73 height 13
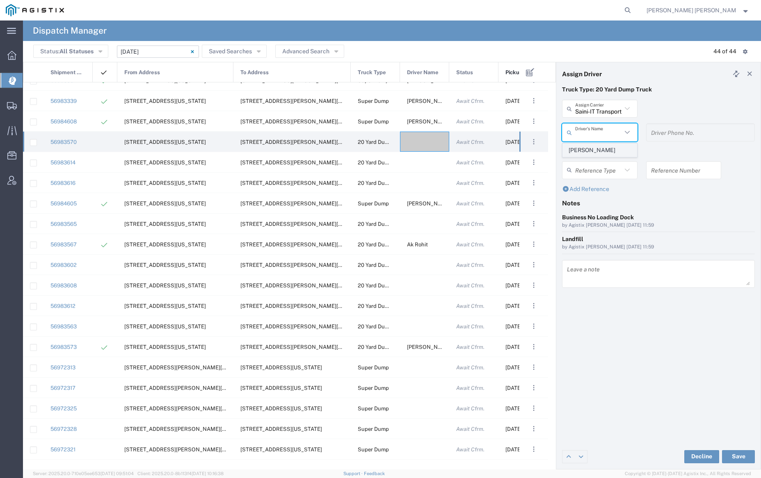
type input "[PERSON_NAME]"
type input "7076486708"
click at [731, 457] on button "Save" at bounding box center [738, 456] width 33 height 13
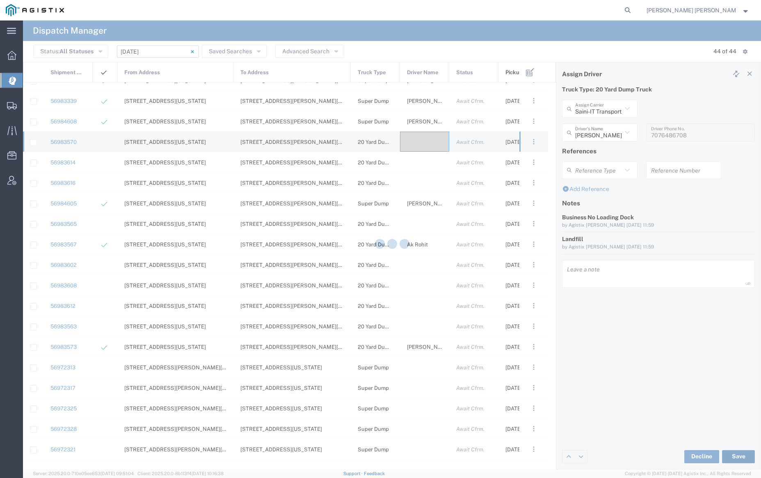
type input "[PERSON_NAME]"
type input "Saini-IT Transport Inc"
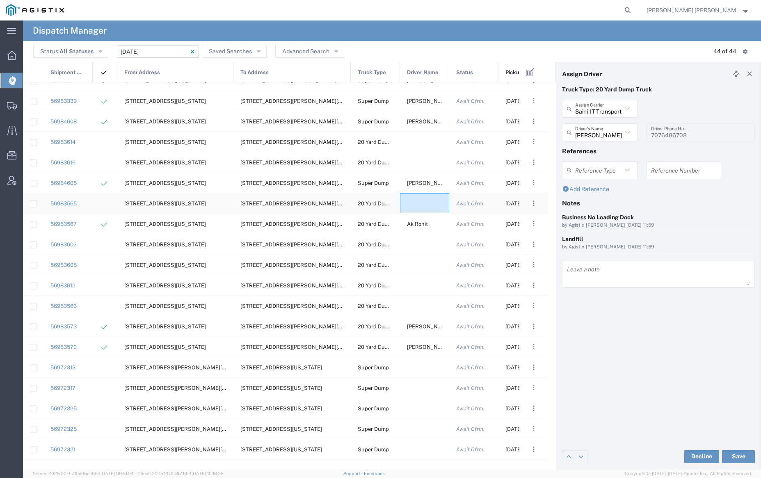
click at [425, 201] on div at bounding box center [424, 203] width 49 height 20
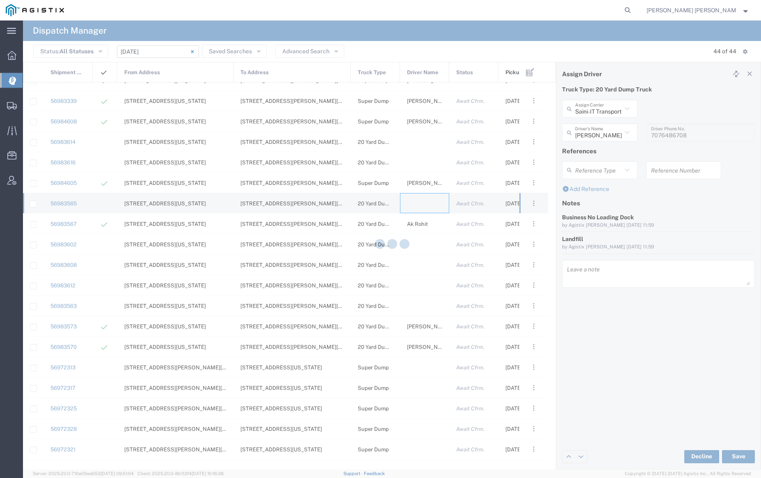
type input "[PERSON_NAME] Trucking"
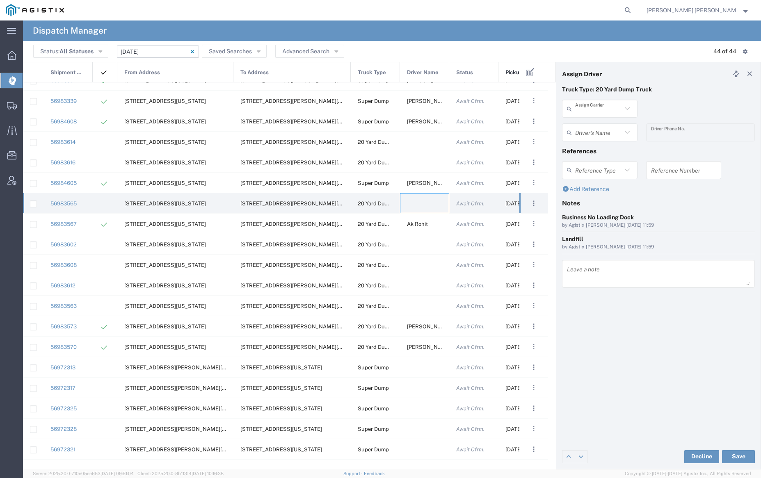
click at [591, 107] on input "text" at bounding box center [598, 109] width 47 height 14
click at [595, 126] on span "[PERSON_NAME] Trans Services" at bounding box center [599, 132] width 73 height 25
click at [594, 130] on input "text" at bounding box center [601, 133] width 52 height 14
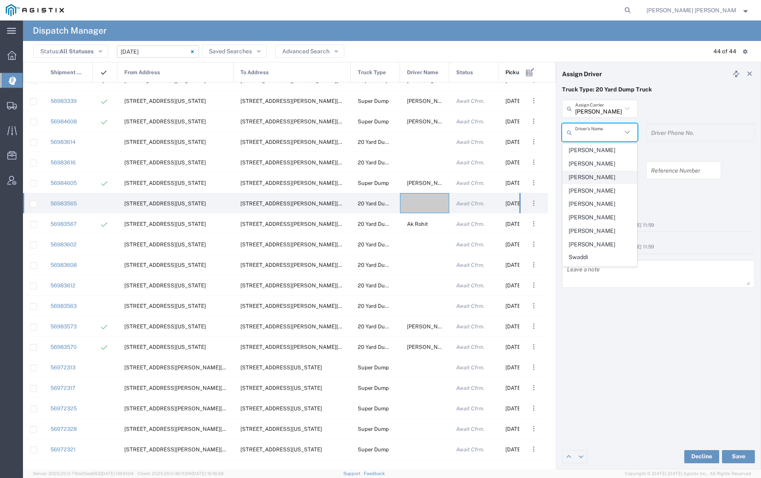
click at [599, 181] on span "[PERSON_NAME]" at bounding box center [599, 177] width 73 height 13
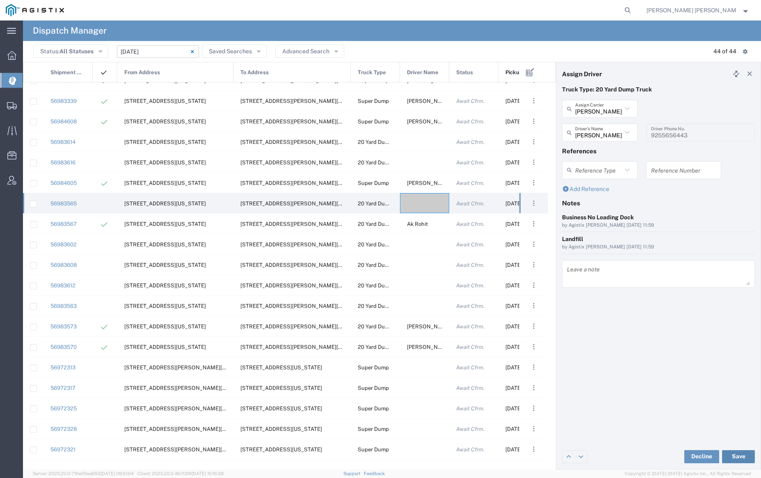
click at [735, 454] on button "Save" at bounding box center [738, 456] width 33 height 13
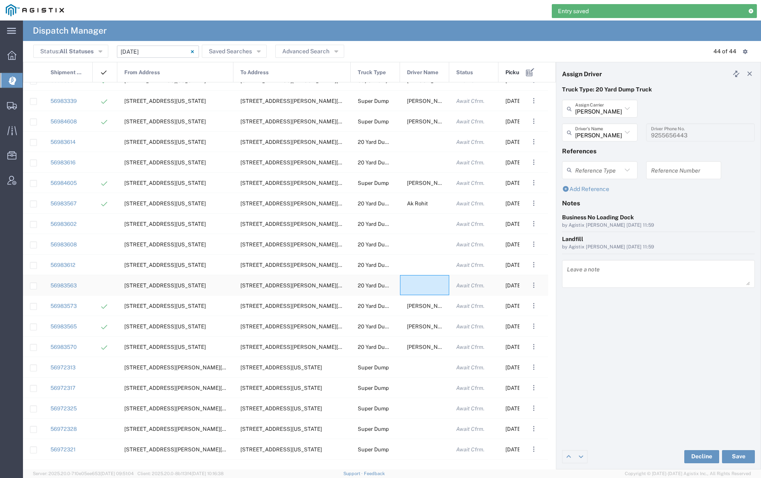
click at [418, 287] on div at bounding box center [424, 285] width 49 height 20
click at [607, 108] on input "text" at bounding box center [598, 109] width 47 height 14
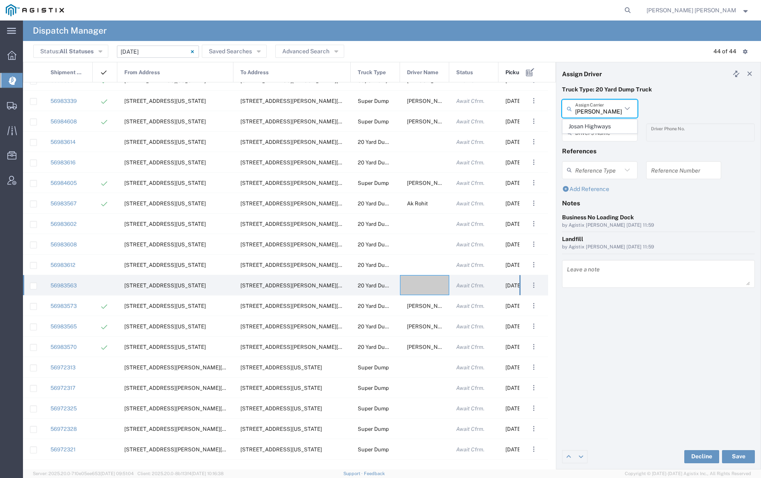
click at [608, 127] on span "Josan Highways" at bounding box center [599, 126] width 73 height 13
click at [606, 128] on input "text" at bounding box center [601, 133] width 52 height 14
click at [605, 148] on span "[PERSON_NAME]" at bounding box center [599, 150] width 73 height 13
click at [735, 457] on button "Save" at bounding box center [738, 456] width 33 height 13
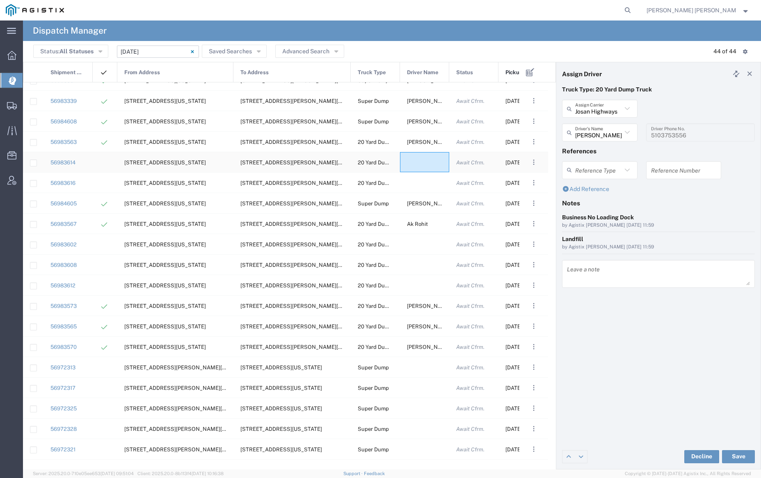
click at [415, 165] on div at bounding box center [424, 162] width 49 height 20
click at [603, 110] on input "text" at bounding box center [598, 109] width 47 height 14
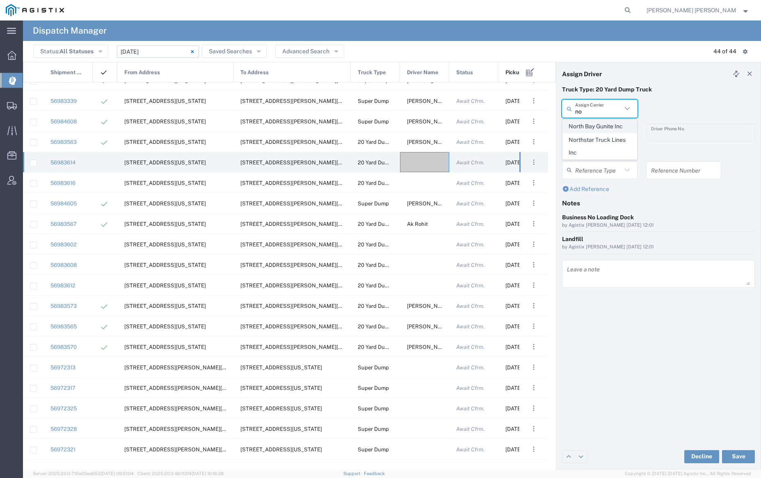
click at [602, 125] on span "North Bay Gunite Inc" at bounding box center [599, 126] width 73 height 13
click at [602, 127] on input "text" at bounding box center [601, 133] width 52 height 14
click at [603, 147] on span "[PERSON_NAME]" at bounding box center [599, 150] width 73 height 13
click at [743, 453] on button "Save" at bounding box center [738, 456] width 33 height 13
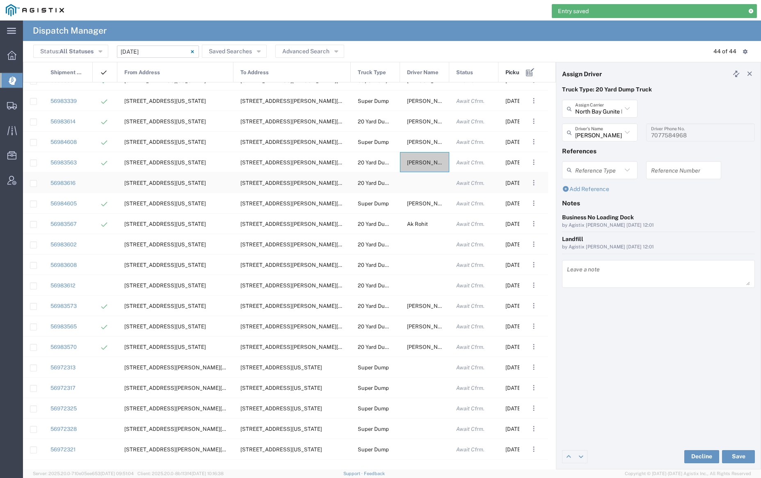
click at [423, 182] on div at bounding box center [424, 183] width 49 height 20
click at [603, 108] on input "text" at bounding box center [598, 109] width 47 height 14
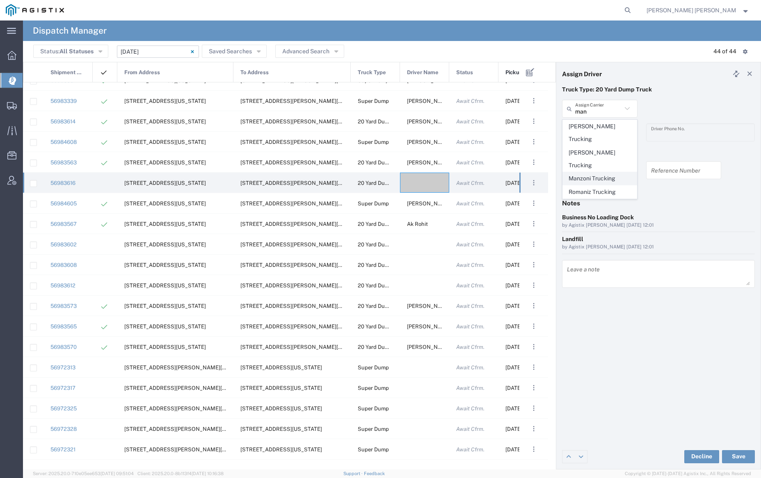
click at [605, 172] on span "Manzoni Trucking" at bounding box center [599, 178] width 73 height 13
click at [599, 132] on input "text" at bounding box center [601, 133] width 52 height 14
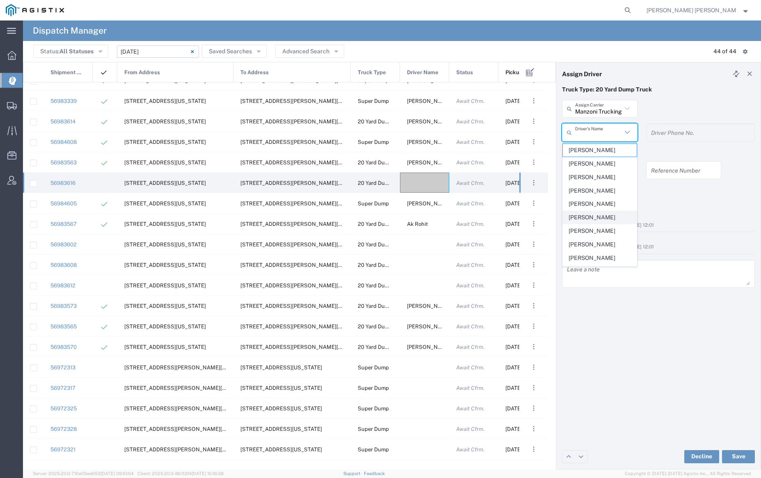
scroll to position [176, 0]
click at [595, 194] on span "[PERSON_NAME]" at bounding box center [599, 192] width 73 height 13
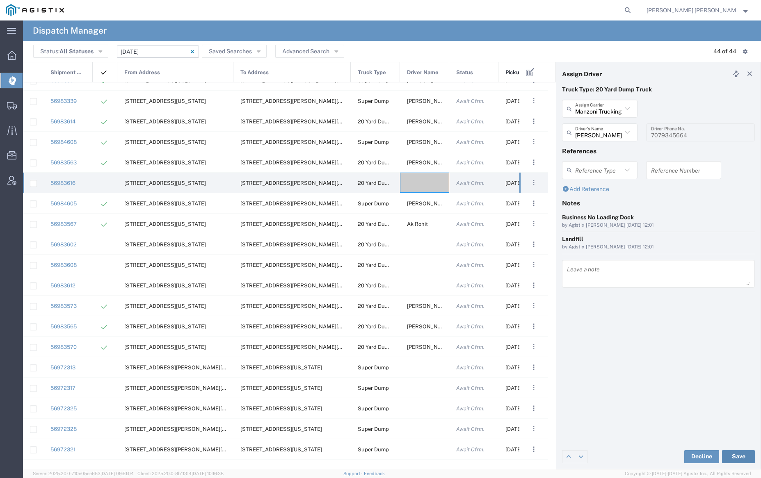
click at [740, 458] on button "Save" at bounding box center [738, 456] width 33 height 13
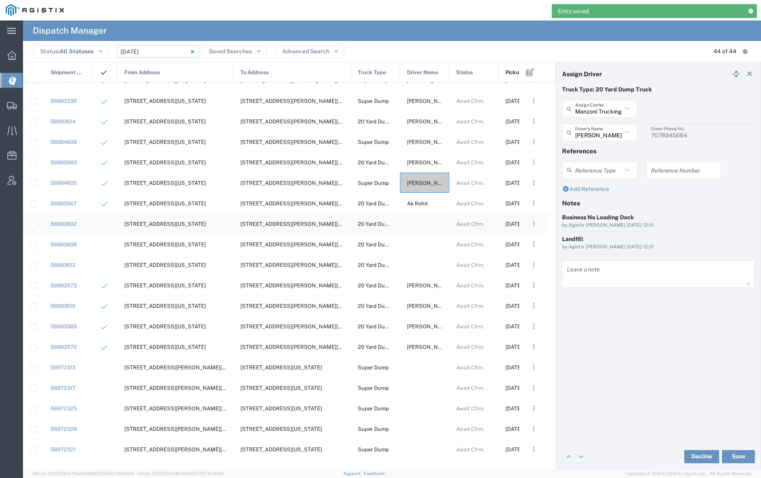
click at [421, 223] on div at bounding box center [424, 224] width 49 height 20
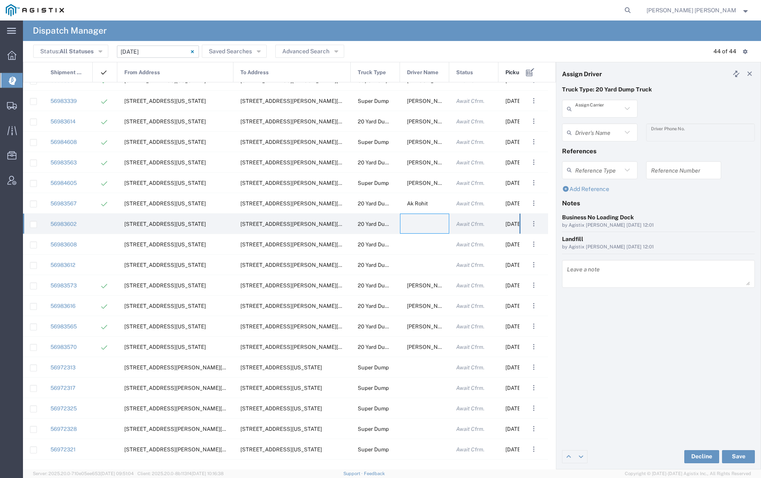
click at [593, 109] on input "text" at bounding box center [598, 109] width 47 height 14
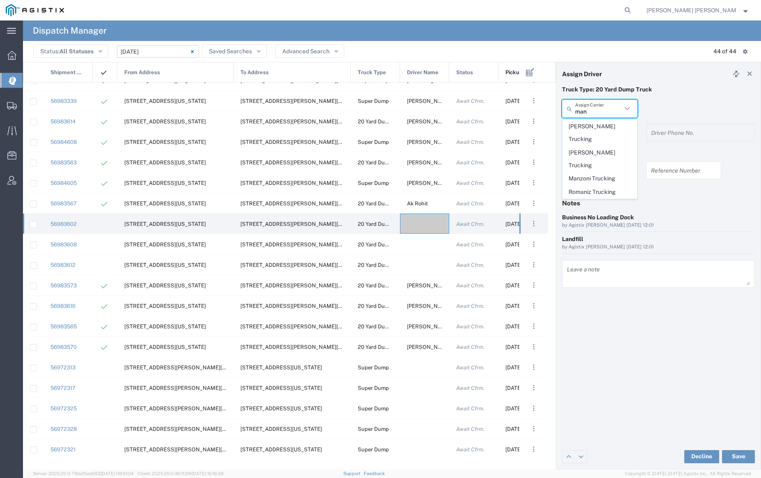
drag, startPoint x: 596, startPoint y: 168, endPoint x: 596, endPoint y: 158, distance: 9.9
click at [596, 172] on span "Manzoni Trucking" at bounding box center [599, 178] width 73 height 13
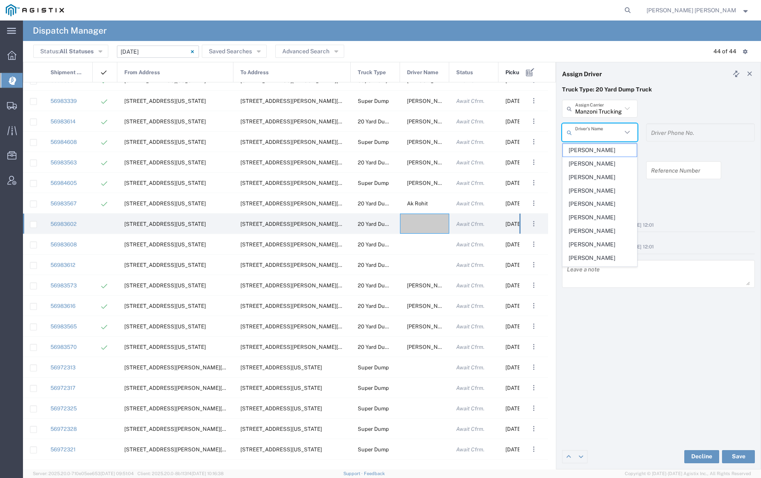
click at [597, 138] on input "text" at bounding box center [598, 133] width 47 height 14
click at [597, 151] on span "[PERSON_NAME]" at bounding box center [599, 150] width 73 height 13
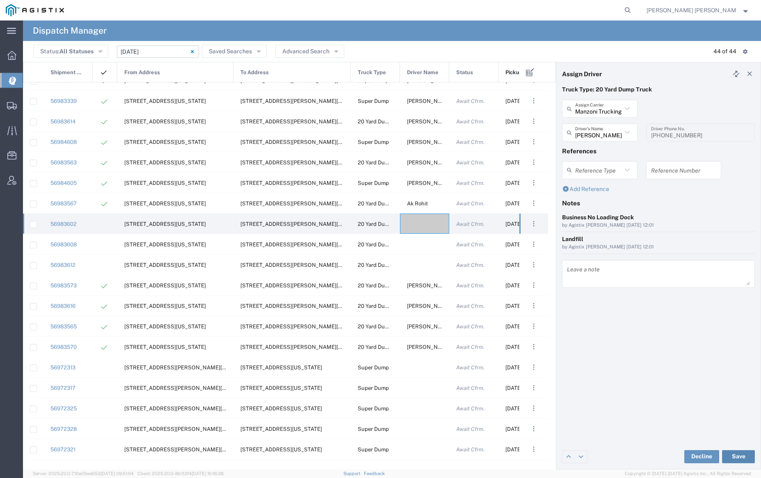
click at [740, 458] on button "Save" at bounding box center [738, 456] width 33 height 13
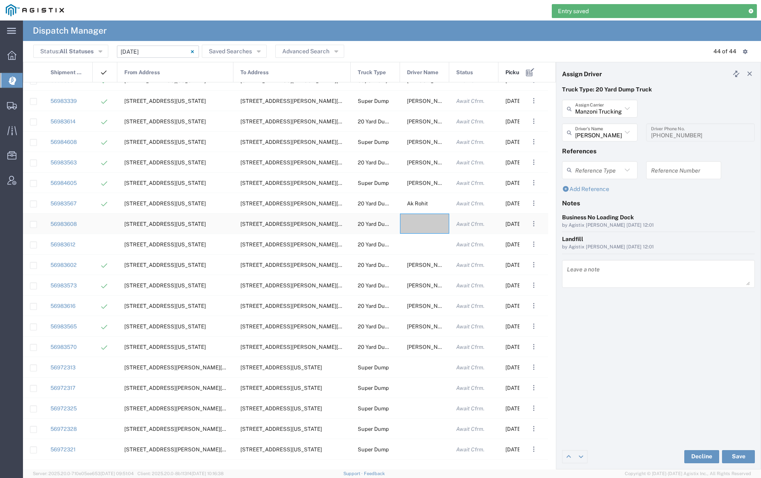
click at [423, 219] on div at bounding box center [424, 224] width 49 height 20
click at [596, 112] on input "text" at bounding box center [598, 109] width 47 height 14
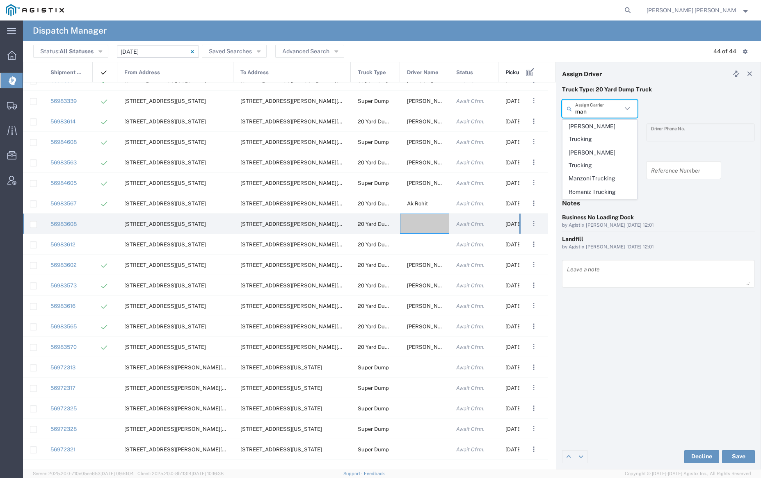
click at [595, 172] on span "Manzoni Trucking" at bounding box center [599, 178] width 73 height 13
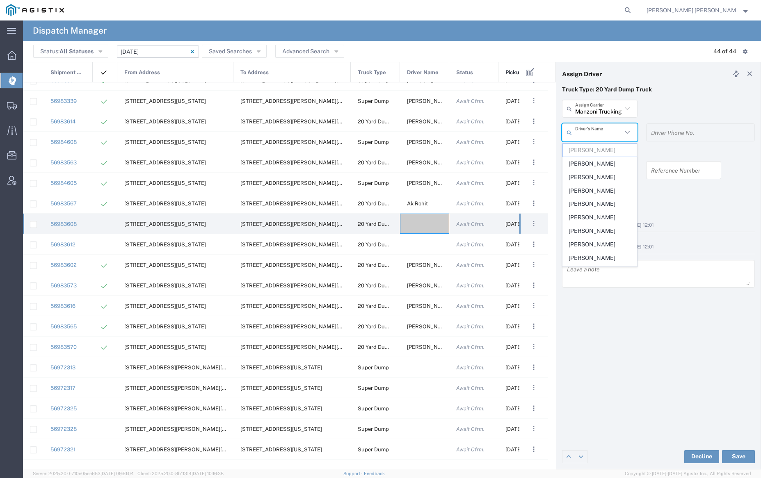
click at [594, 135] on input "text" at bounding box center [598, 133] width 47 height 14
click at [599, 204] on span "[PERSON_NAME]" at bounding box center [599, 206] width 73 height 13
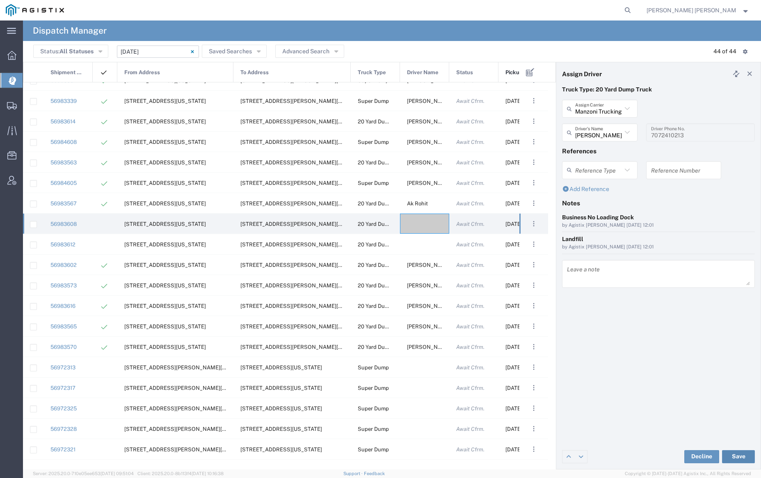
click at [738, 454] on button "Save" at bounding box center [738, 456] width 33 height 13
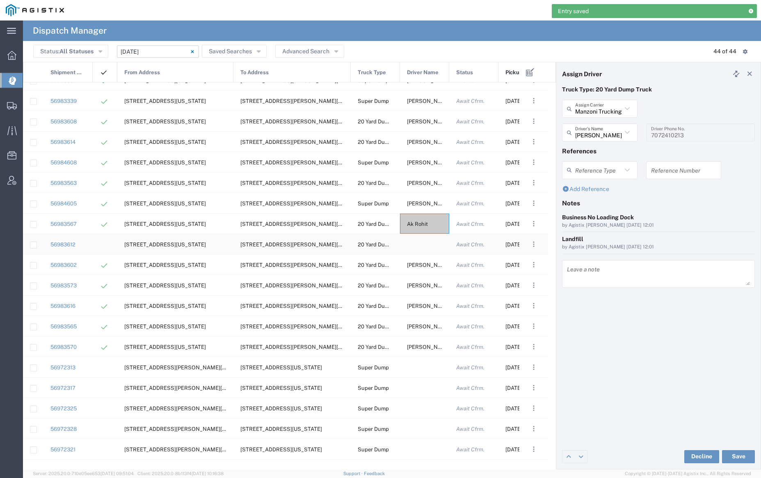
click at [430, 245] on div at bounding box center [424, 244] width 49 height 20
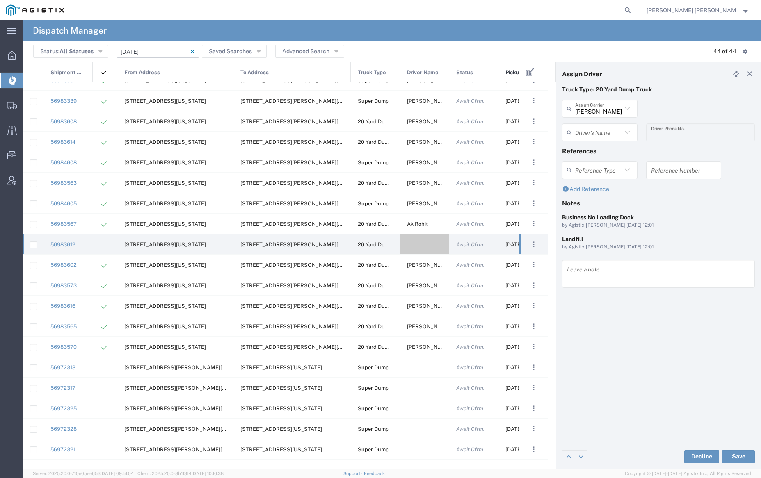
click at [592, 93] on p "Truck Type: 20 Yard Dump Truck" at bounding box center [658, 89] width 193 height 9
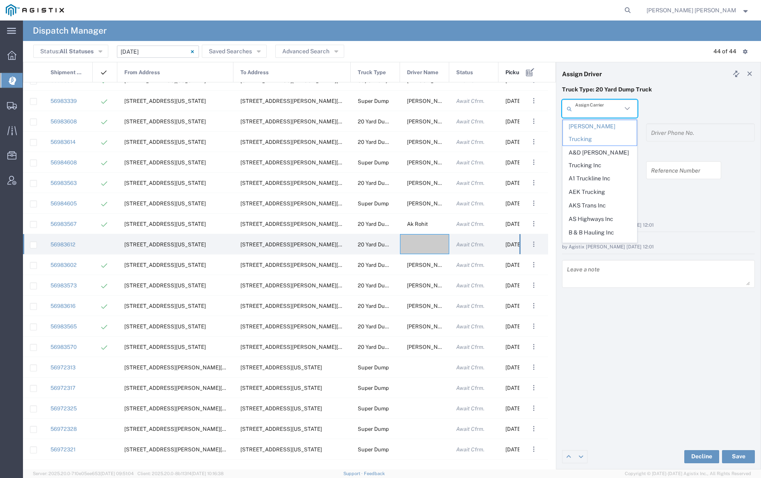
click at [593, 105] on input "text" at bounding box center [598, 109] width 47 height 14
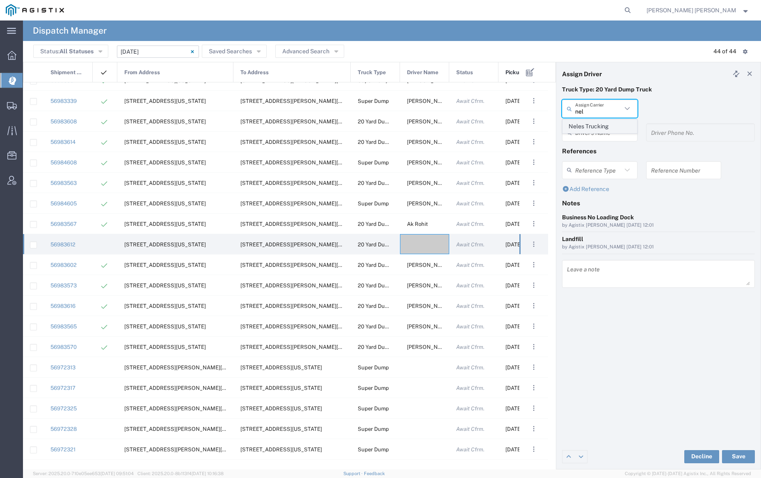
click at [598, 132] on span "Neles Trucking" at bounding box center [599, 126] width 73 height 13
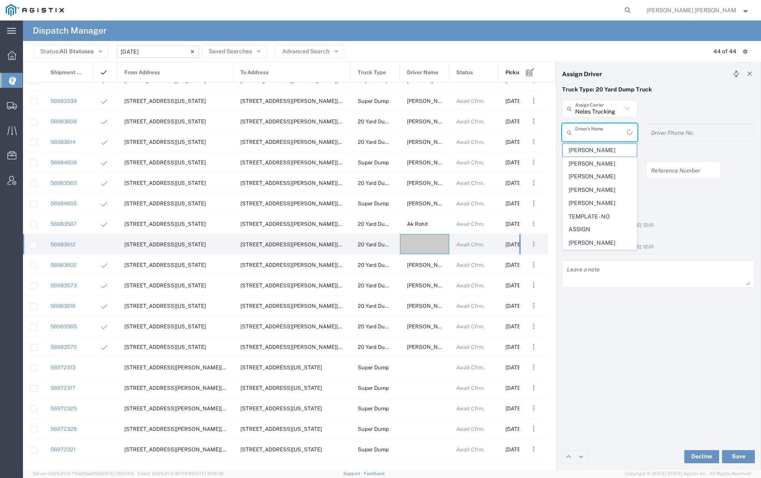
click at [599, 133] on input "text" at bounding box center [601, 133] width 52 height 14
click at [611, 260] on span "[PERSON_NAME]" at bounding box center [599, 258] width 73 height 13
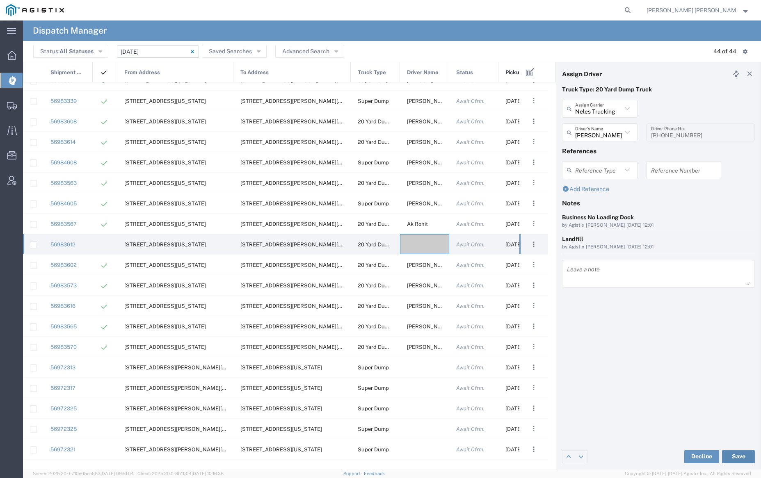
click at [742, 457] on button "Save" at bounding box center [738, 456] width 33 height 13
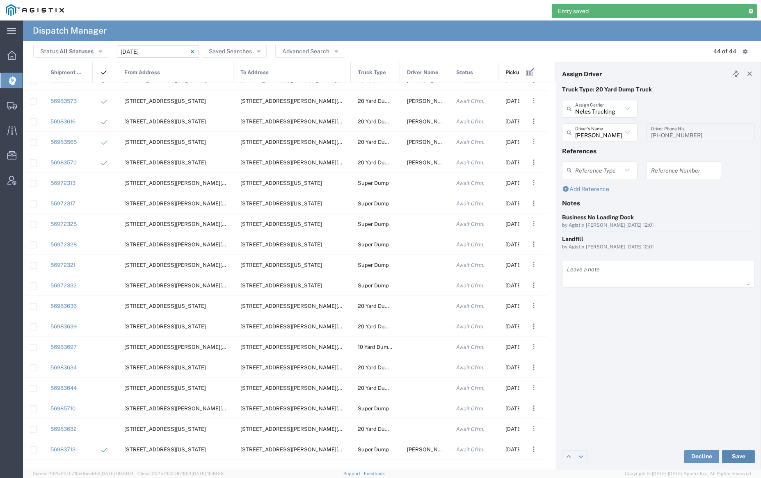
scroll to position [517, 0]
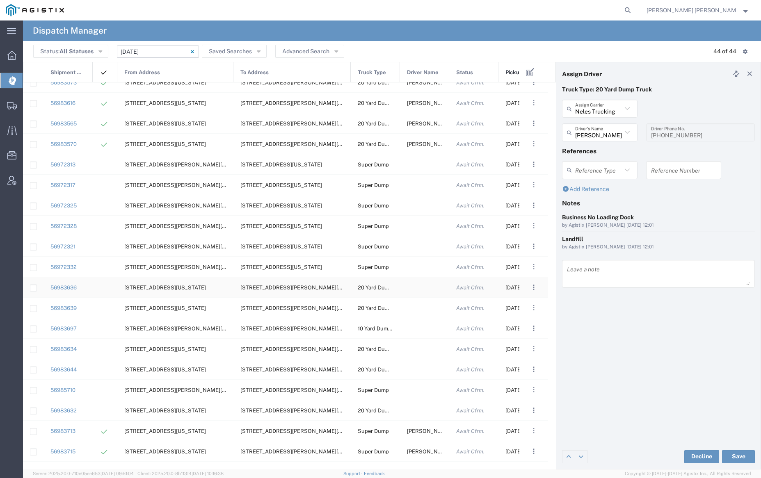
click at [424, 287] on div at bounding box center [424, 287] width 49 height 20
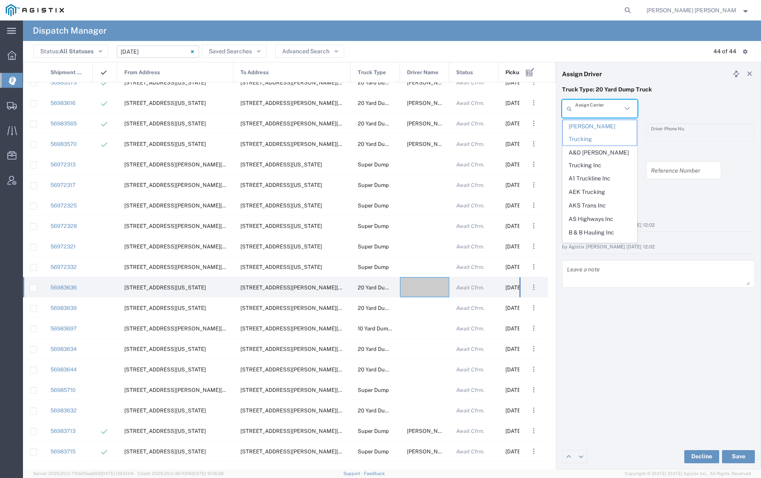
click at [595, 108] on input "text" at bounding box center [598, 109] width 47 height 14
click at [611, 172] on span "Manzoni Trucking" at bounding box center [599, 178] width 73 height 13
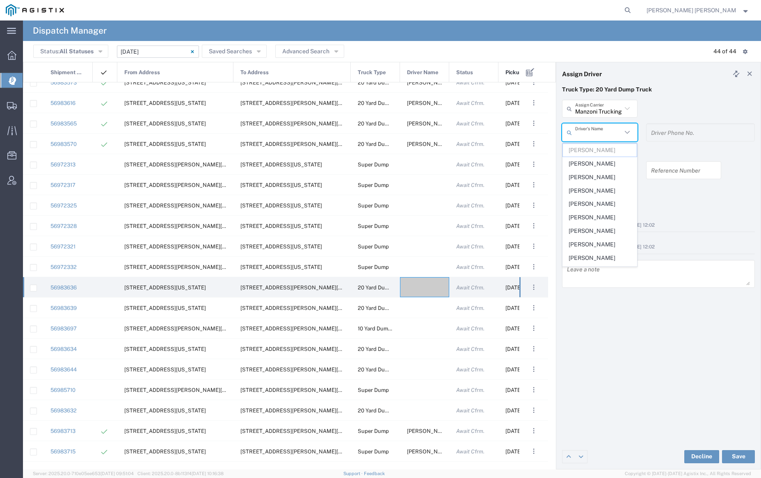
click at [599, 135] on input "text" at bounding box center [598, 133] width 47 height 14
click at [601, 214] on span "[PERSON_NAME]" at bounding box center [599, 207] width 73 height 13
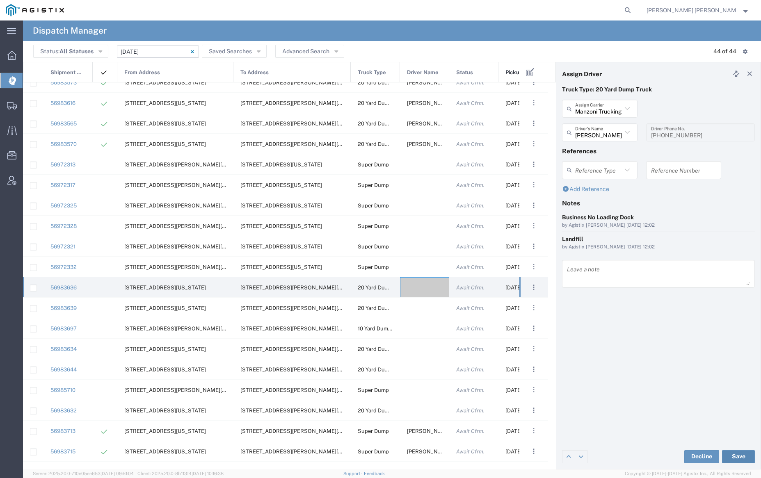
click at [739, 457] on button "Save" at bounding box center [738, 456] width 33 height 13
click at [422, 288] on div at bounding box center [424, 287] width 49 height 20
click at [600, 112] on input "text" at bounding box center [598, 109] width 47 height 14
click at [583, 123] on span "[PERSON_NAME] Trans Services" at bounding box center [599, 132] width 73 height 25
click at [599, 131] on input "text" at bounding box center [601, 133] width 52 height 14
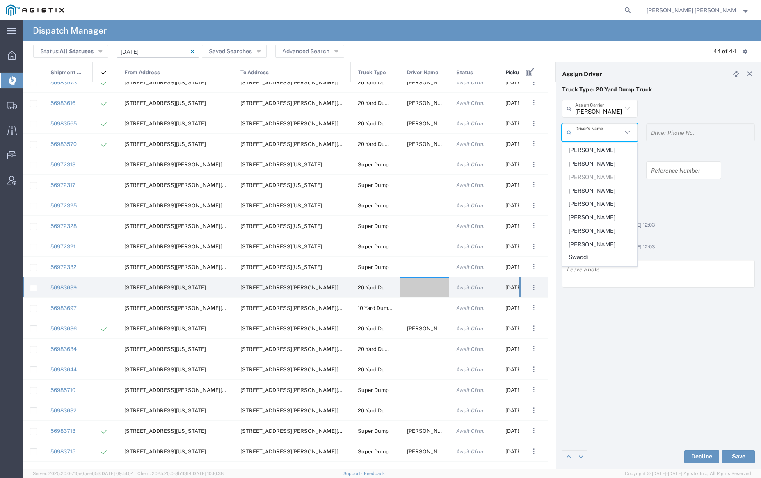
click at [601, 233] on span "[PERSON_NAME]" at bounding box center [599, 231] width 73 height 13
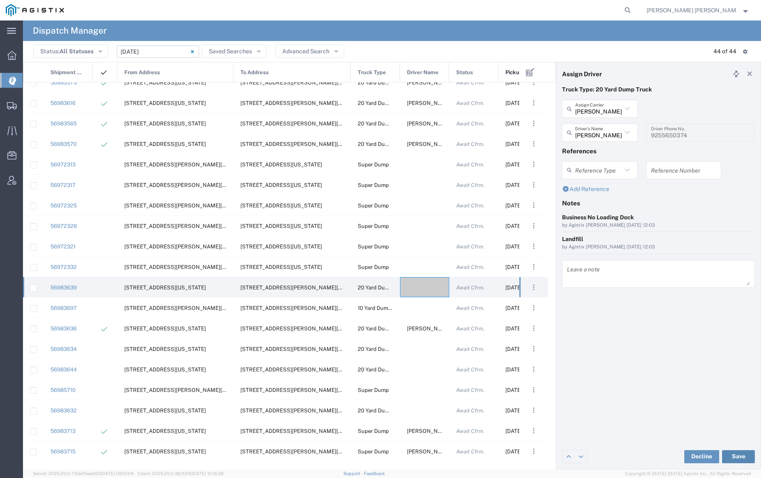
click at [740, 455] on button "Save" at bounding box center [738, 456] width 33 height 13
click at [428, 283] on div at bounding box center [424, 287] width 49 height 20
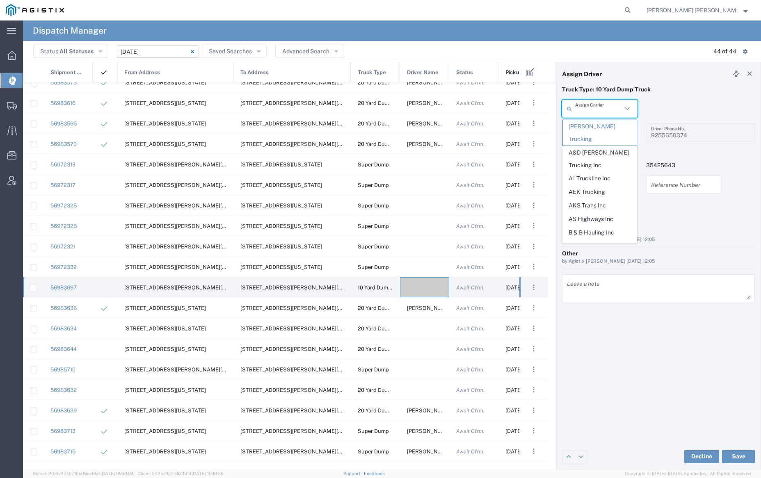
click at [601, 112] on input "text" at bounding box center [598, 109] width 47 height 14
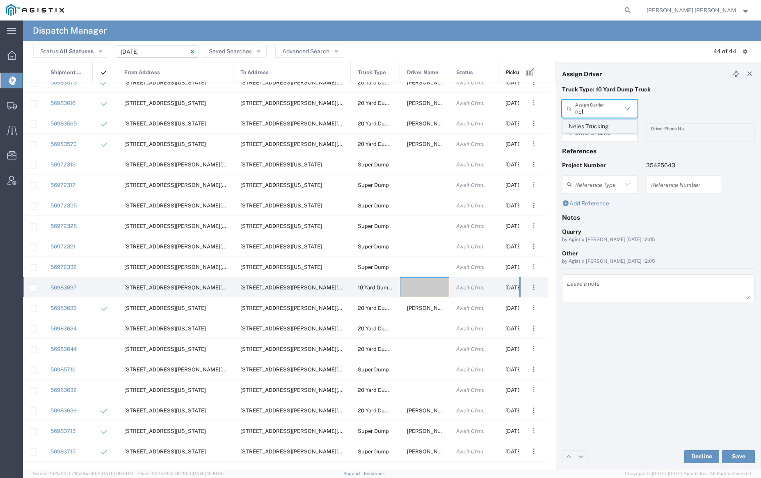
click at [585, 121] on span "Neles Trucking" at bounding box center [599, 126] width 73 height 13
click at [589, 128] on input "text" at bounding box center [601, 133] width 52 height 14
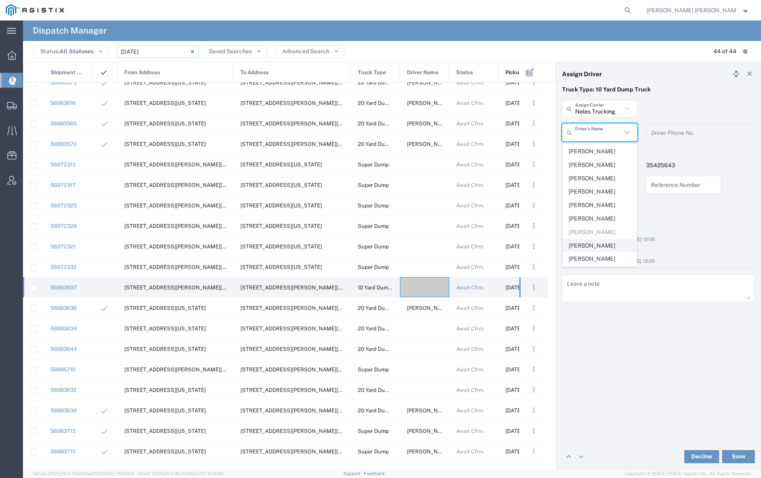
scroll to position [245, 0]
click at [598, 168] on span "[PERSON_NAME]" at bounding box center [599, 161] width 73 height 13
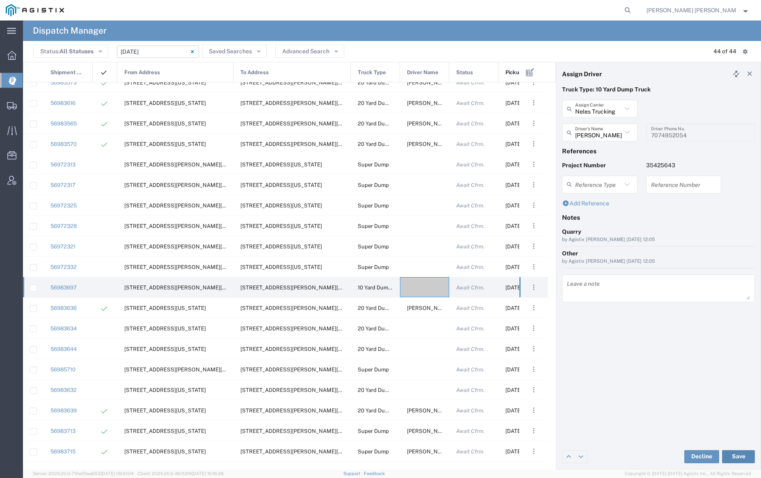
click at [742, 456] on button "Save" at bounding box center [738, 456] width 33 height 13
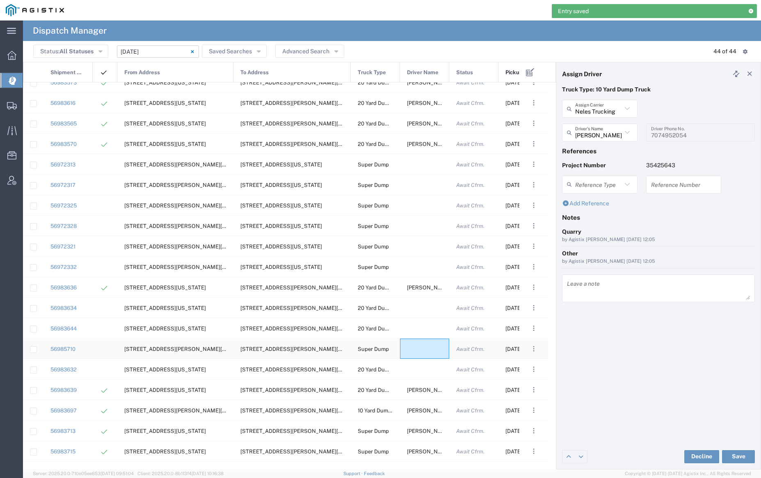
click at [416, 349] on div at bounding box center [424, 349] width 49 height 20
click at [593, 108] on input "text" at bounding box center [598, 109] width 47 height 14
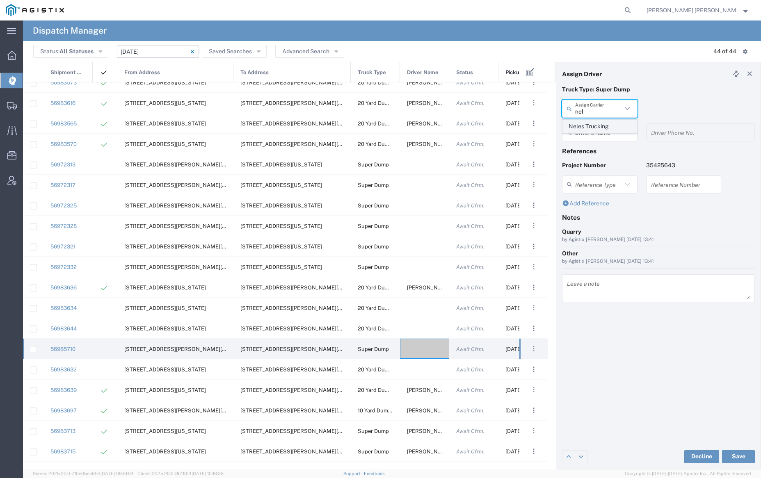
click at [594, 126] on span "Neles Trucking" at bounding box center [599, 126] width 73 height 13
click at [595, 134] on input "text" at bounding box center [601, 133] width 52 height 14
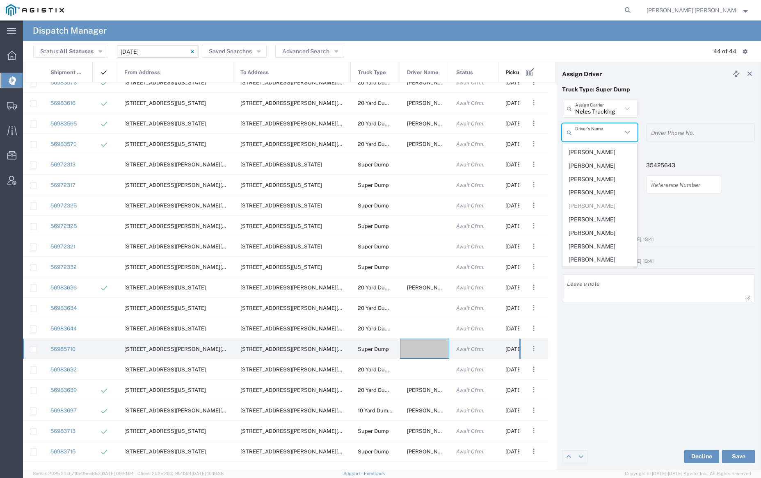
scroll to position [200, 0]
click at [605, 253] on span "[PERSON_NAME]" at bounding box center [599, 246] width 73 height 13
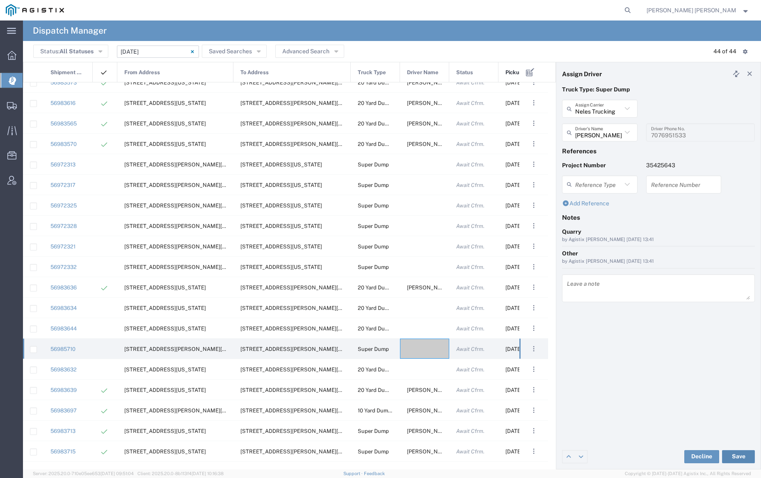
click at [743, 457] on button "Save" at bounding box center [738, 456] width 33 height 13
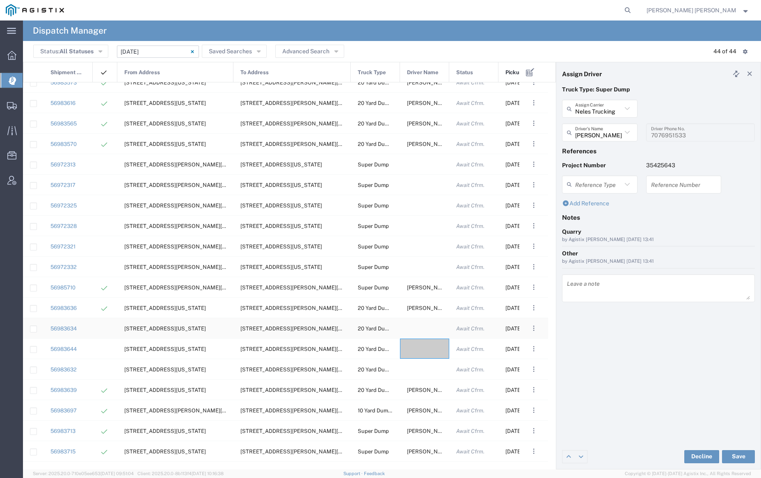
click at [421, 329] on div at bounding box center [424, 328] width 49 height 20
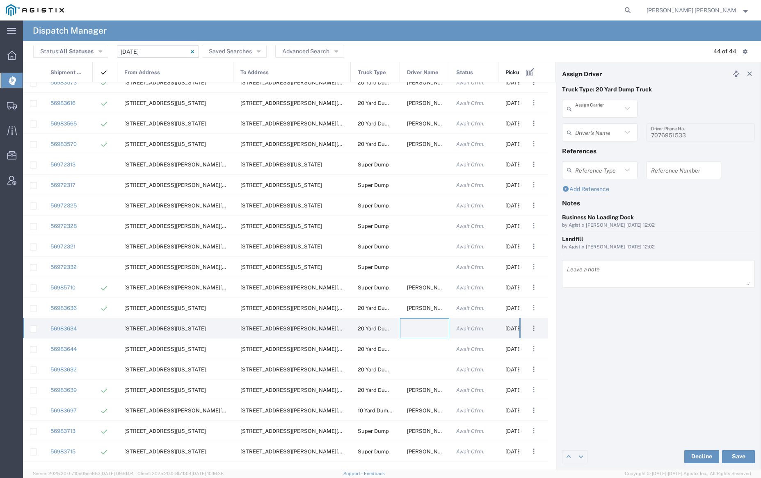
click at [608, 107] on input "text" at bounding box center [598, 109] width 47 height 14
click at [609, 126] on span "[PERSON_NAME] Trans Services" at bounding box center [599, 132] width 73 height 25
click at [606, 130] on input "text" at bounding box center [601, 133] width 52 height 14
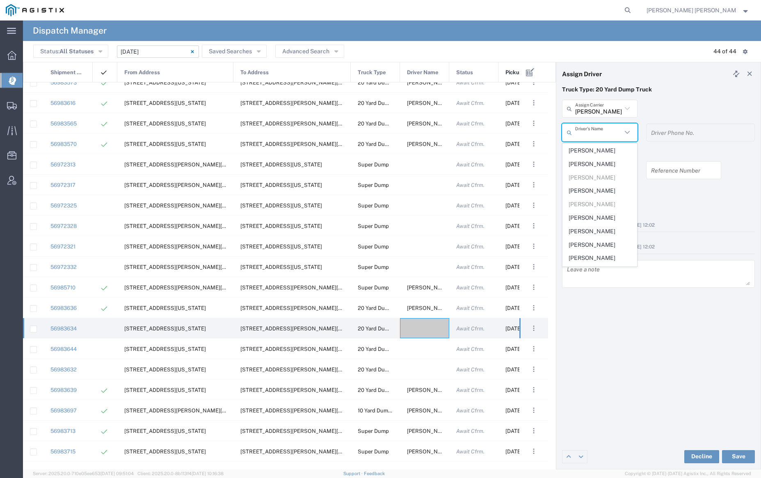
scroll to position [136, 0]
click at [591, 209] on span "[PERSON_NAME]" at bounding box center [599, 215] width 73 height 13
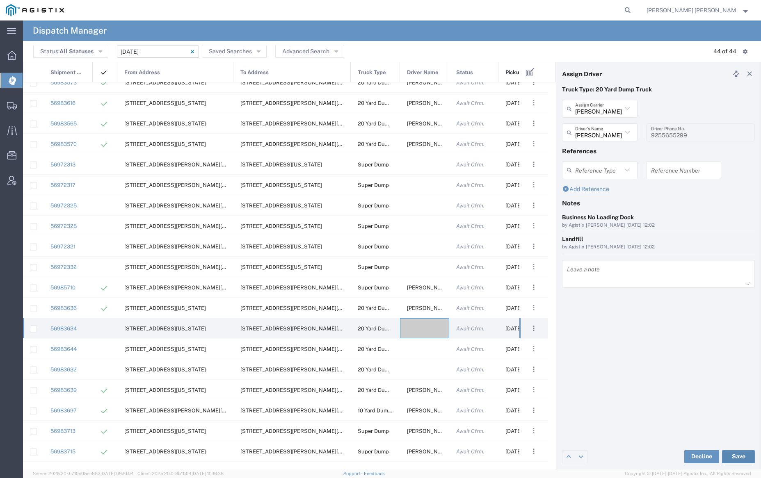
click at [739, 455] on button "Save" at bounding box center [738, 456] width 33 height 13
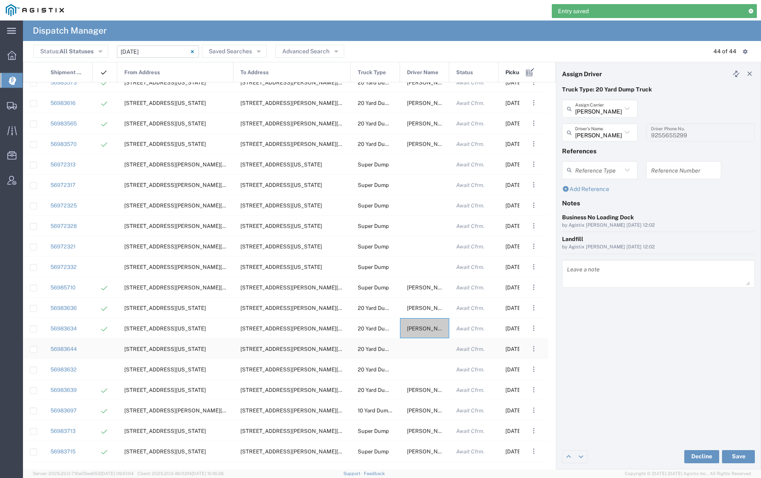
click at [424, 350] on div at bounding box center [424, 349] width 49 height 20
click at [609, 107] on input "text" at bounding box center [598, 109] width 47 height 14
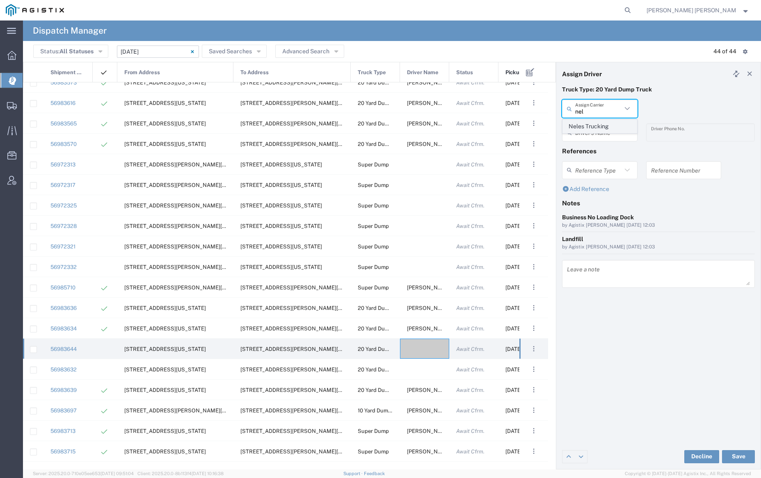
click at [611, 124] on span "Neles Trucking" at bounding box center [599, 126] width 73 height 13
click at [597, 137] on input "text" at bounding box center [601, 133] width 52 height 14
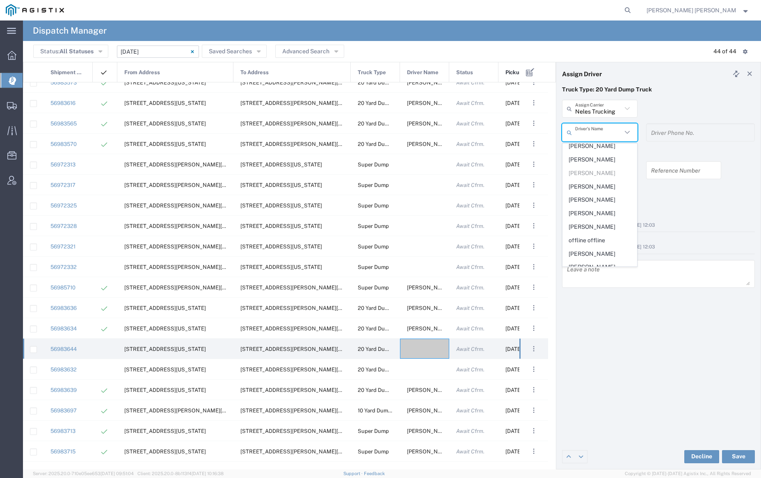
scroll to position [327, 0]
click at [586, 112] on input "Neles Trucking" at bounding box center [598, 109] width 47 height 14
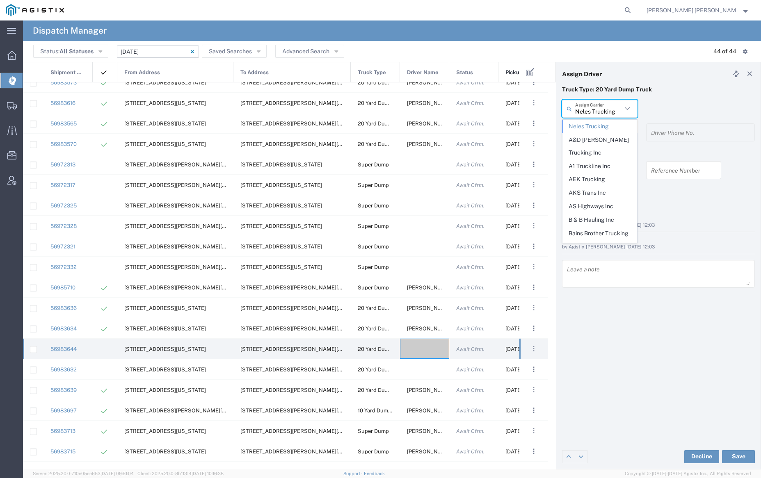
click at [586, 112] on input "Neles Trucking" at bounding box center [598, 109] width 47 height 14
click at [591, 172] on span "Manzoni Trucking" at bounding box center [599, 178] width 73 height 13
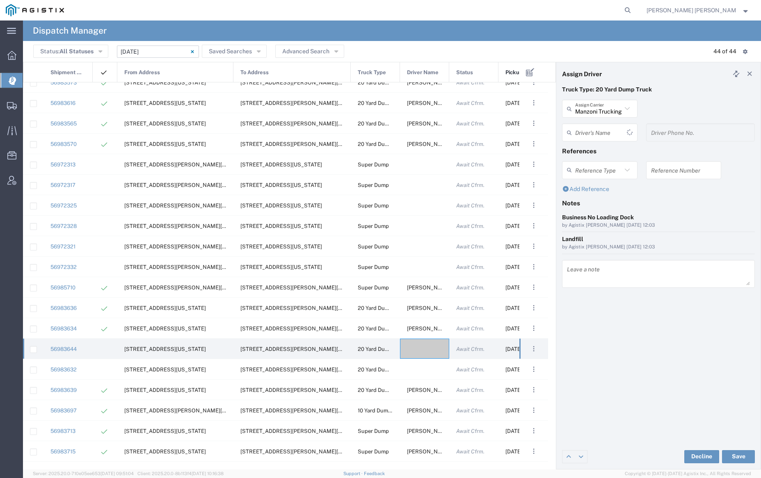
click at [591, 128] on input "text" at bounding box center [601, 133] width 52 height 14
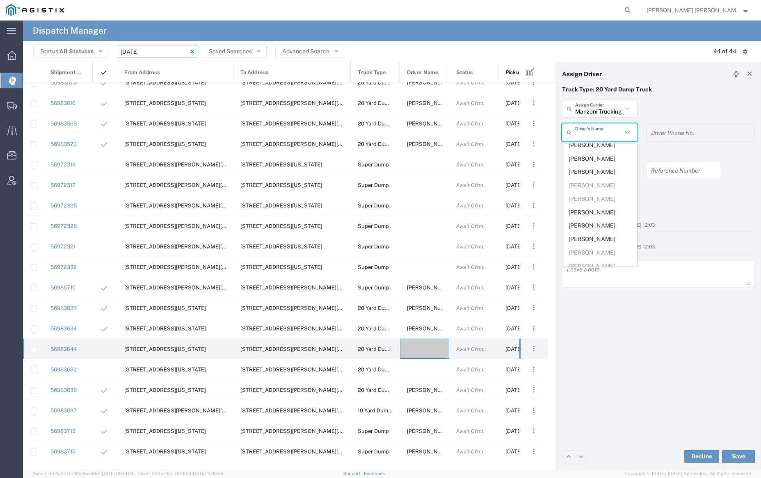
scroll to position [101, 0]
click at [606, 230] on span "[PERSON_NAME]" at bounding box center [599, 223] width 73 height 13
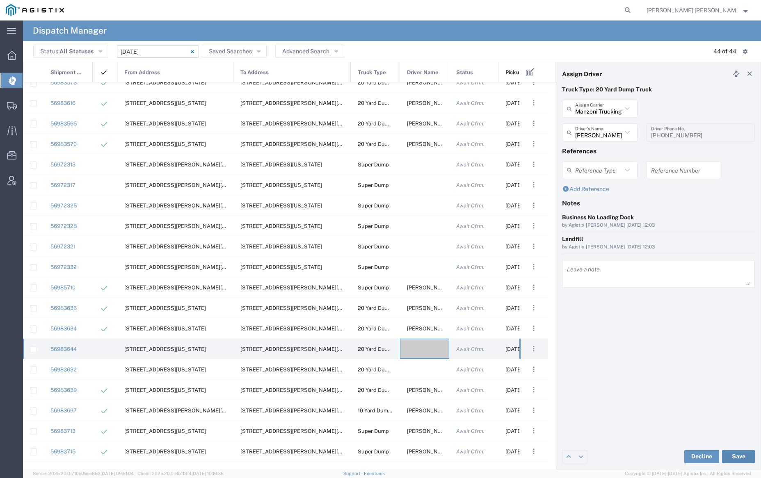
click at [743, 455] on button "Save" at bounding box center [738, 456] width 33 height 13
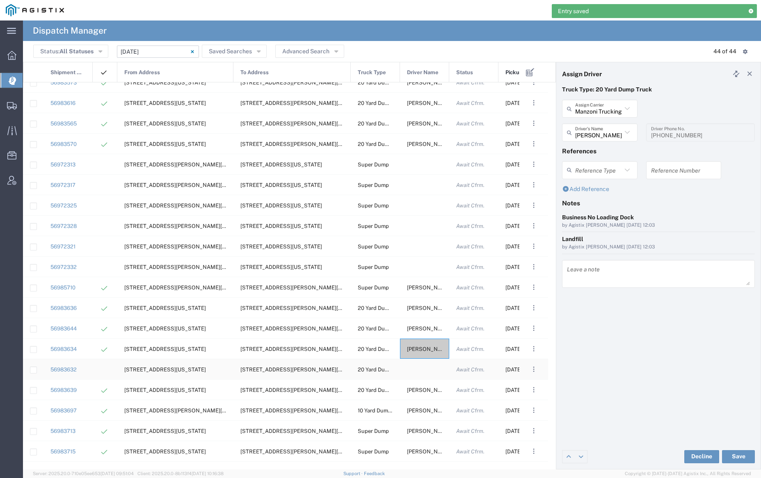
click at [420, 371] on div at bounding box center [424, 369] width 49 height 20
click at [602, 107] on input "text" at bounding box center [598, 109] width 47 height 14
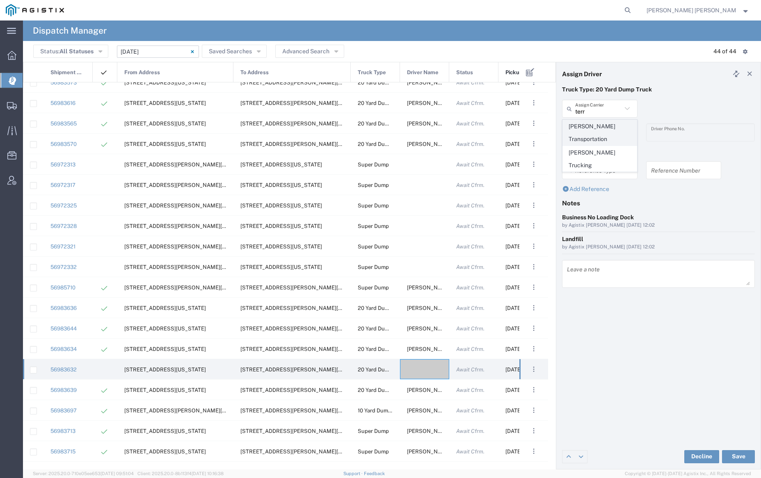
click at [608, 125] on span "[PERSON_NAME] Transportation" at bounding box center [599, 132] width 73 height 25
click at [606, 132] on input "text" at bounding box center [601, 133] width 52 height 14
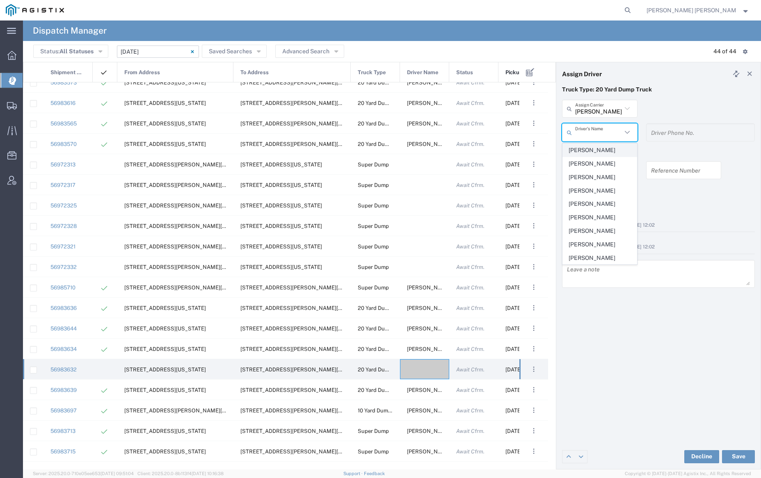
click at [596, 151] on span "[PERSON_NAME]" at bounding box center [599, 150] width 73 height 13
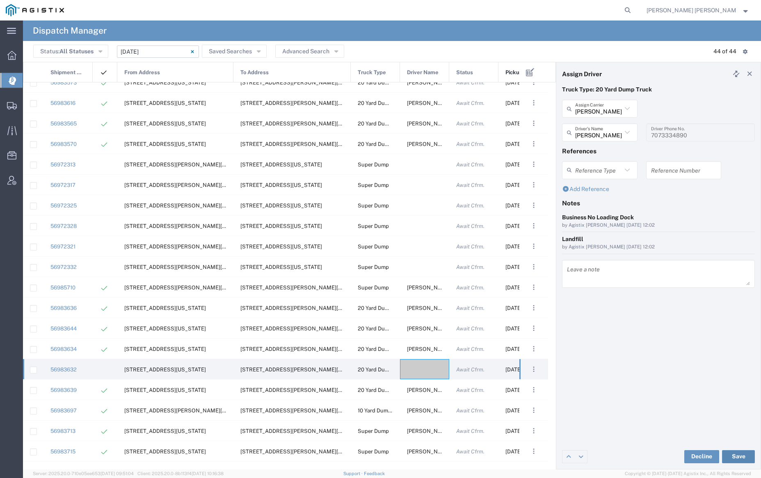
click at [734, 455] on button "Save" at bounding box center [738, 456] width 33 height 13
